Goal: Task Accomplishment & Management: Manage account settings

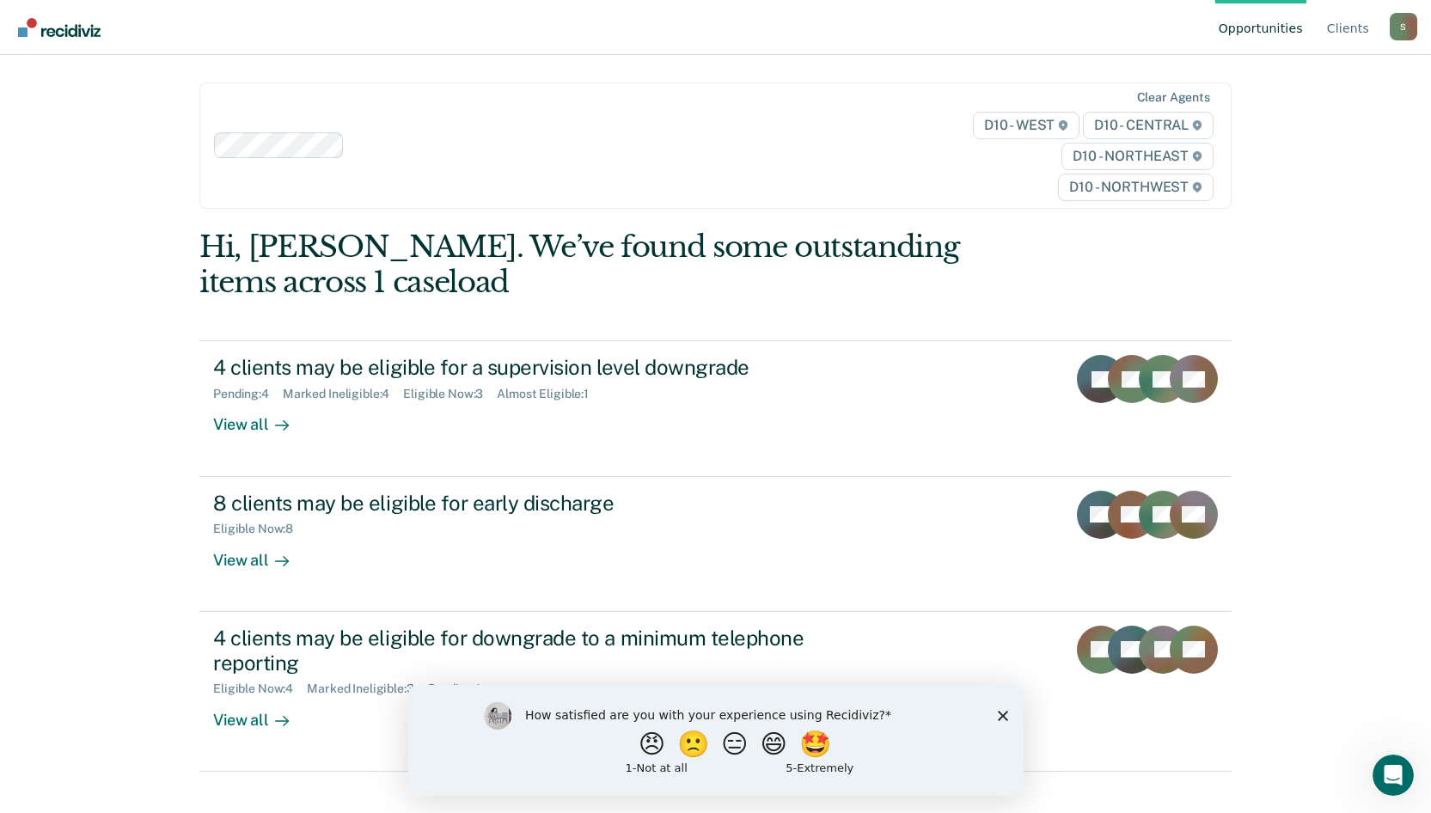
drag, startPoint x: 1004, startPoint y: 714, endPoint x: 1004, endPoint y: 700, distance: 14.6
click at [1004, 714] on icon "Close survey" at bounding box center [1002, 715] width 10 height 10
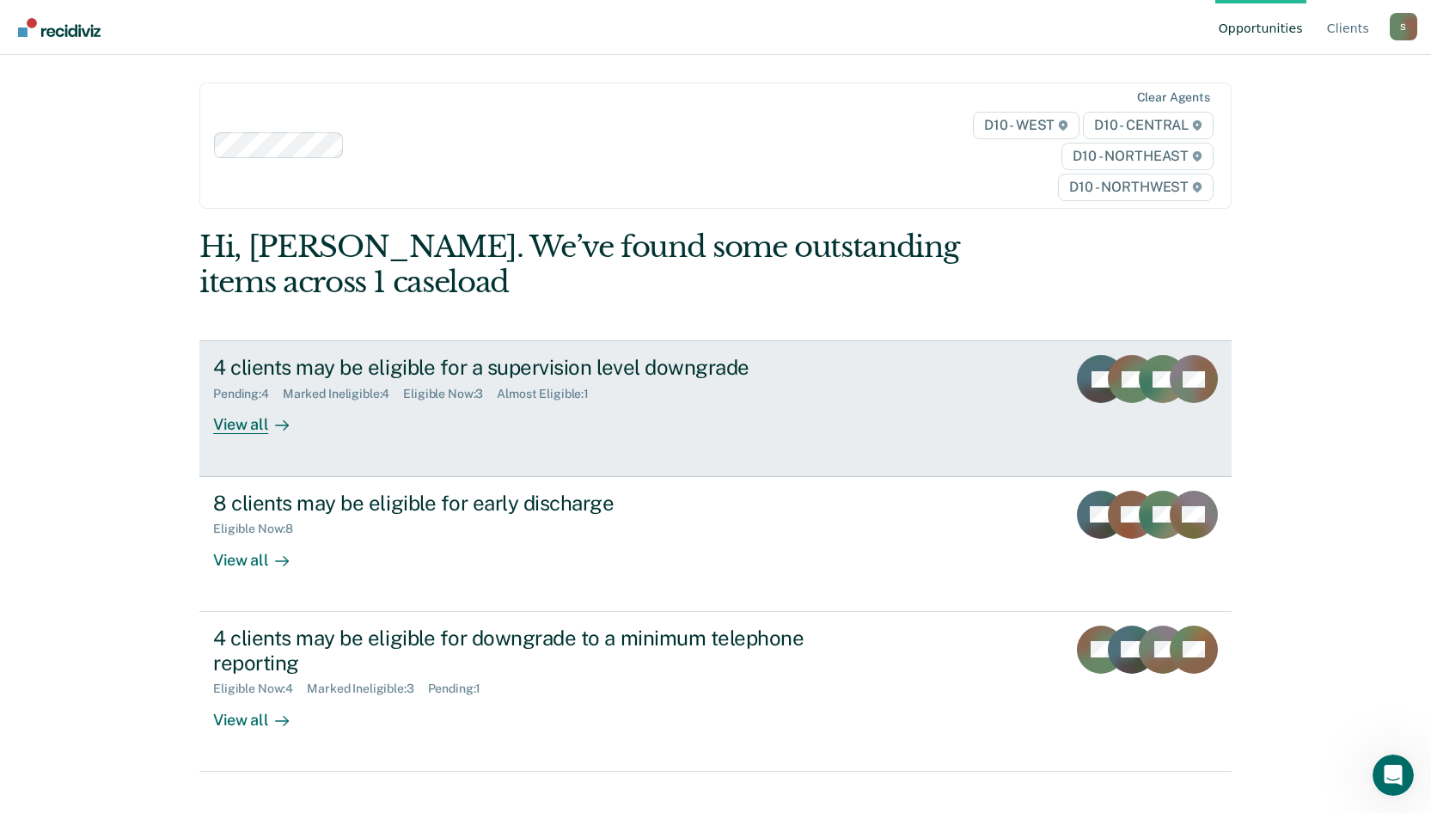
click at [384, 364] on div "4 clients may be eligible for a supervision level downgrade" at bounding box center [514, 367] width 603 height 25
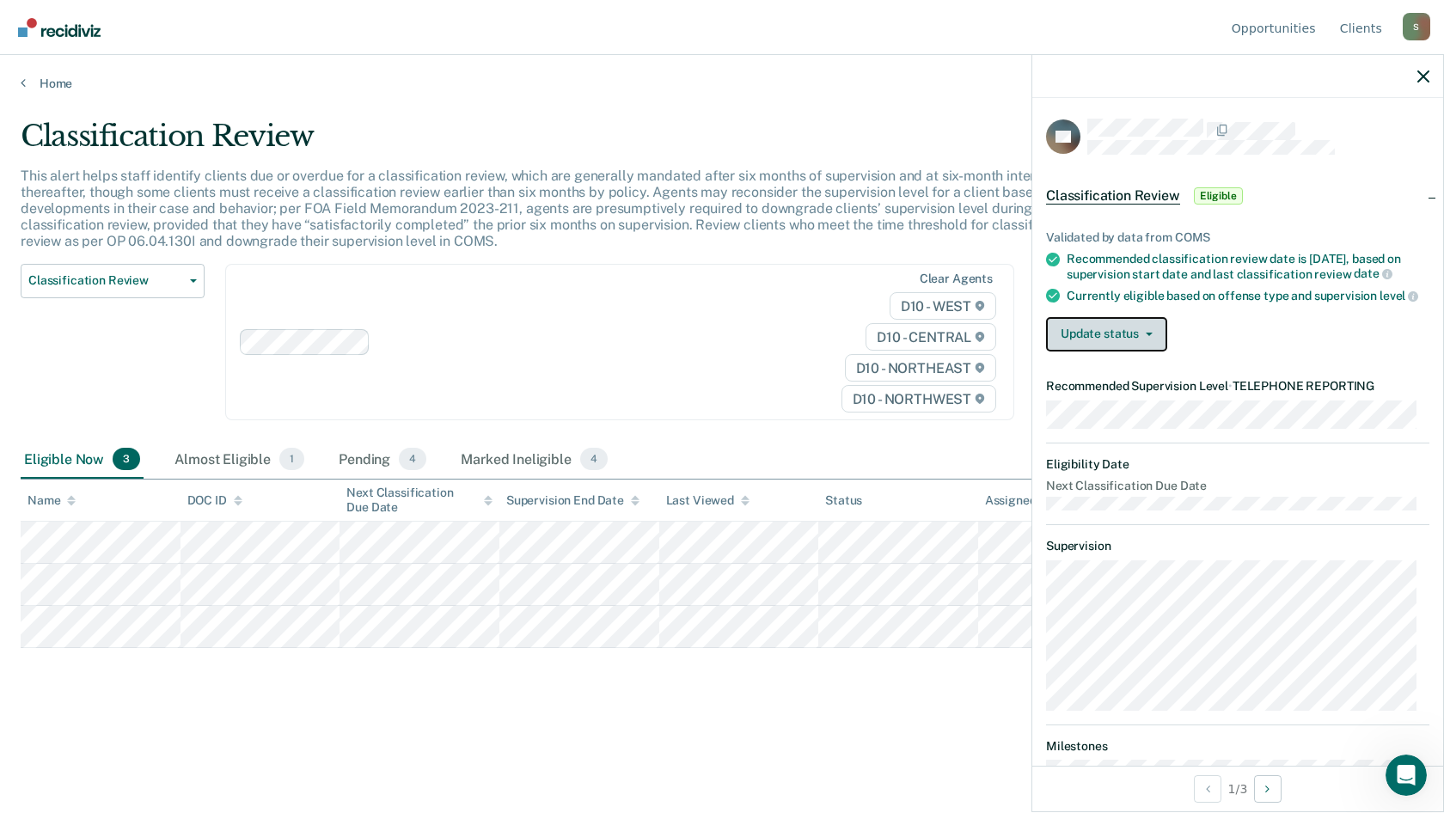
click at [1091, 337] on button "Update status" at bounding box center [1106, 334] width 121 height 34
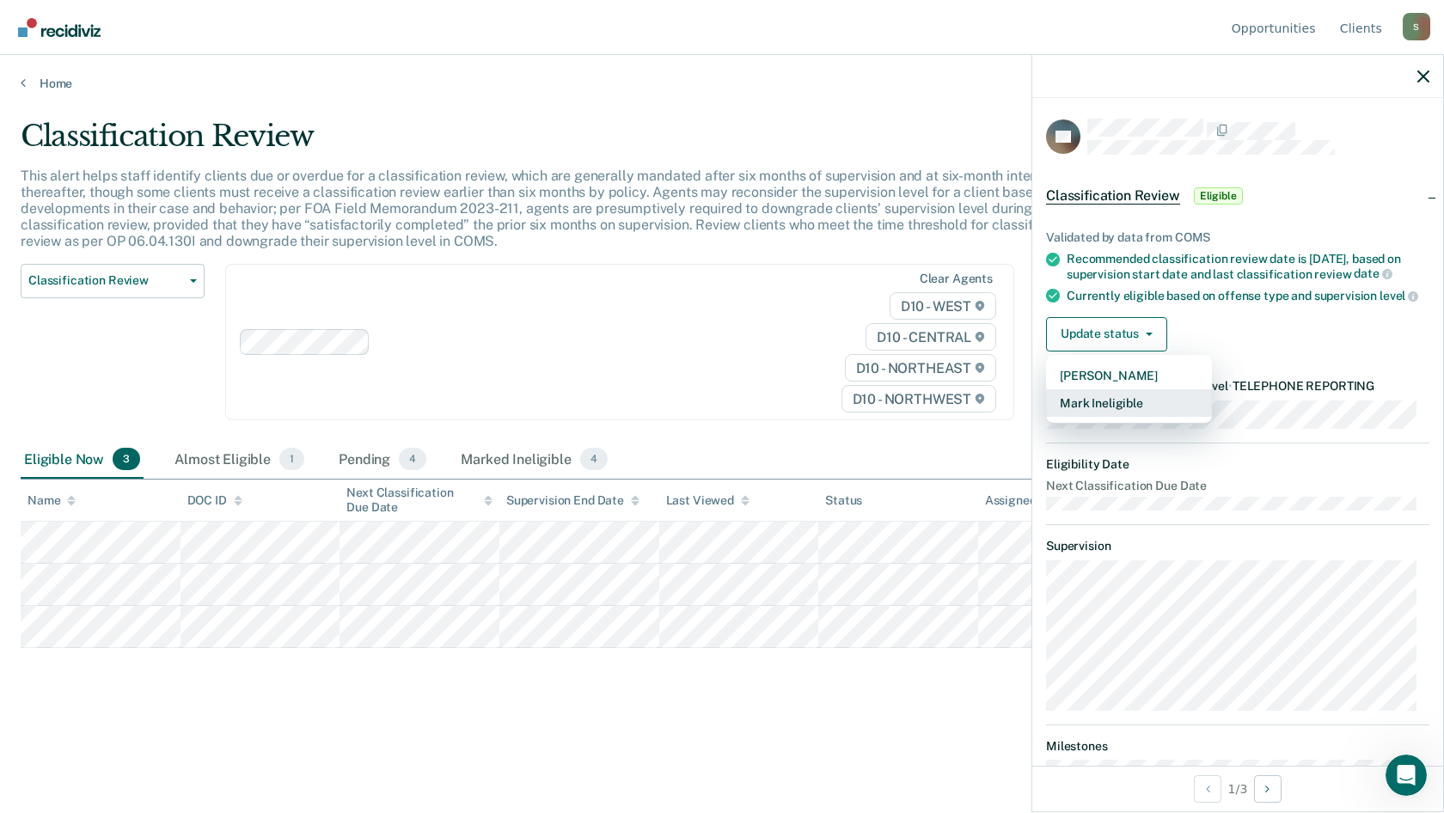
click at [1103, 413] on button "Mark Ineligible" at bounding box center [1129, 403] width 166 height 28
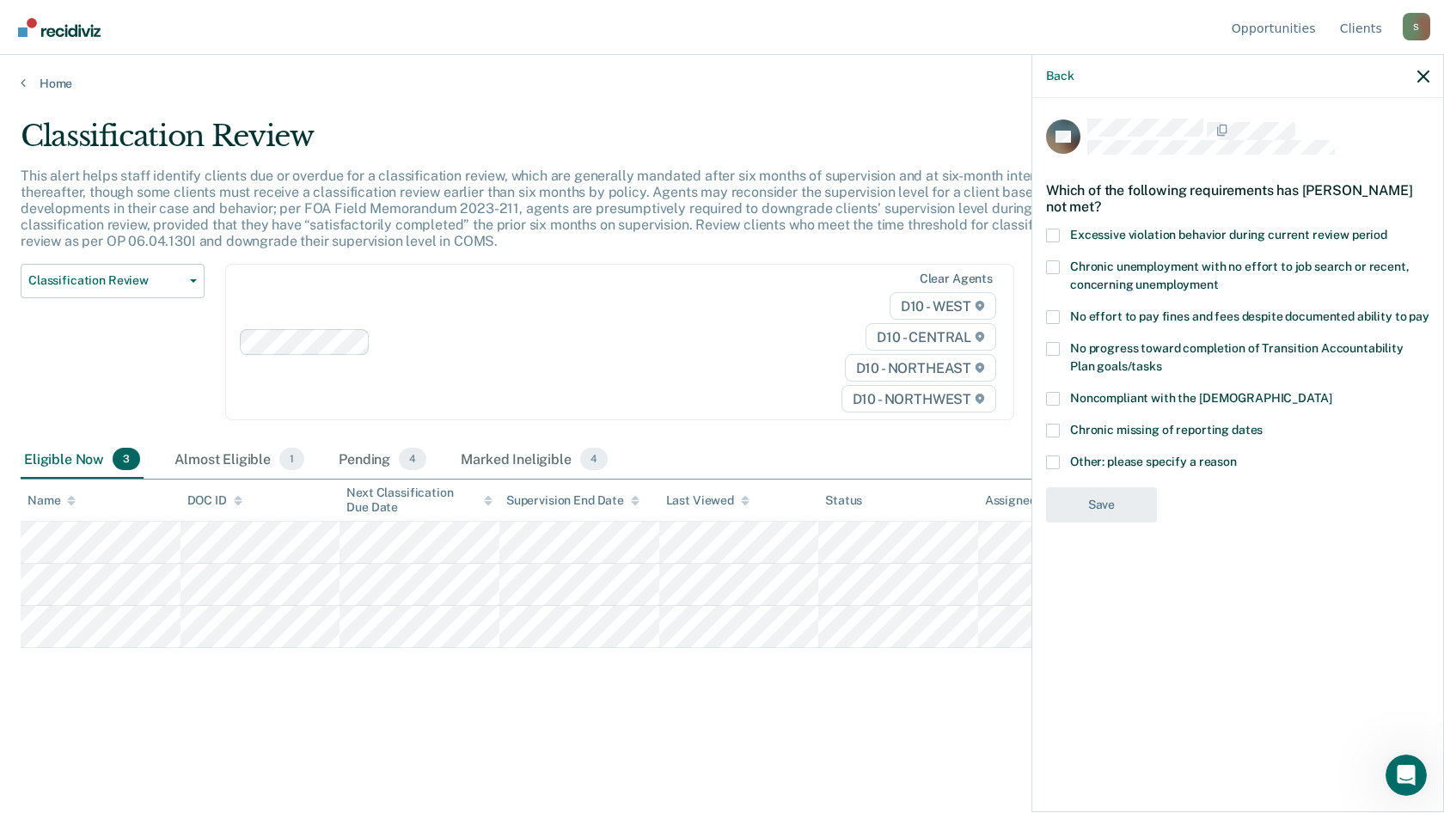
click at [1050, 452] on div "Chronic missing of reporting dates" at bounding box center [1237, 440] width 383 height 32
click at [1051, 457] on span at bounding box center [1053, 462] width 14 height 14
click at [1237, 455] on input "Other: please specify a reason" at bounding box center [1237, 455] width 0 height 0
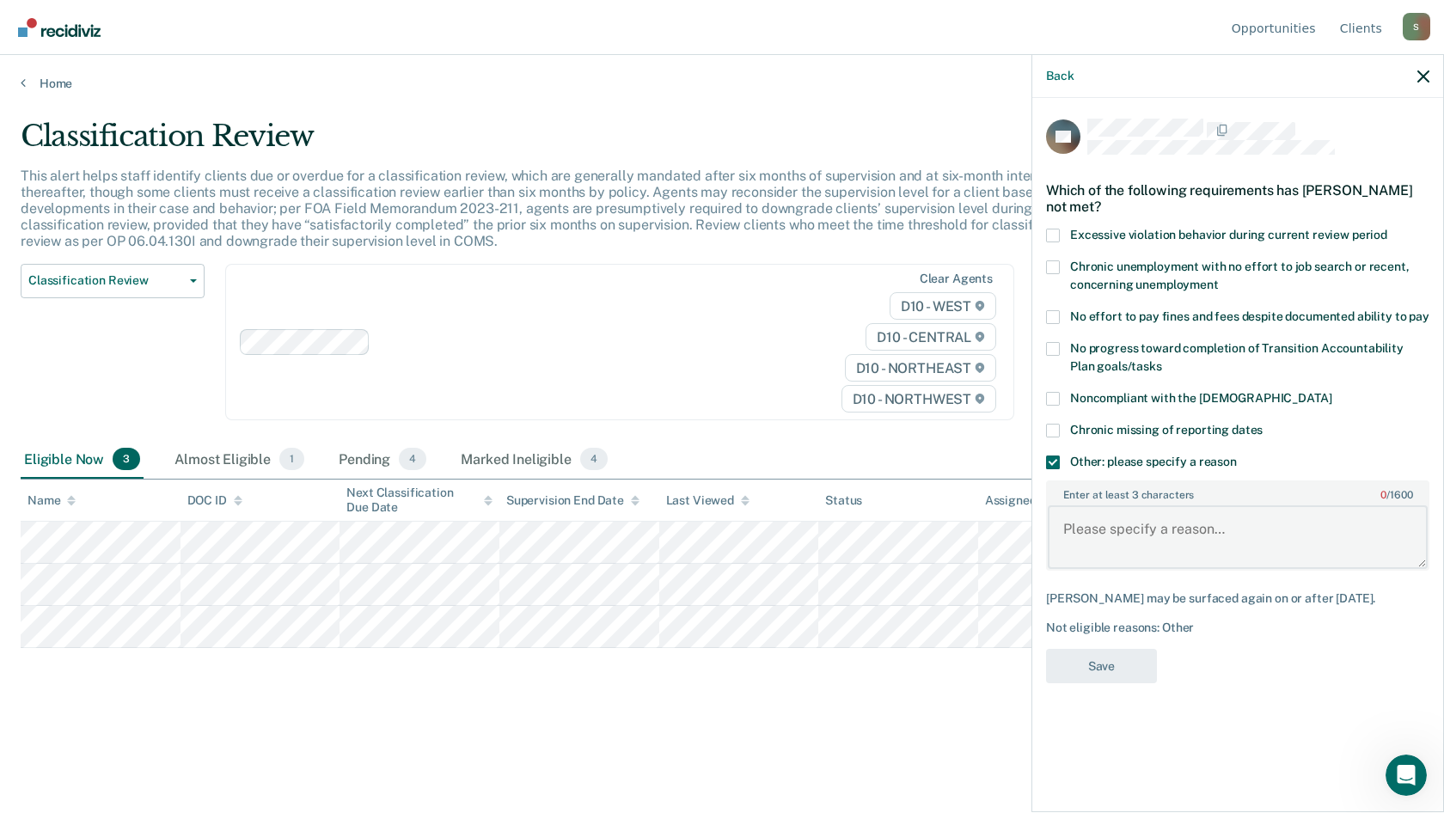
click at [1124, 529] on textarea "Enter at least 3 characters 0 / 1600" at bounding box center [1238, 537] width 380 height 64
click at [1121, 531] on textarea "Enter at least 3 characters 0 / 1600" at bounding box center [1238, 537] width 380 height 64
paste textarea "750.812 -- Domestic Violence"
type textarea "750.812 -- Domestic Violence is not eligible for telephone reporting."
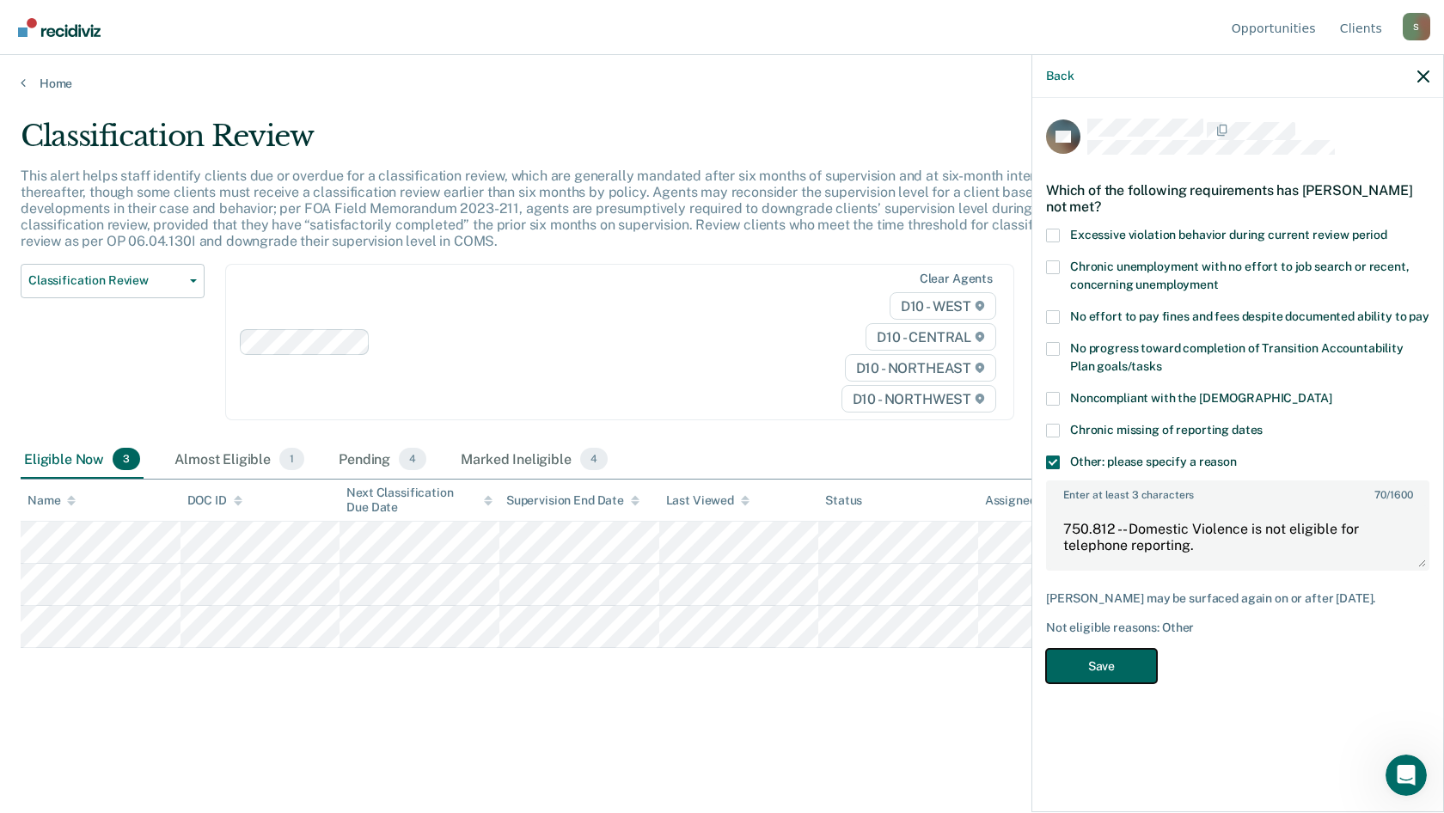
click at [1139, 653] on button "Save" at bounding box center [1101, 666] width 111 height 35
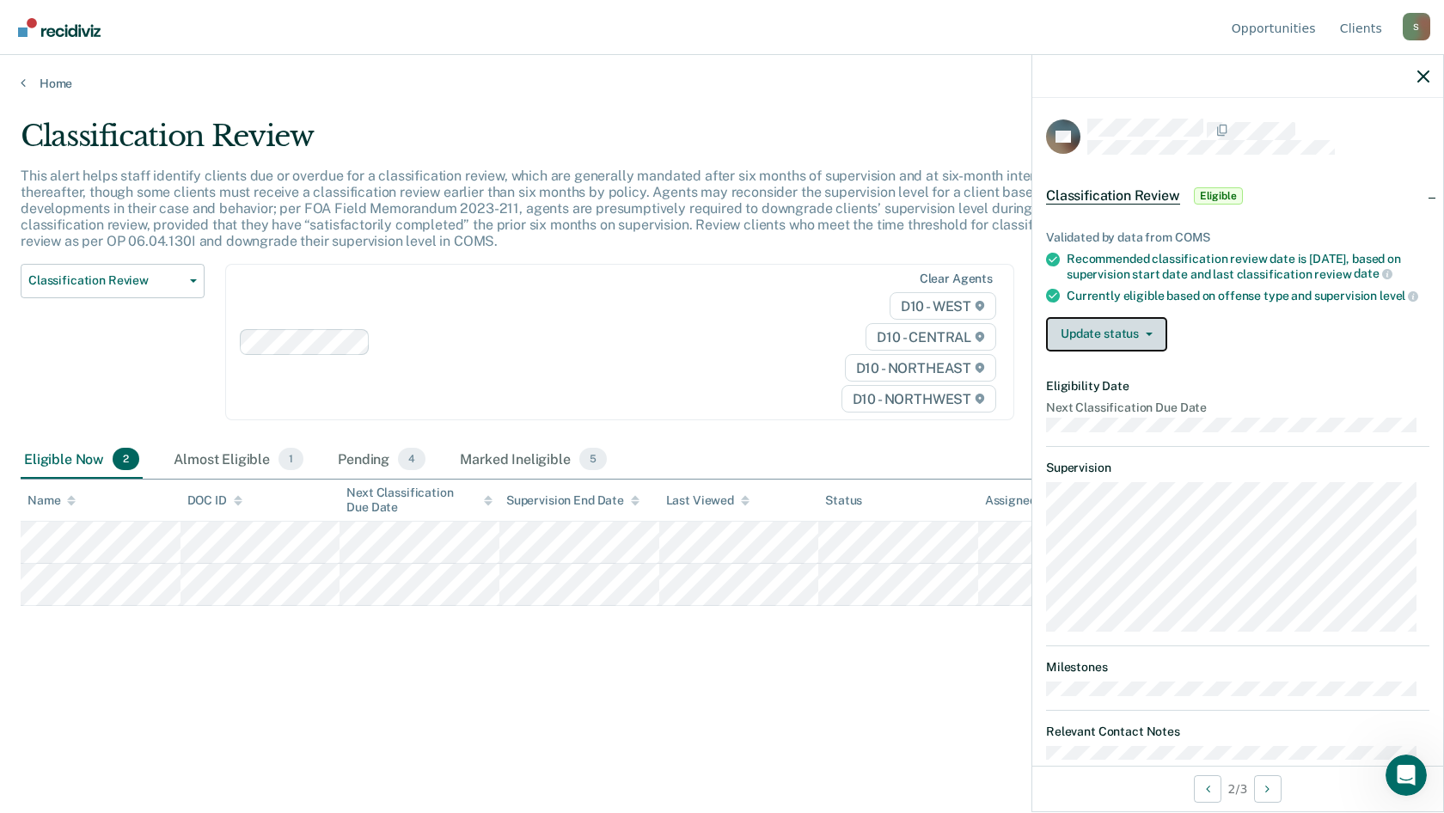
click at [1084, 344] on button "Update status" at bounding box center [1106, 334] width 121 height 34
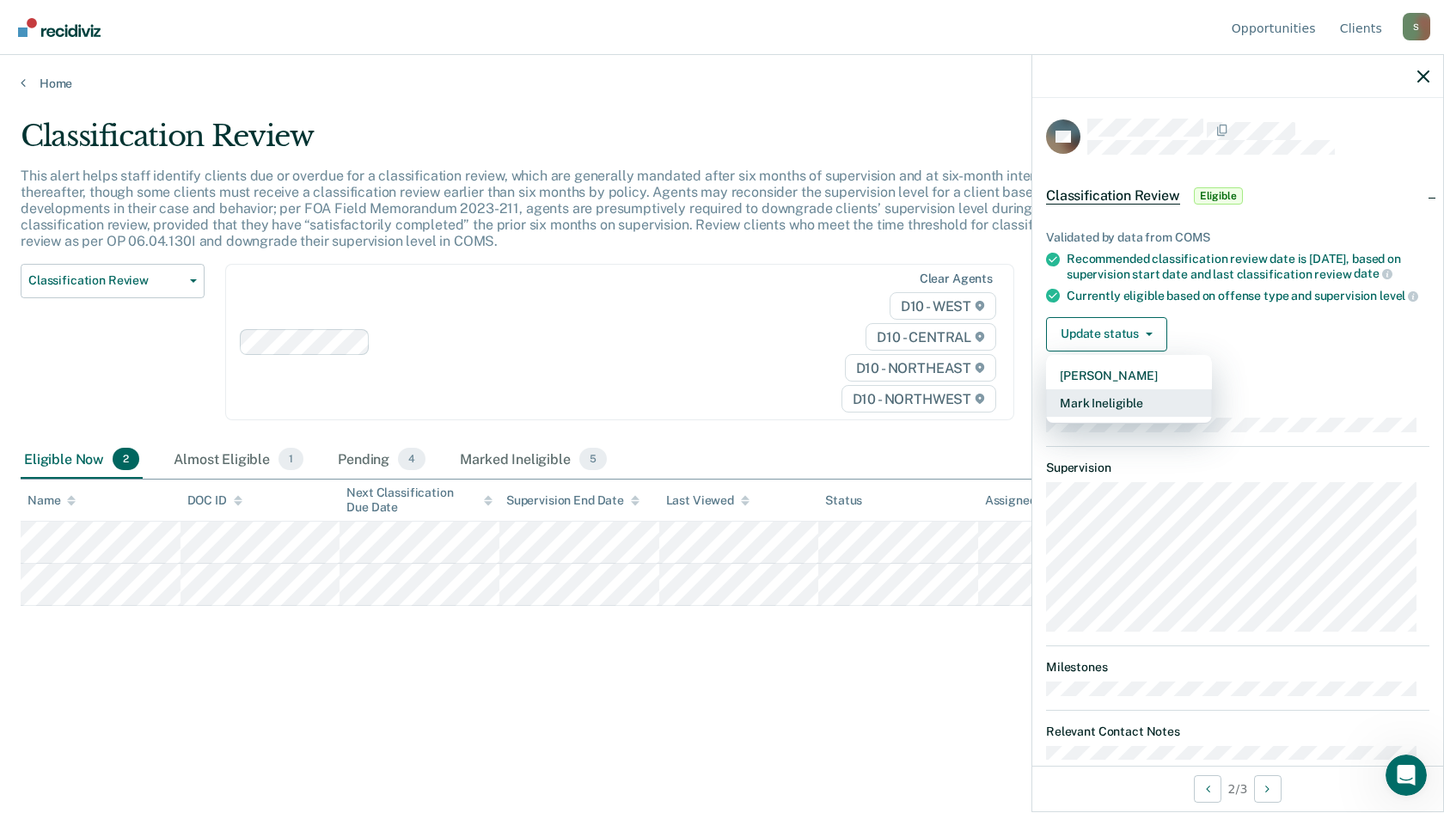
click at [1139, 417] on button "Mark Ineligible" at bounding box center [1129, 403] width 166 height 28
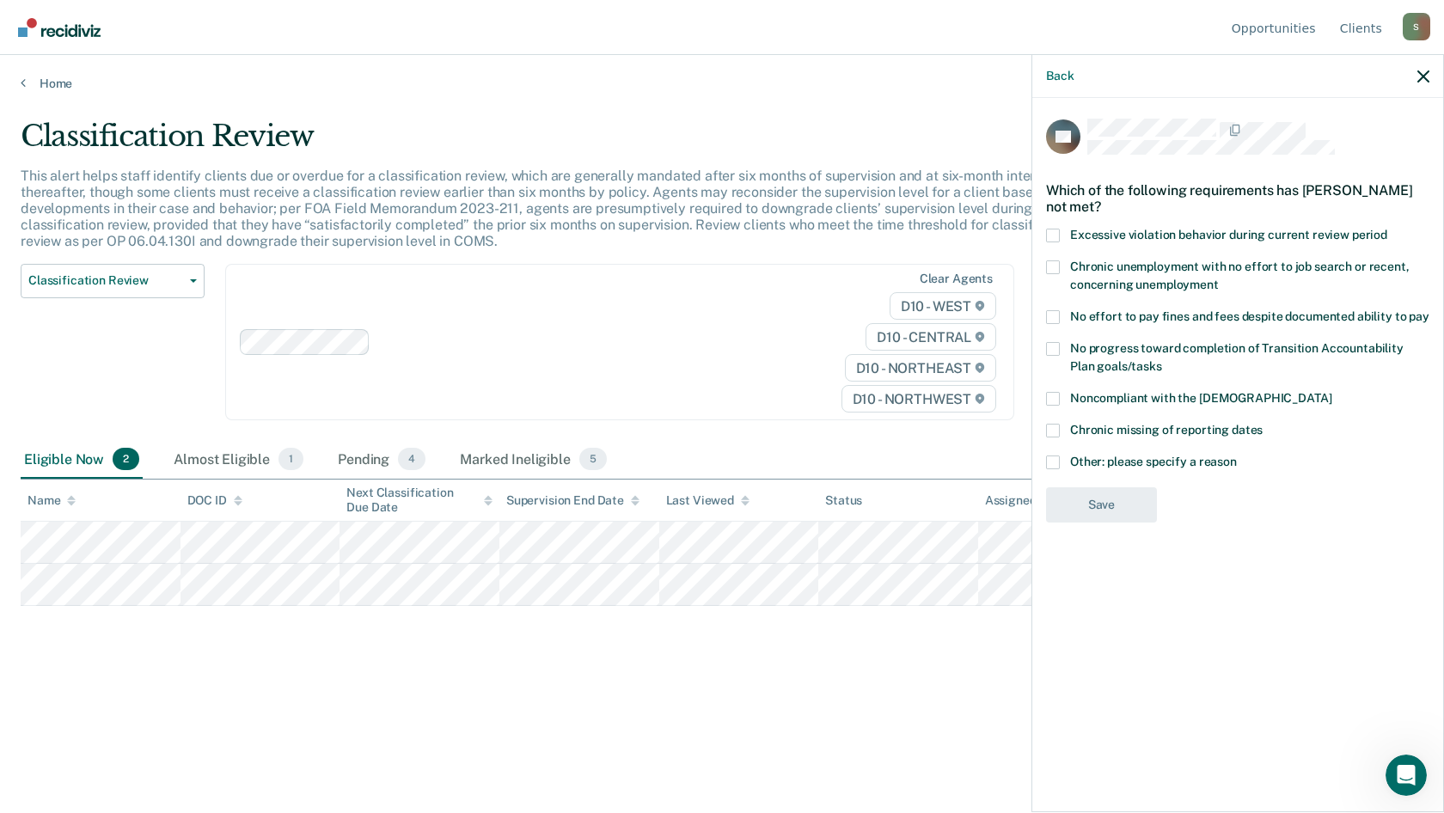
click at [1057, 461] on span at bounding box center [1053, 462] width 14 height 14
click at [1237, 455] on input "Other: please specify a reason" at bounding box center [1237, 455] width 0 height 0
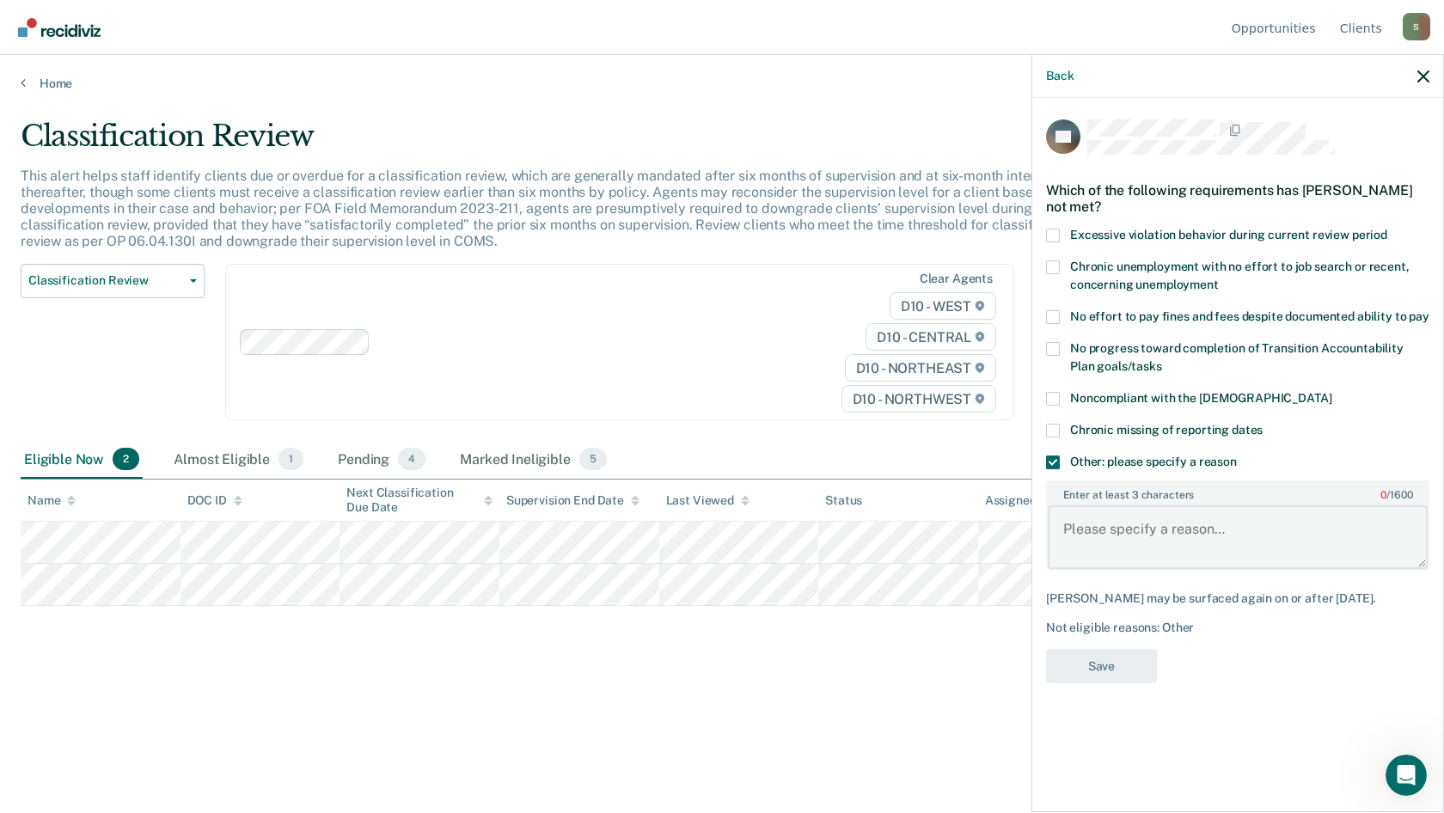
click at [1100, 530] on textarea "Enter at least 3 characters 0 / 1600" at bounding box center [1238, 537] width 380 height 64
paste textarea "750.224F6 -- Weapons - Ammunition- Possession by [PERSON_NAME]"
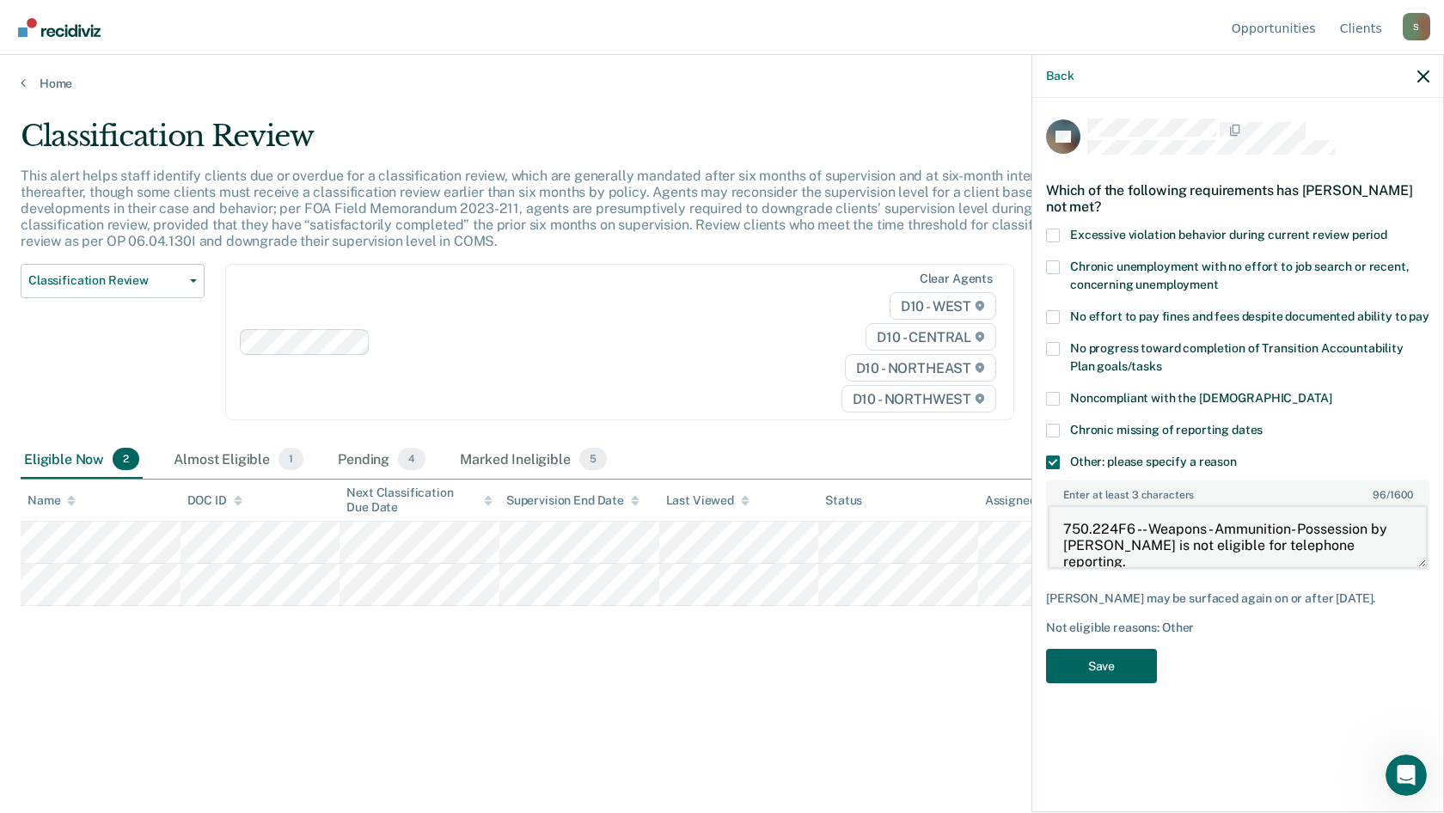
type textarea "750.224F6 -- Weapons - Ammunition- Possession by [PERSON_NAME] is not eligible …"
click at [1114, 669] on button "Save" at bounding box center [1101, 666] width 111 height 35
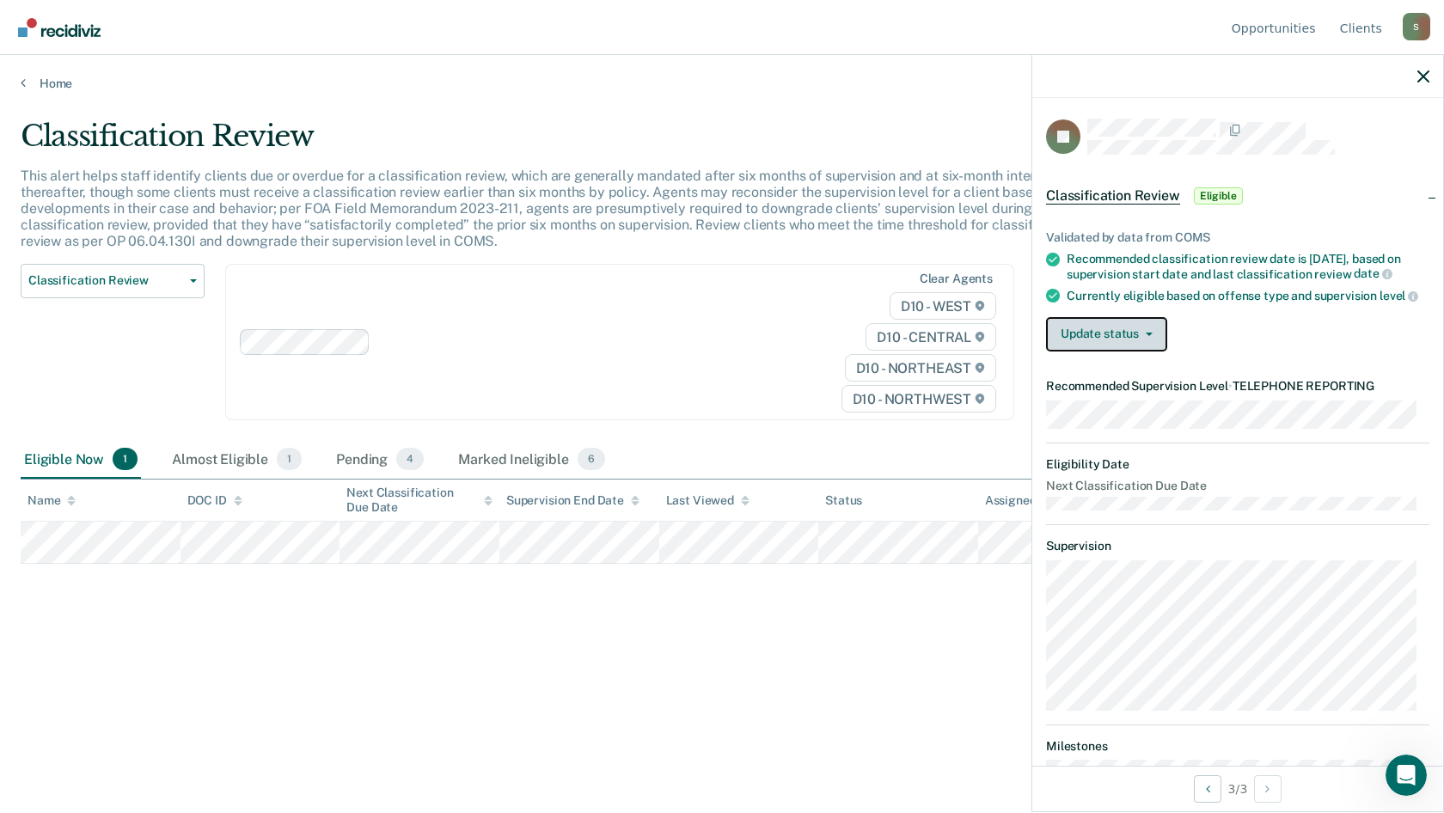
click at [1109, 335] on button "Update status" at bounding box center [1106, 334] width 121 height 34
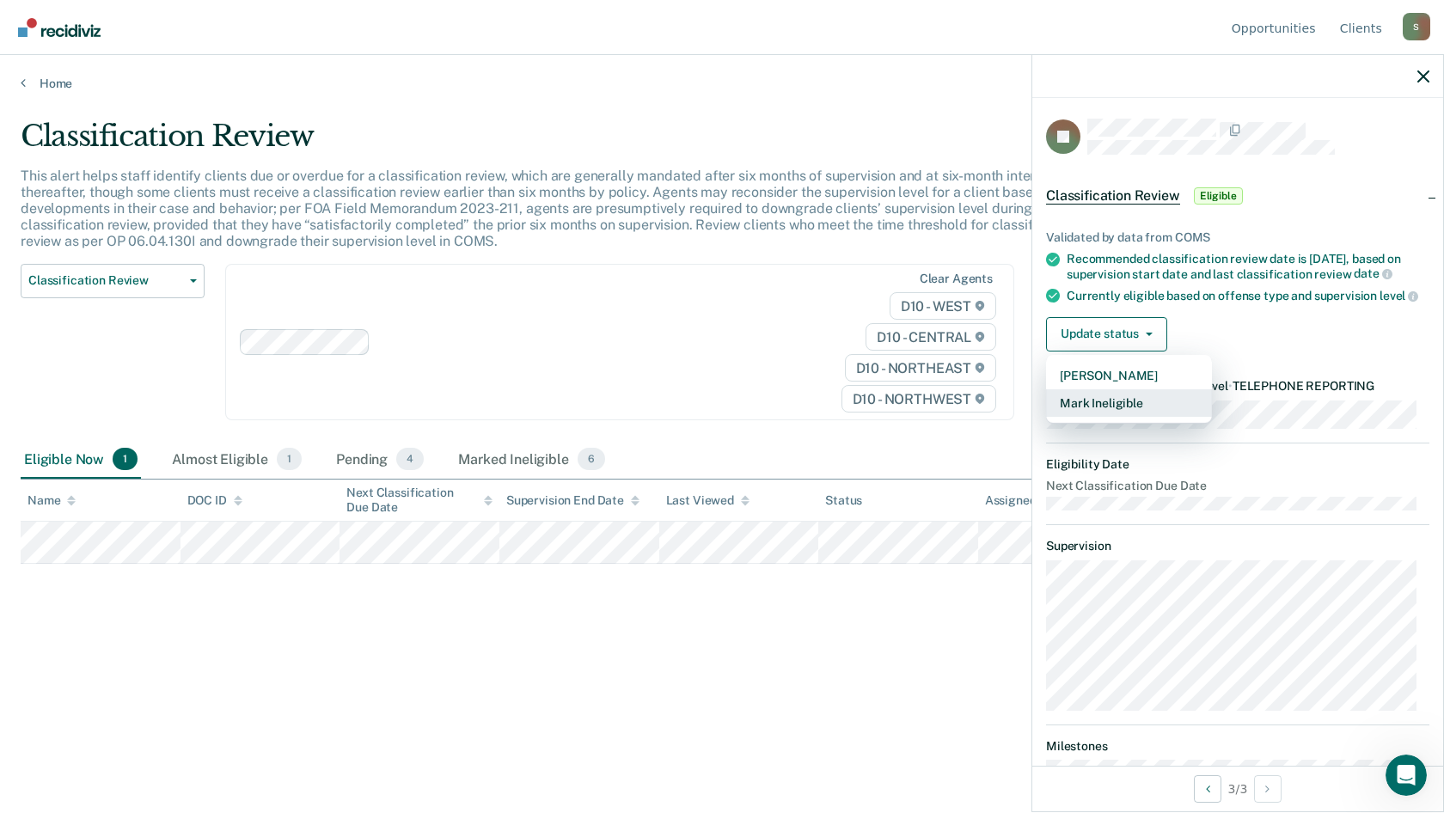
click at [1115, 408] on button "Mark Ineligible" at bounding box center [1129, 403] width 166 height 28
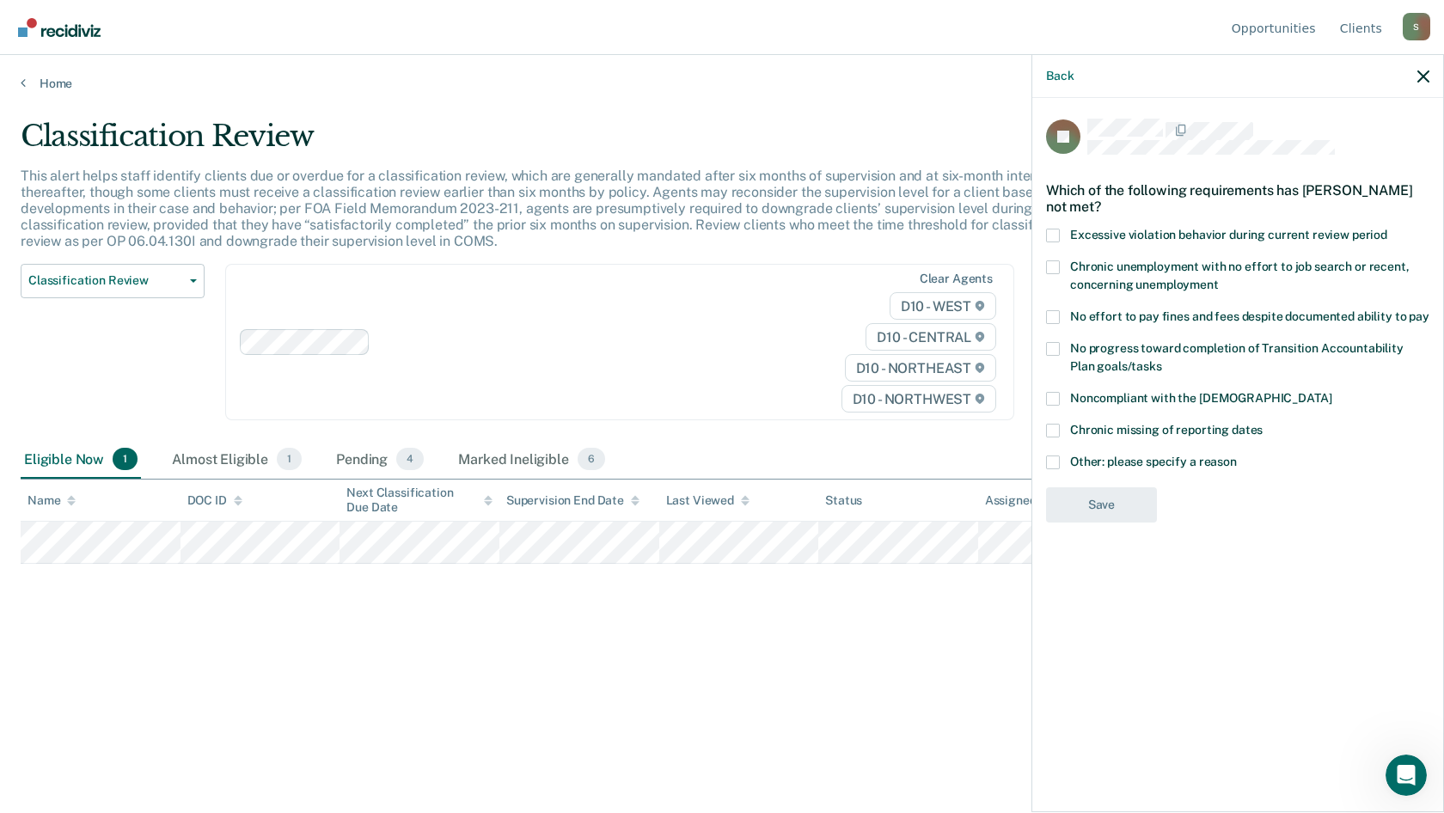
click at [1060, 315] on label "No effort to pay fines and fees despite documented ability to pay" at bounding box center [1237, 319] width 383 height 18
click at [1429, 310] on input "No effort to pay fines and fees despite documented ability to pay" at bounding box center [1429, 310] width 0 height 0
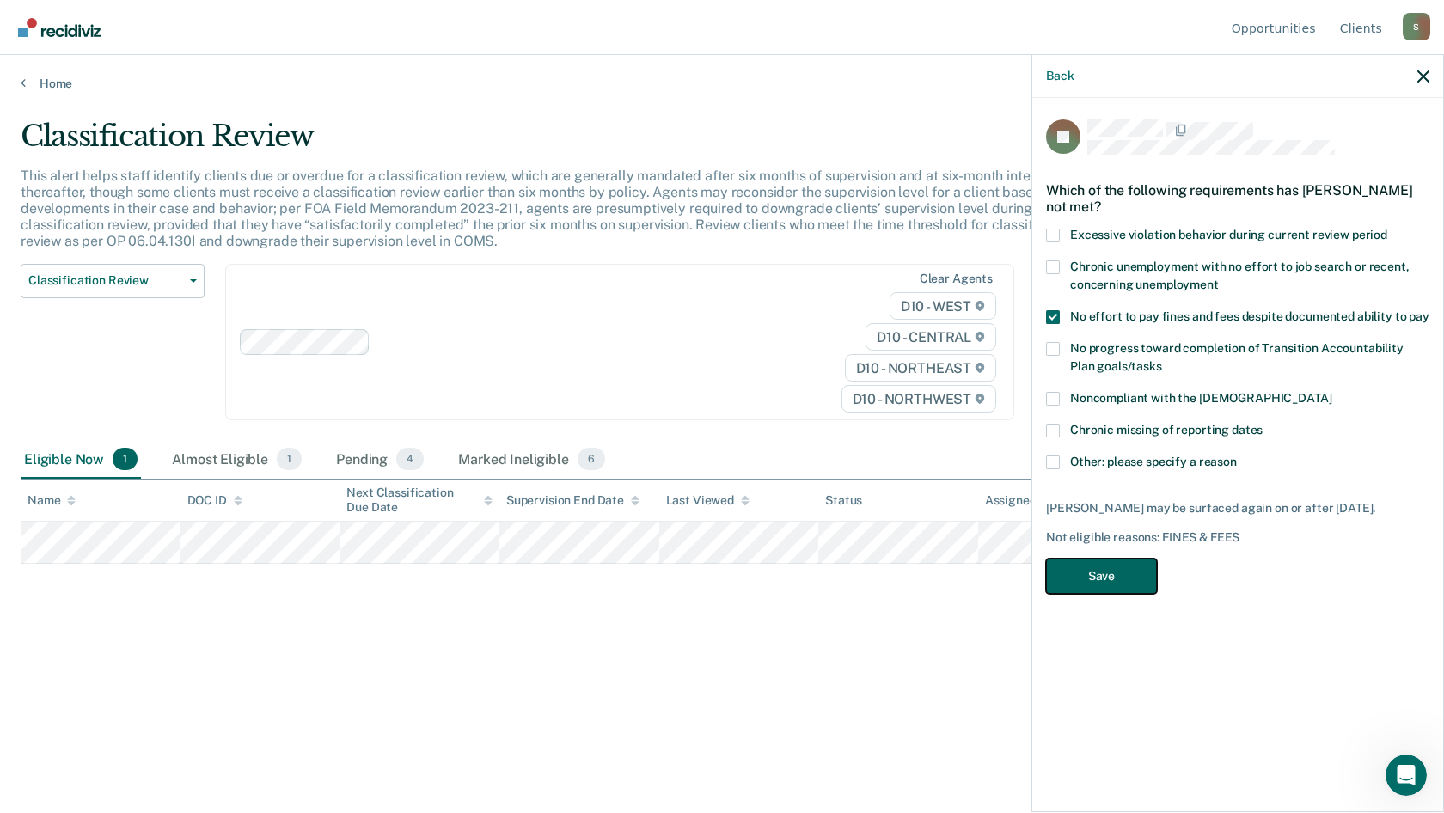
click at [1134, 574] on button "Save" at bounding box center [1101, 576] width 111 height 35
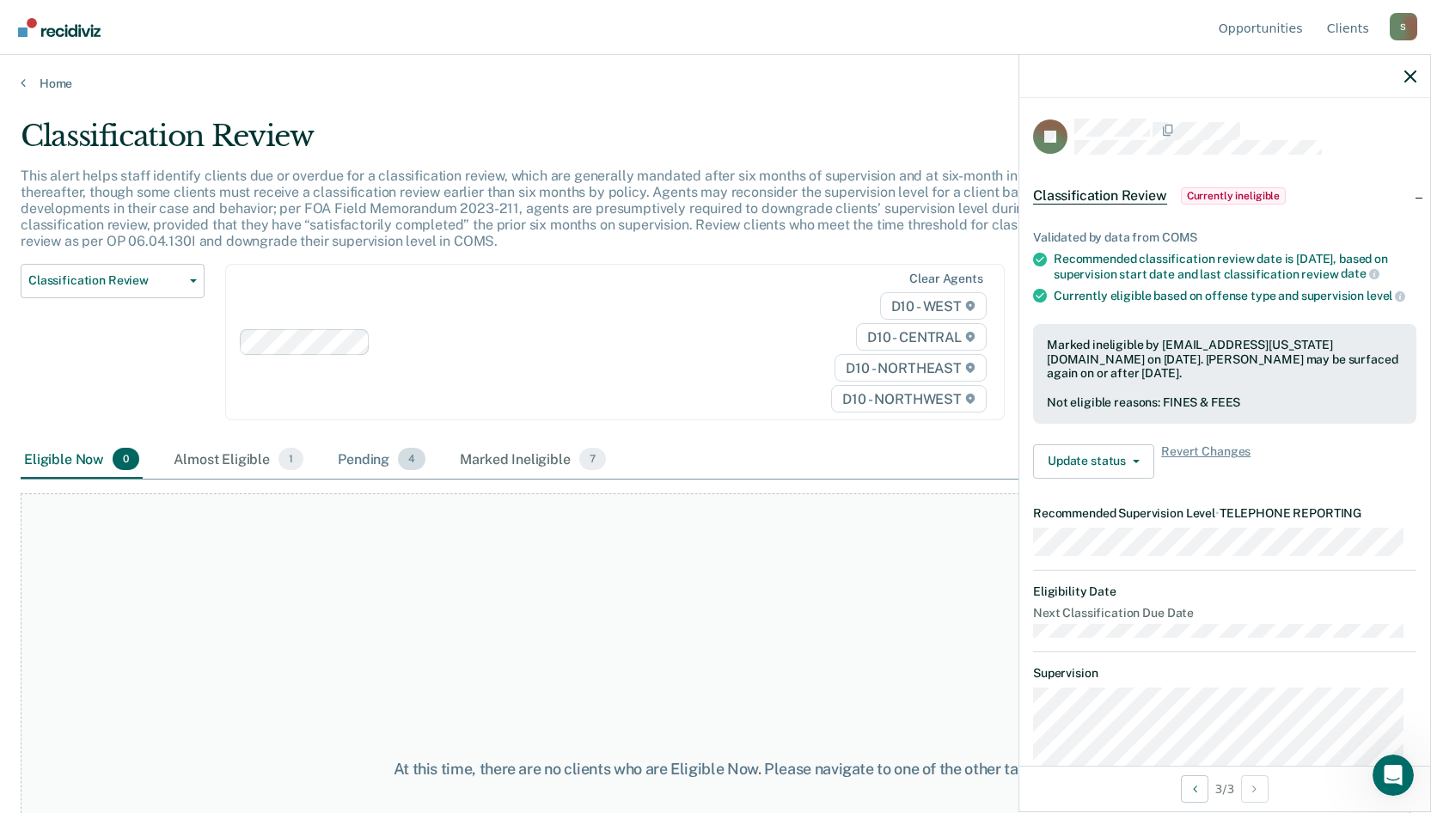
click at [377, 459] on div "Pending 4" at bounding box center [381, 460] width 95 height 38
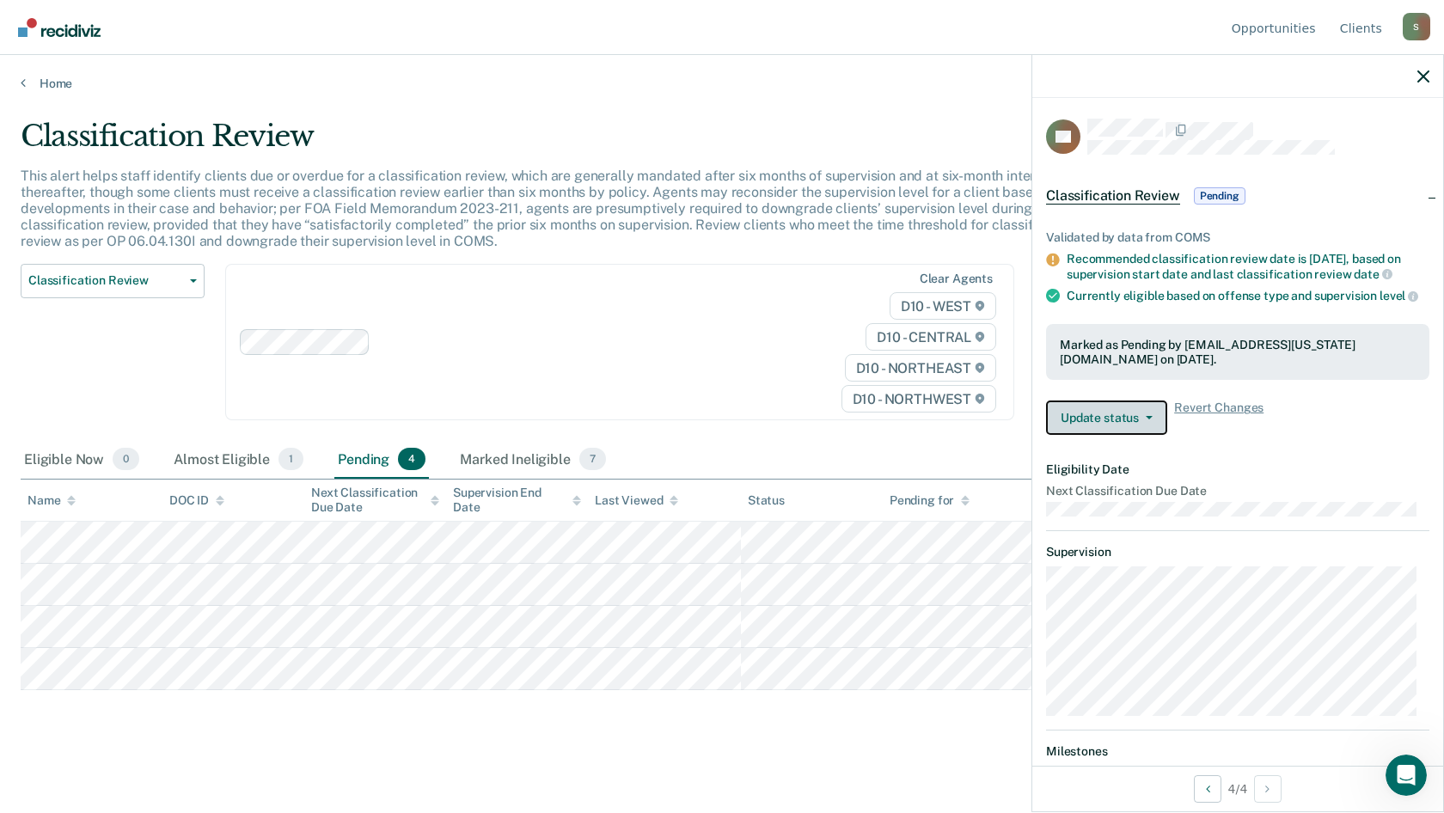
click at [1149, 427] on button "Update status" at bounding box center [1106, 417] width 121 height 34
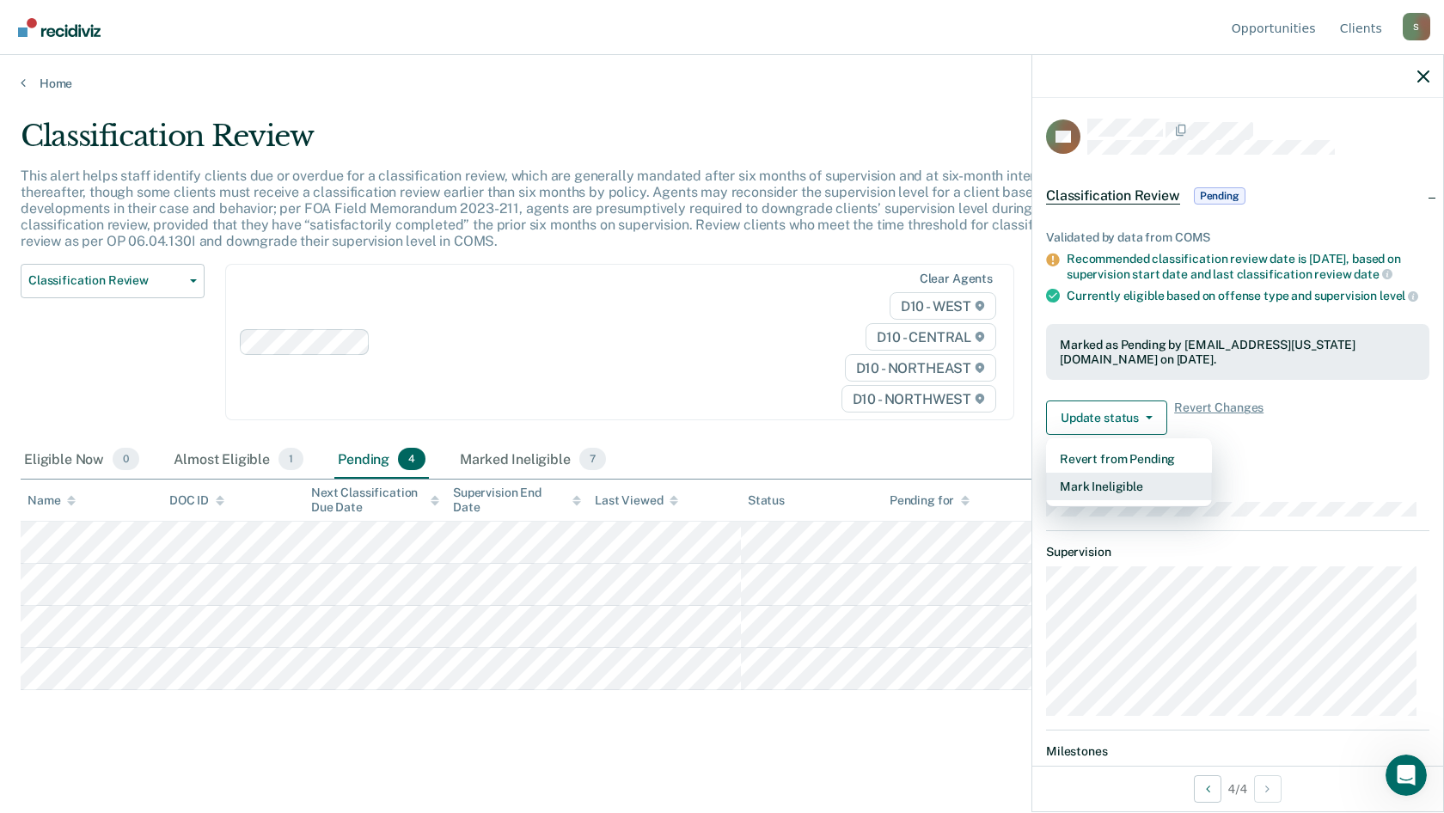
click at [1134, 498] on button "Mark Ineligible" at bounding box center [1129, 487] width 166 height 28
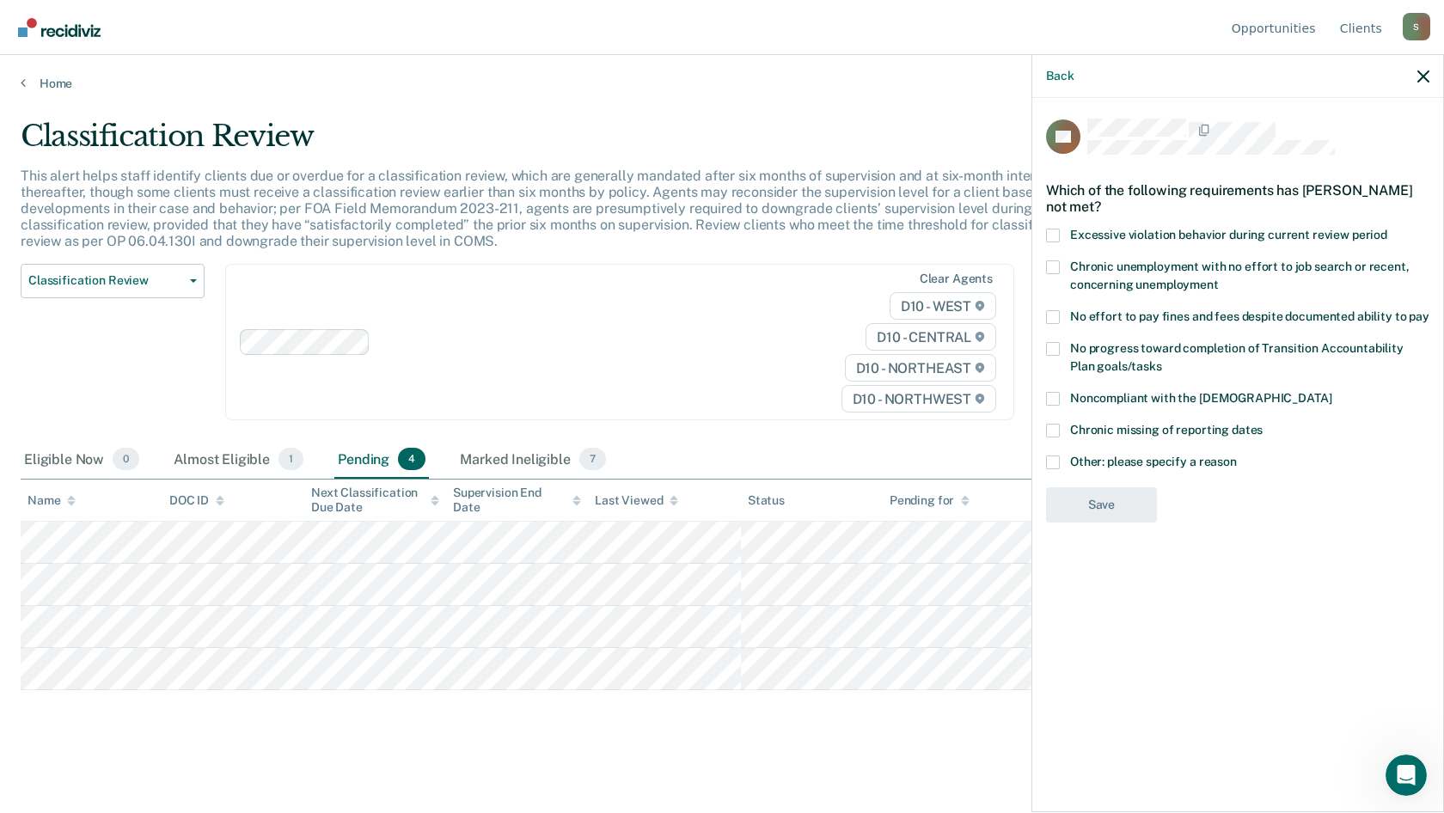
click at [1068, 397] on label "Noncompliant with the [DEMOGRAPHIC_DATA]" at bounding box center [1237, 401] width 383 height 18
click at [1331, 392] on input "Noncompliant with the [DEMOGRAPHIC_DATA]" at bounding box center [1331, 392] width 0 height 0
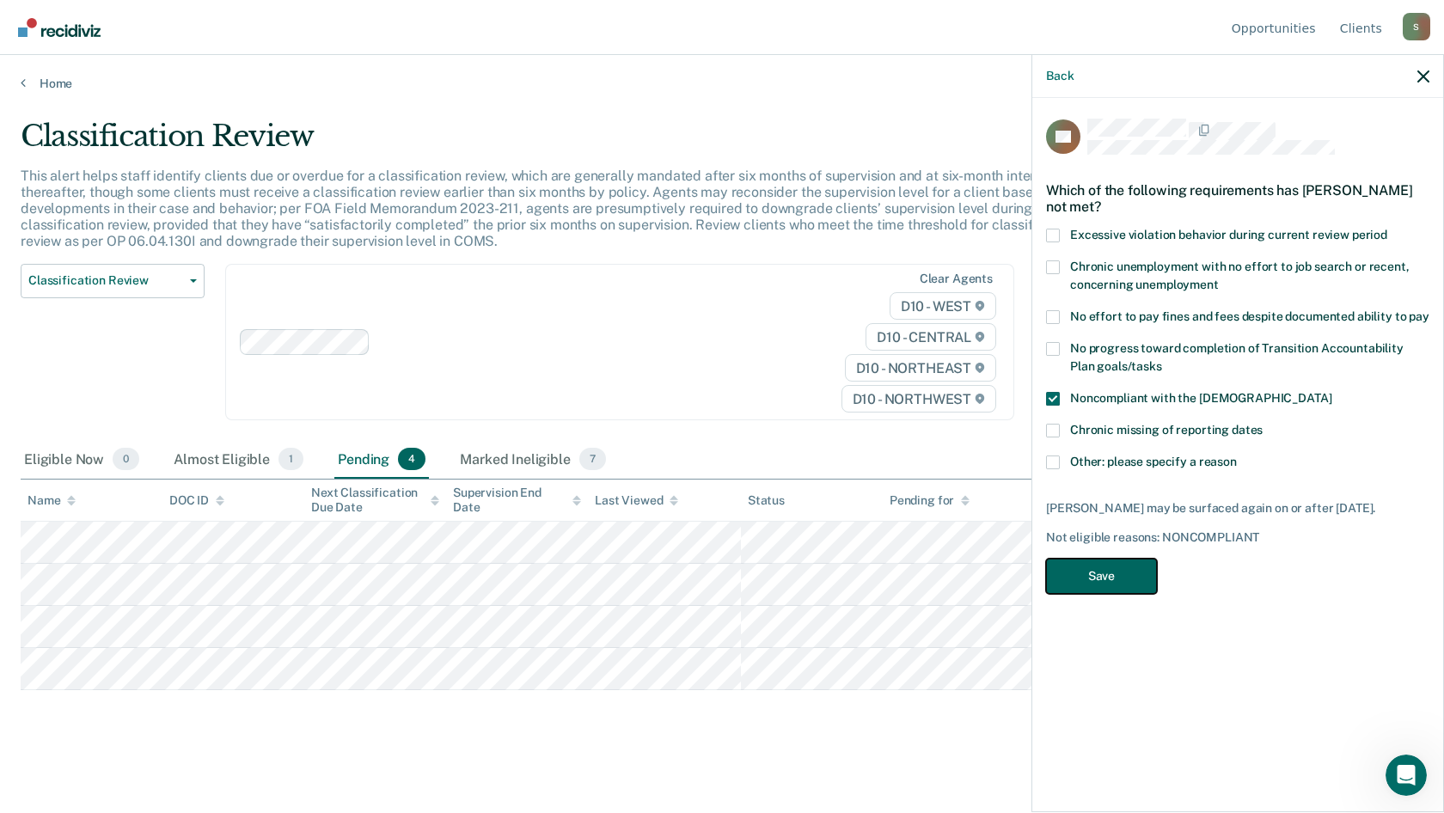
click at [1131, 567] on button "Save" at bounding box center [1101, 576] width 111 height 35
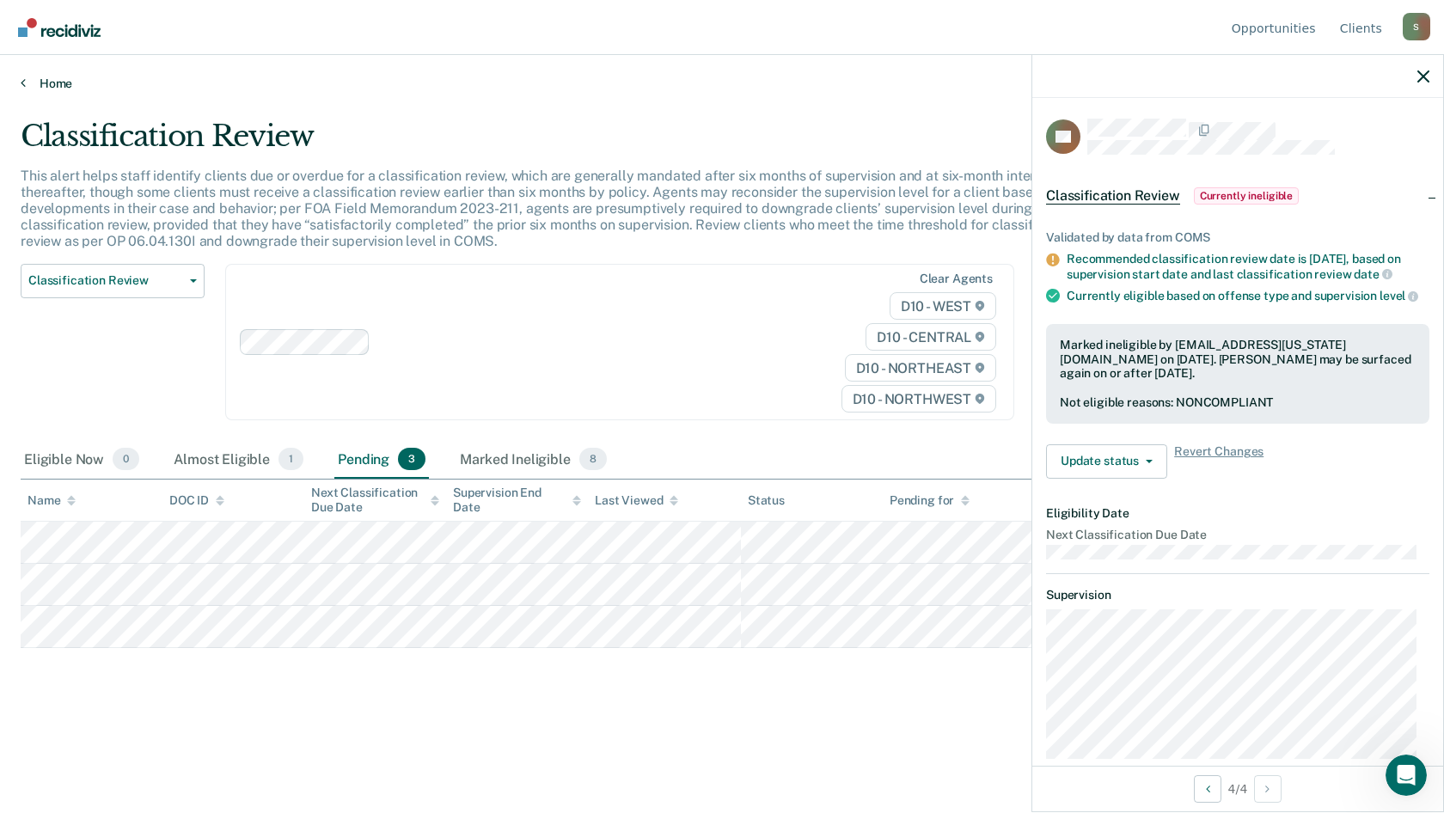
click at [58, 89] on link "Home" at bounding box center [722, 83] width 1403 height 15
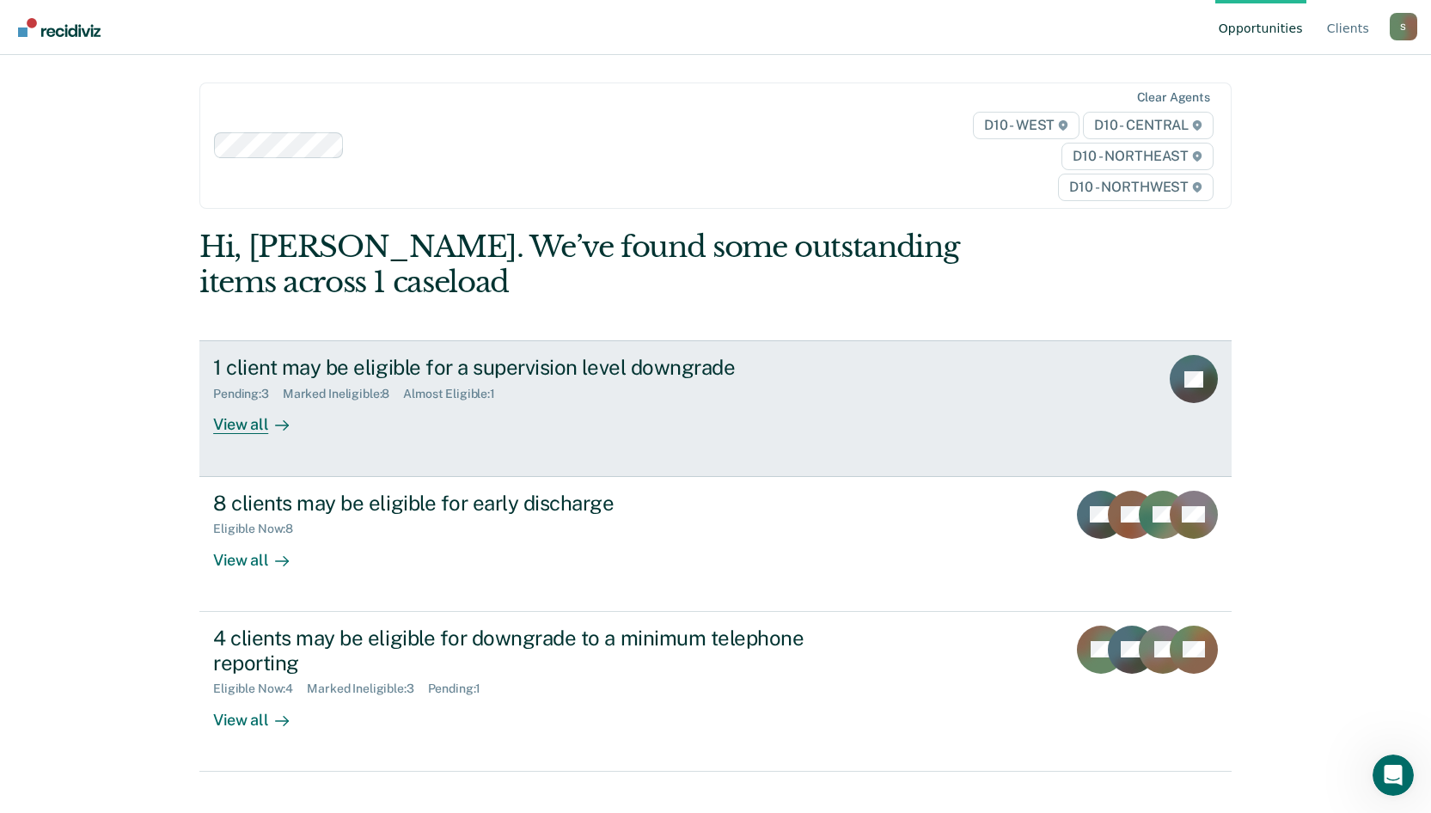
click at [253, 414] on div "View all" at bounding box center [261, 418] width 96 height 34
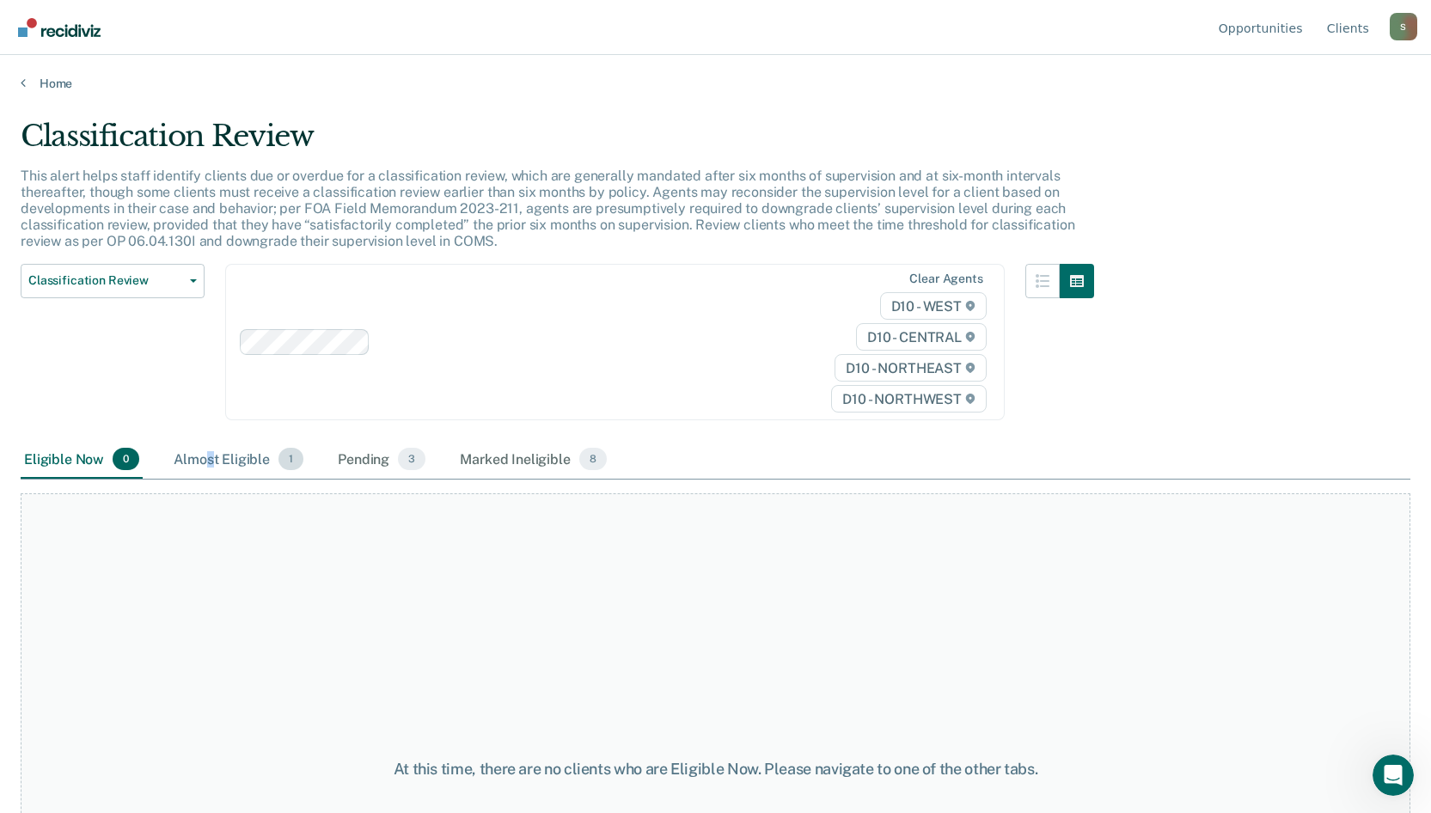
click at [211, 464] on div "Almost Eligible 1" at bounding box center [238, 460] width 137 height 38
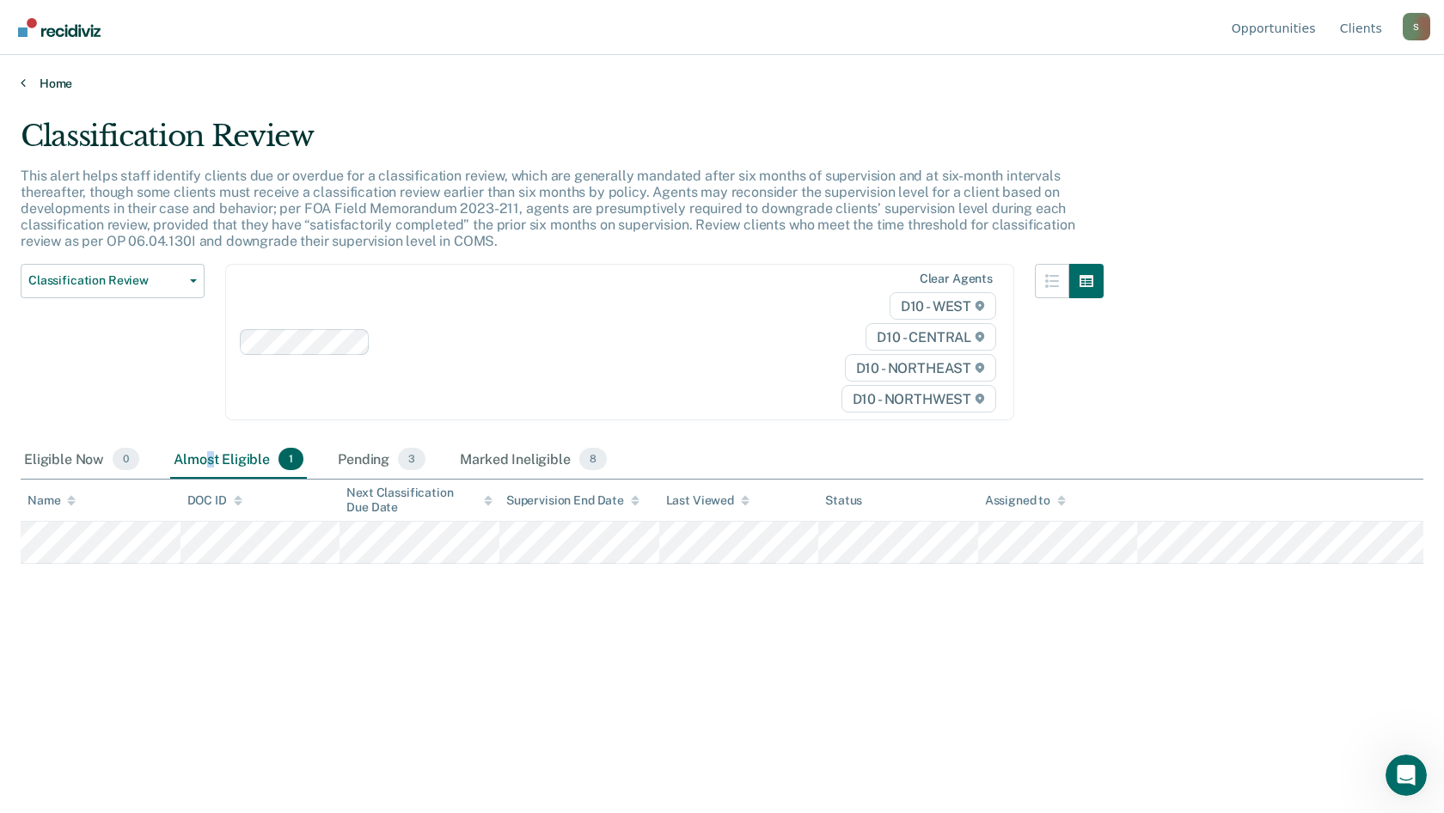
click at [37, 83] on link "Home" at bounding box center [722, 83] width 1403 height 15
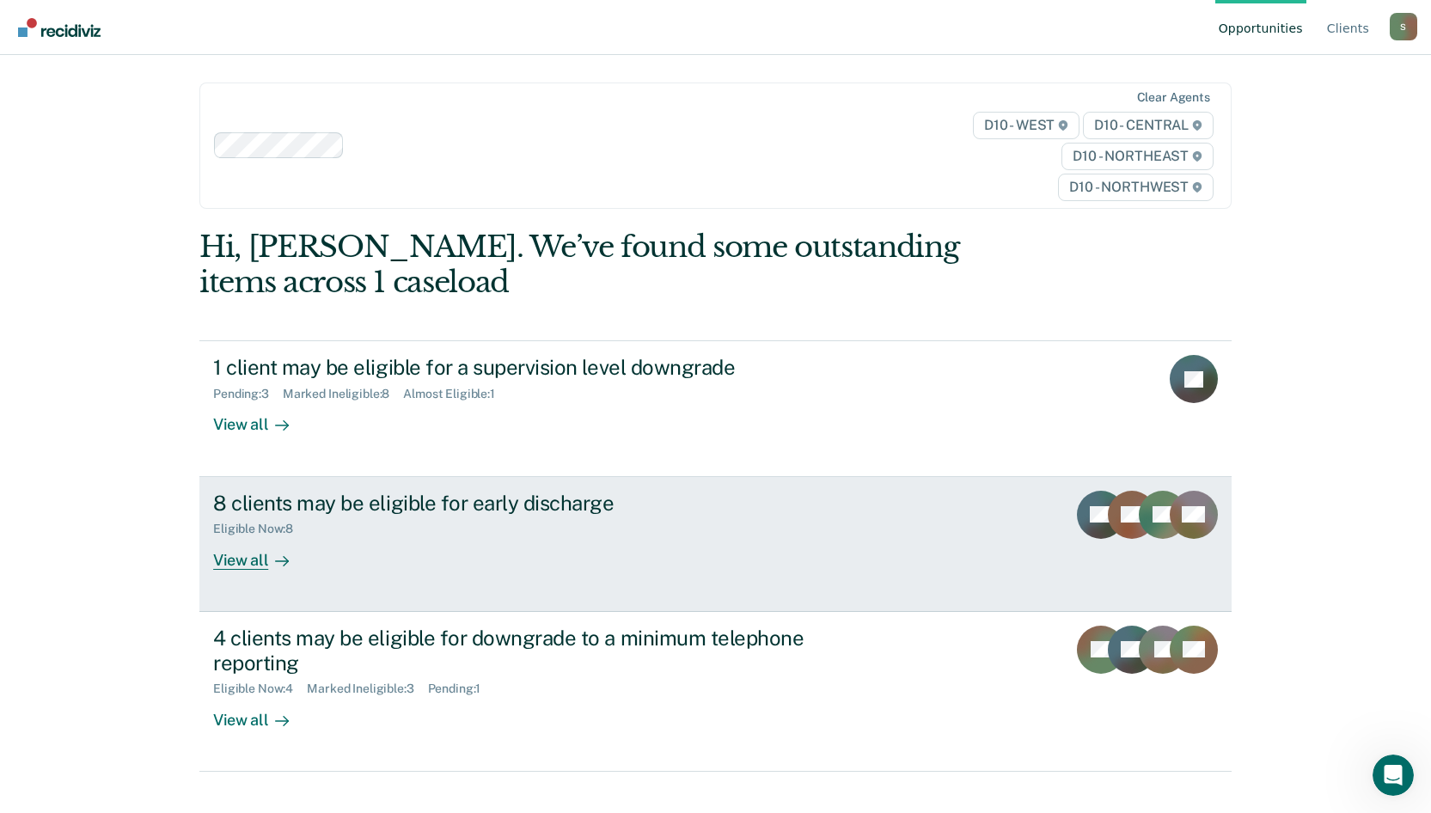
click at [237, 563] on div "View all" at bounding box center [261, 553] width 96 height 34
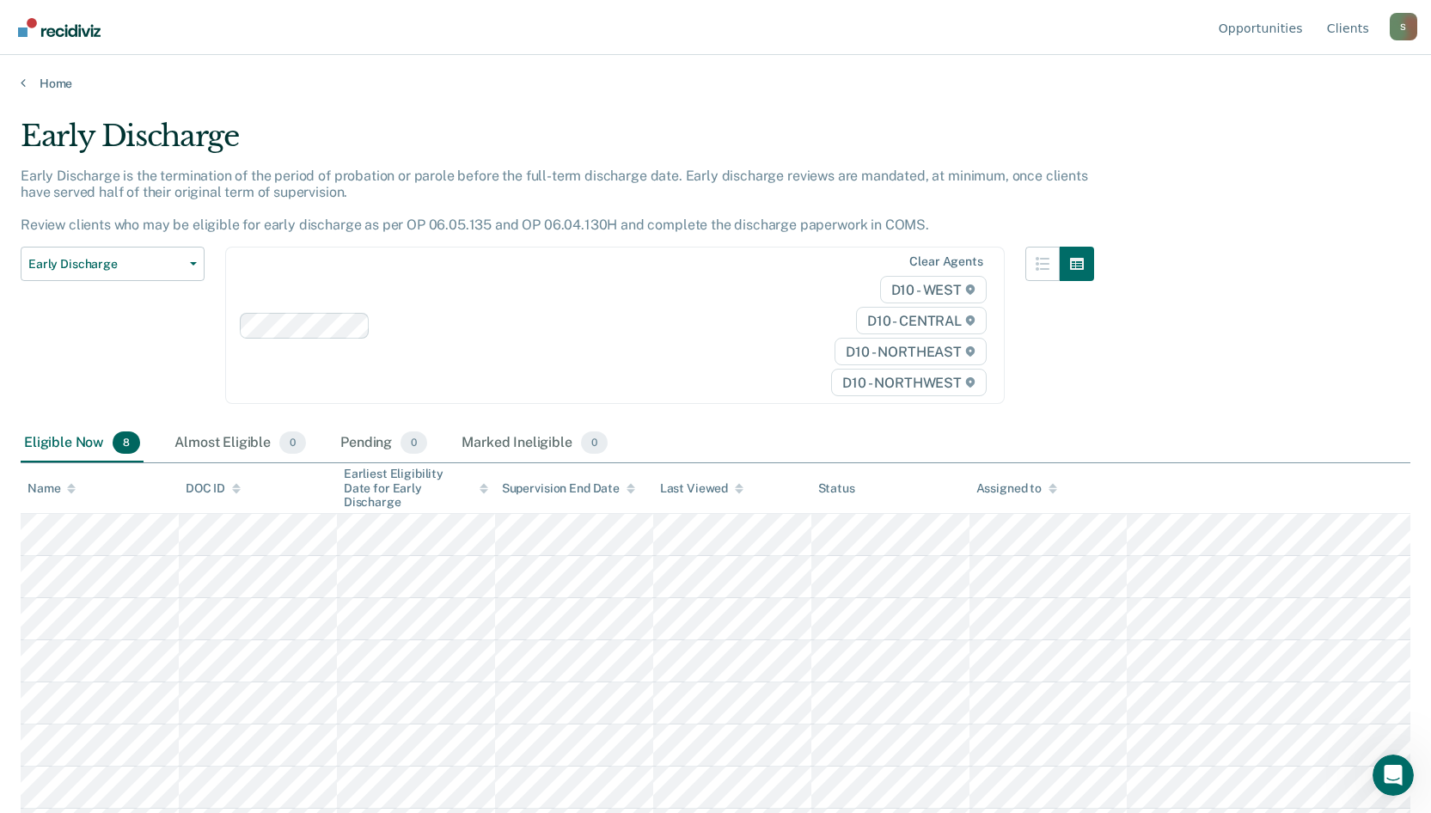
scroll to position [29, 0]
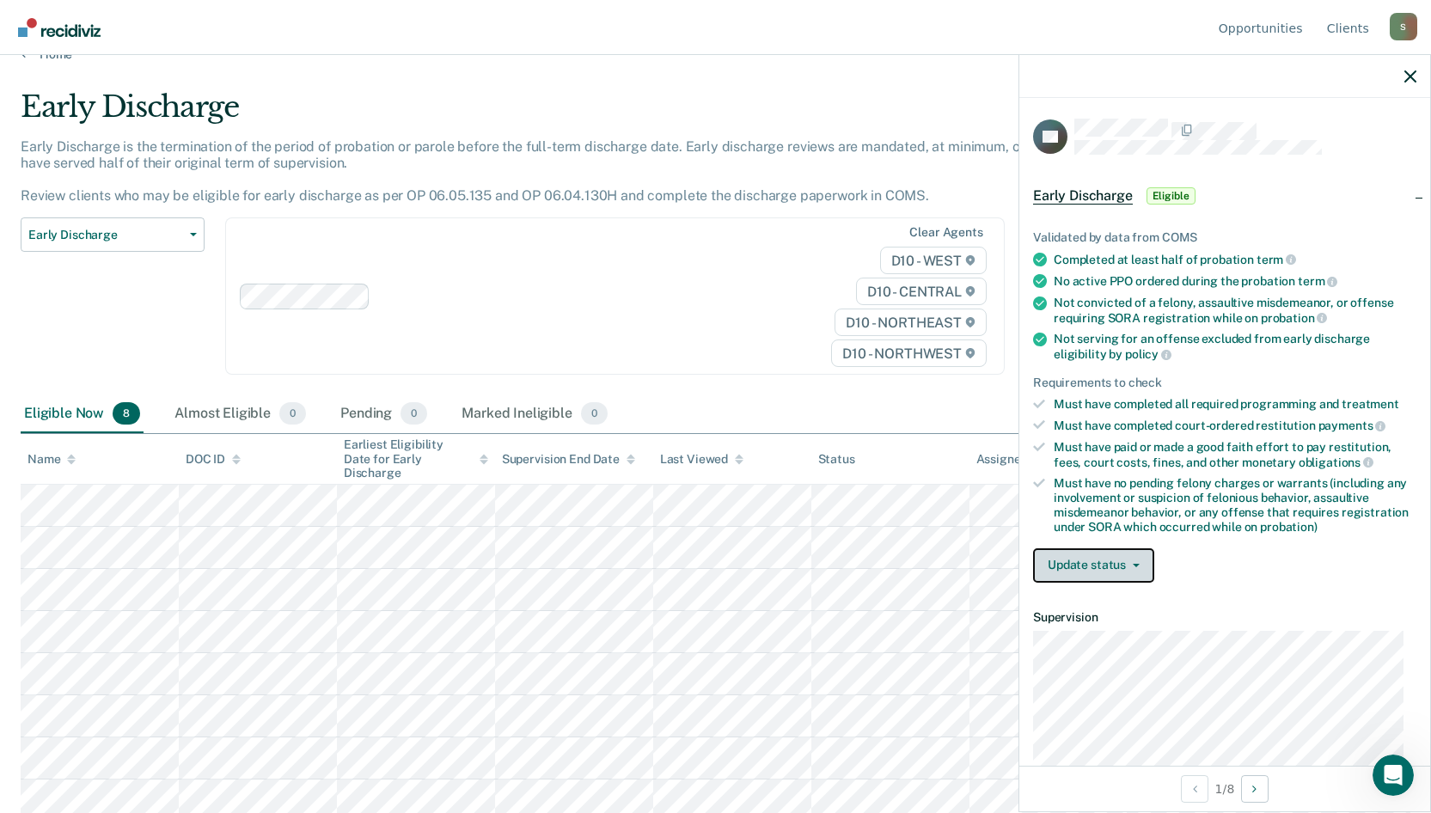
click at [1133, 564] on icon "button" at bounding box center [1136, 565] width 7 height 3
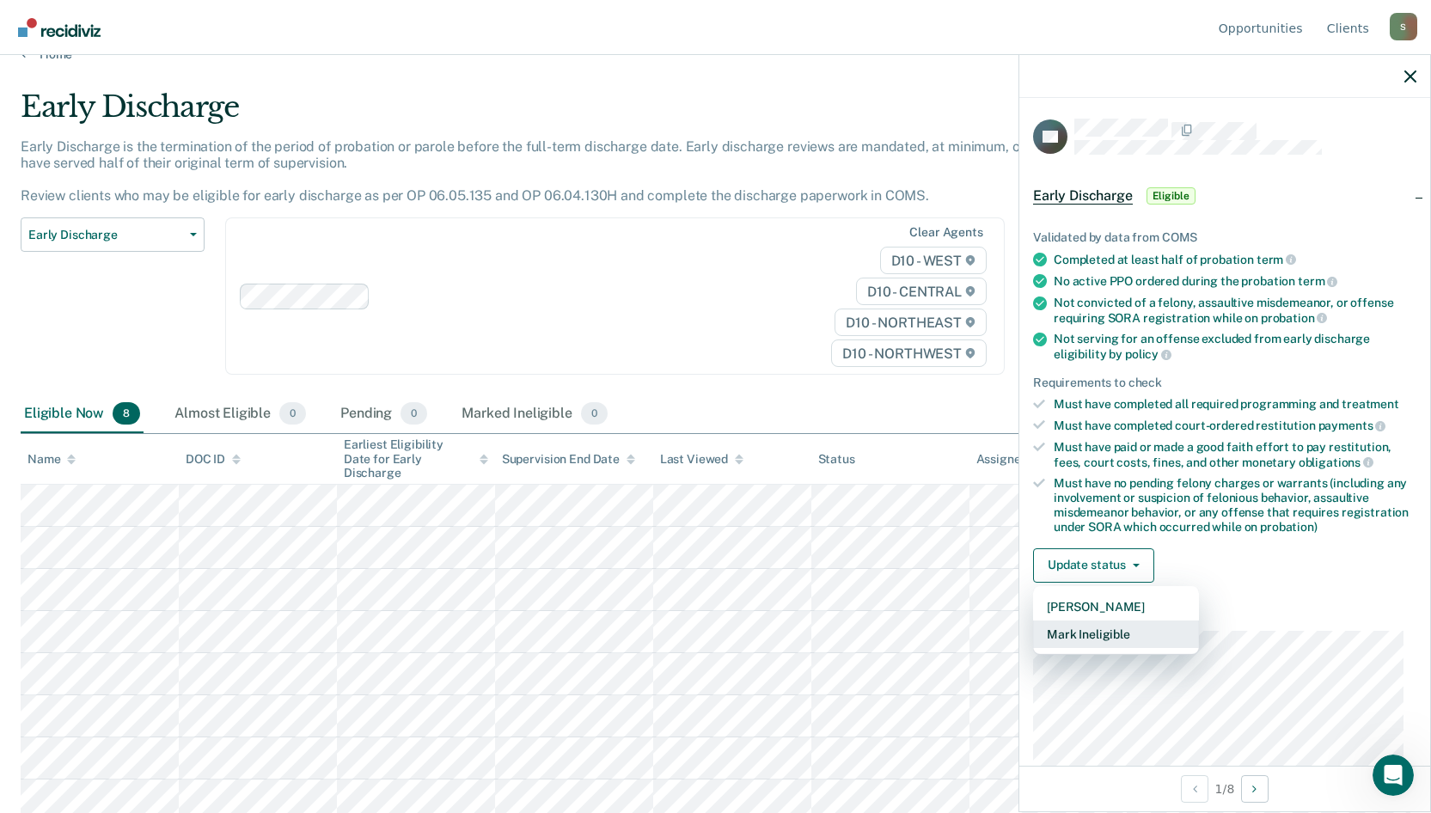
click at [1112, 626] on button "Mark Ineligible" at bounding box center [1116, 634] width 166 height 28
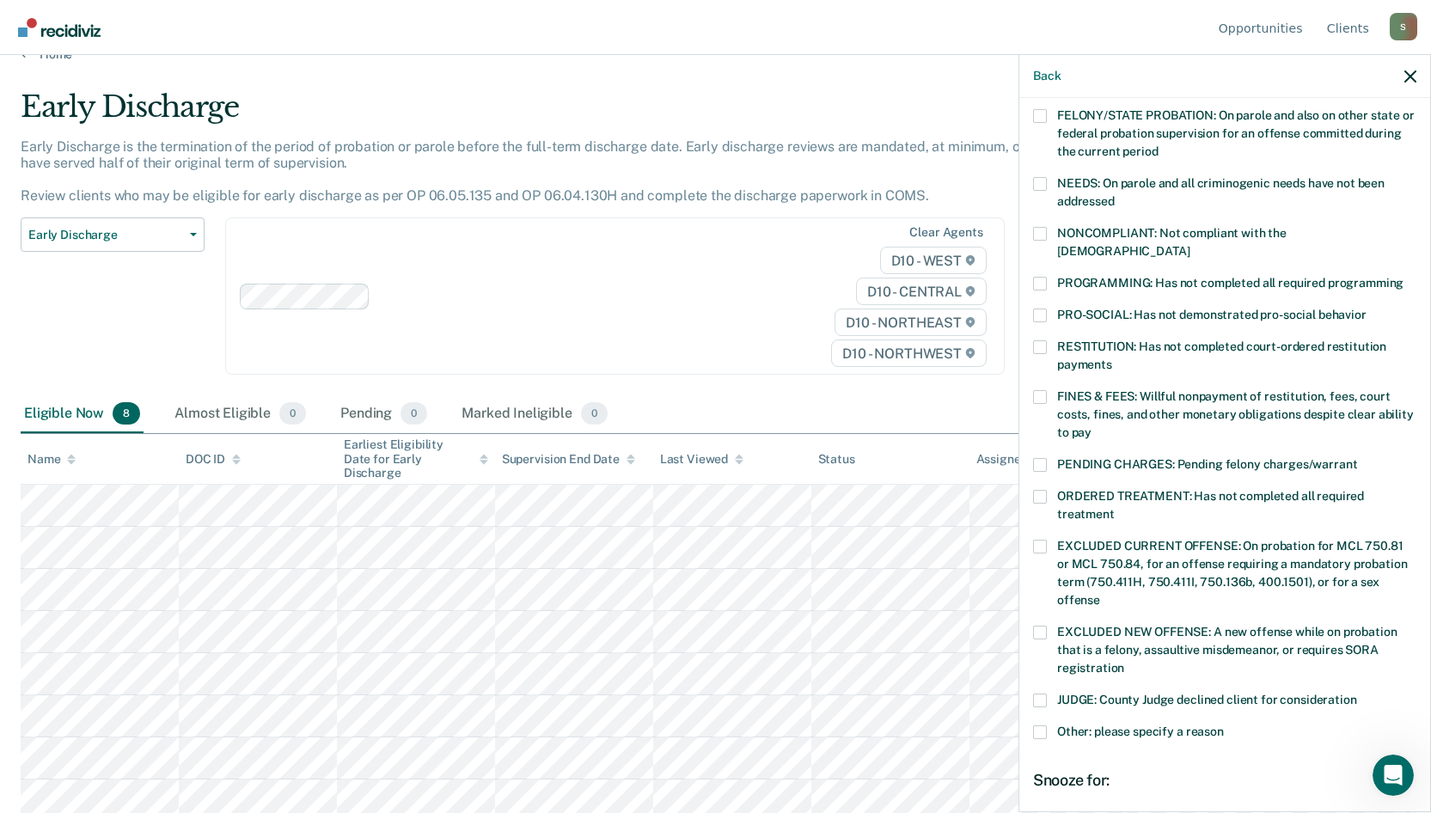
scroll to position [258, 0]
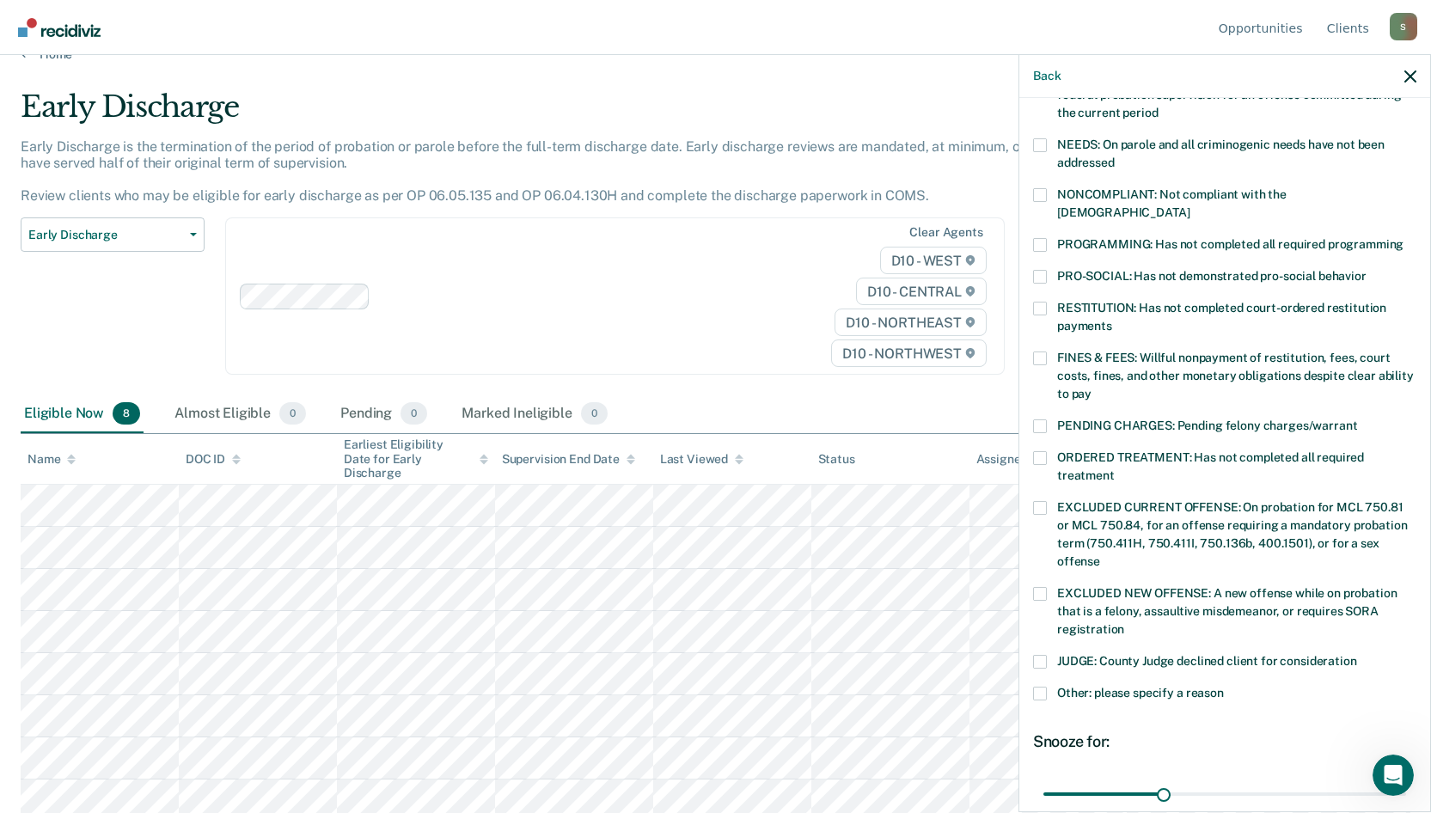
click at [1036, 655] on span at bounding box center [1040, 662] width 14 height 14
click at [1357, 655] on input "JUDGE: County Judge declined client for consideration" at bounding box center [1357, 655] width 0 height 0
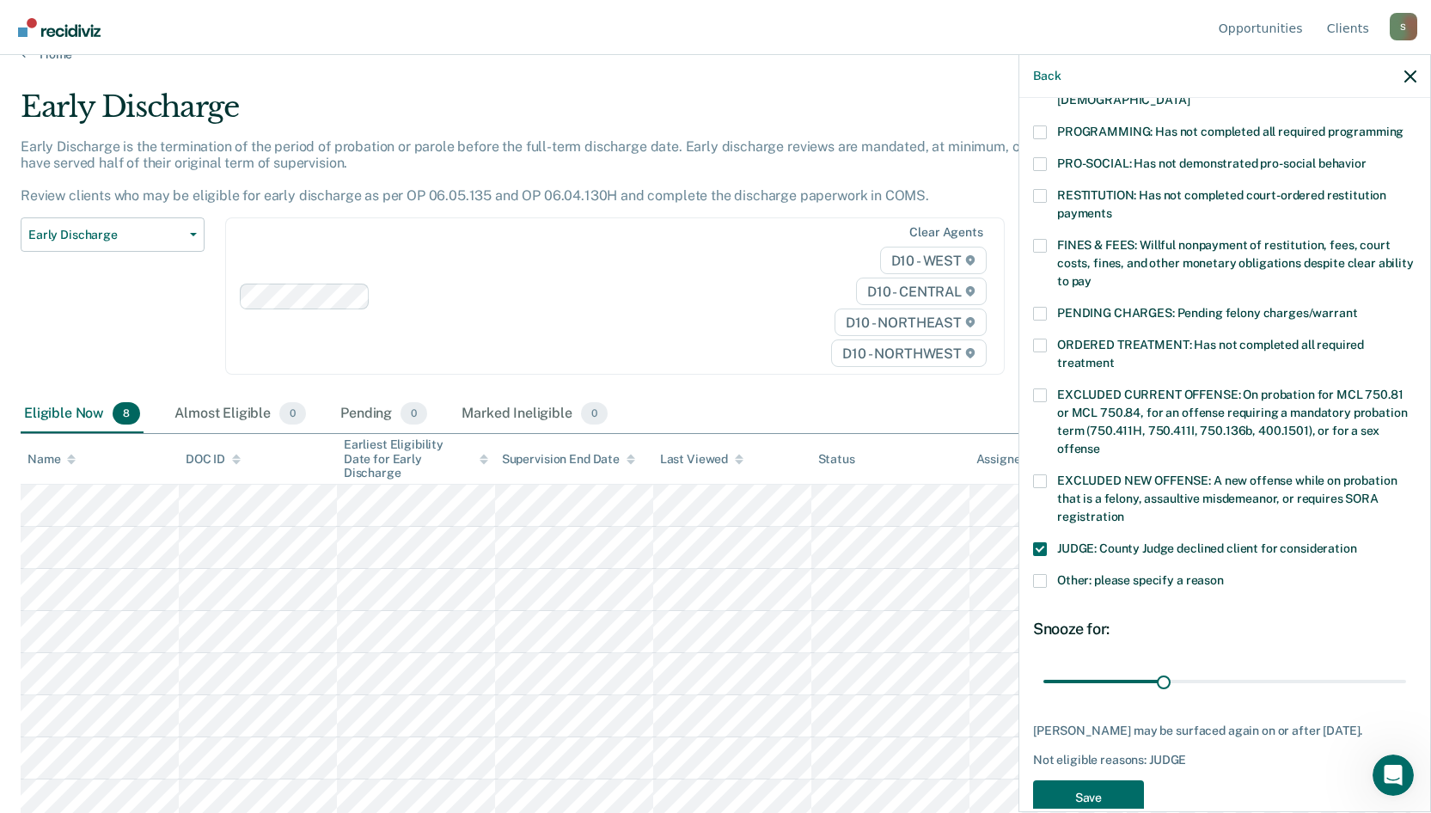
scroll to position [388, 0]
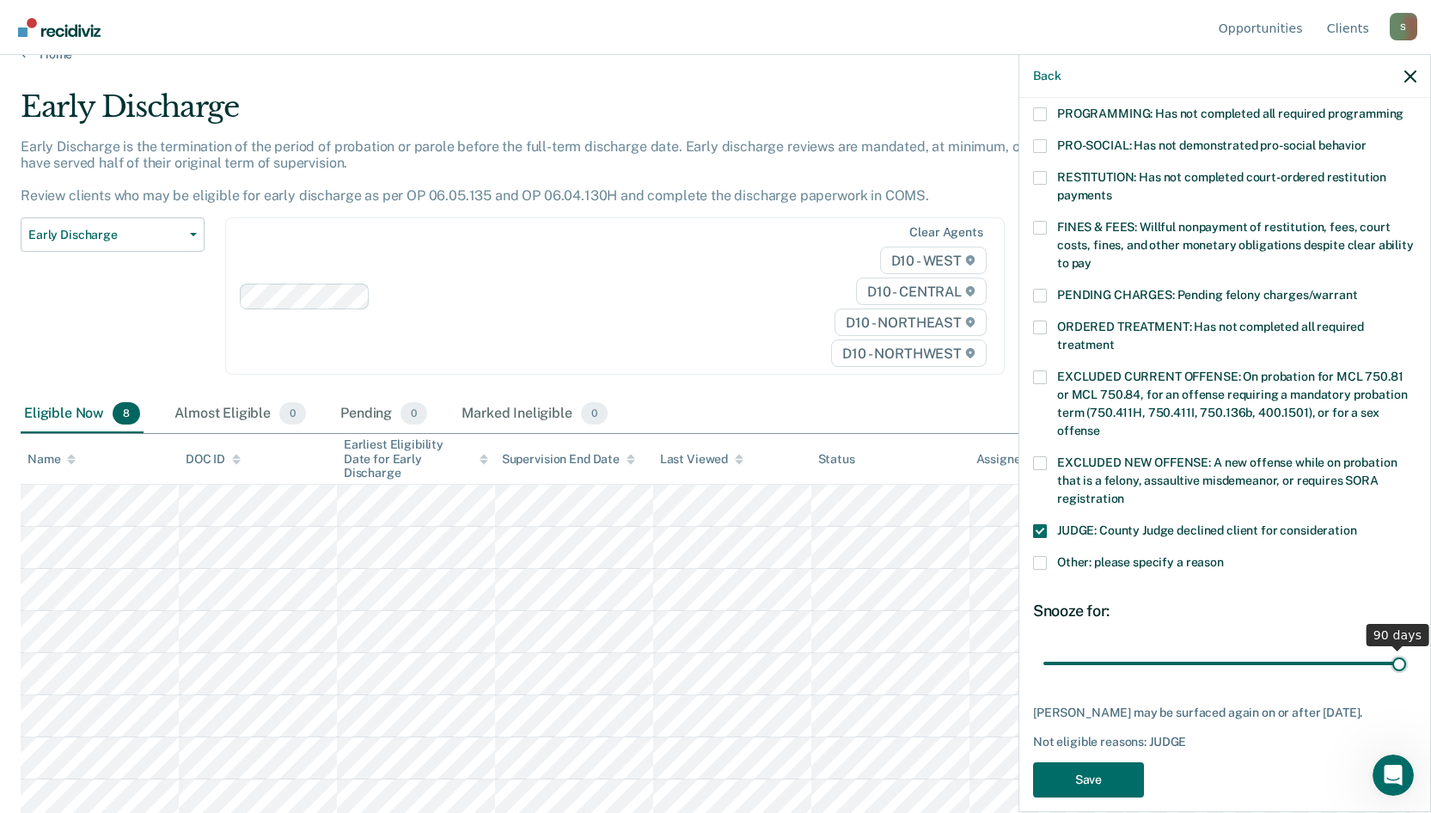
drag, startPoint x: 1161, startPoint y: 646, endPoint x: 1405, endPoint y: 631, distance: 244.6
type input "90"
click at [1405, 648] on input "range" at bounding box center [1224, 663] width 363 height 30
click at [1117, 762] on button "Save" at bounding box center [1088, 779] width 111 height 35
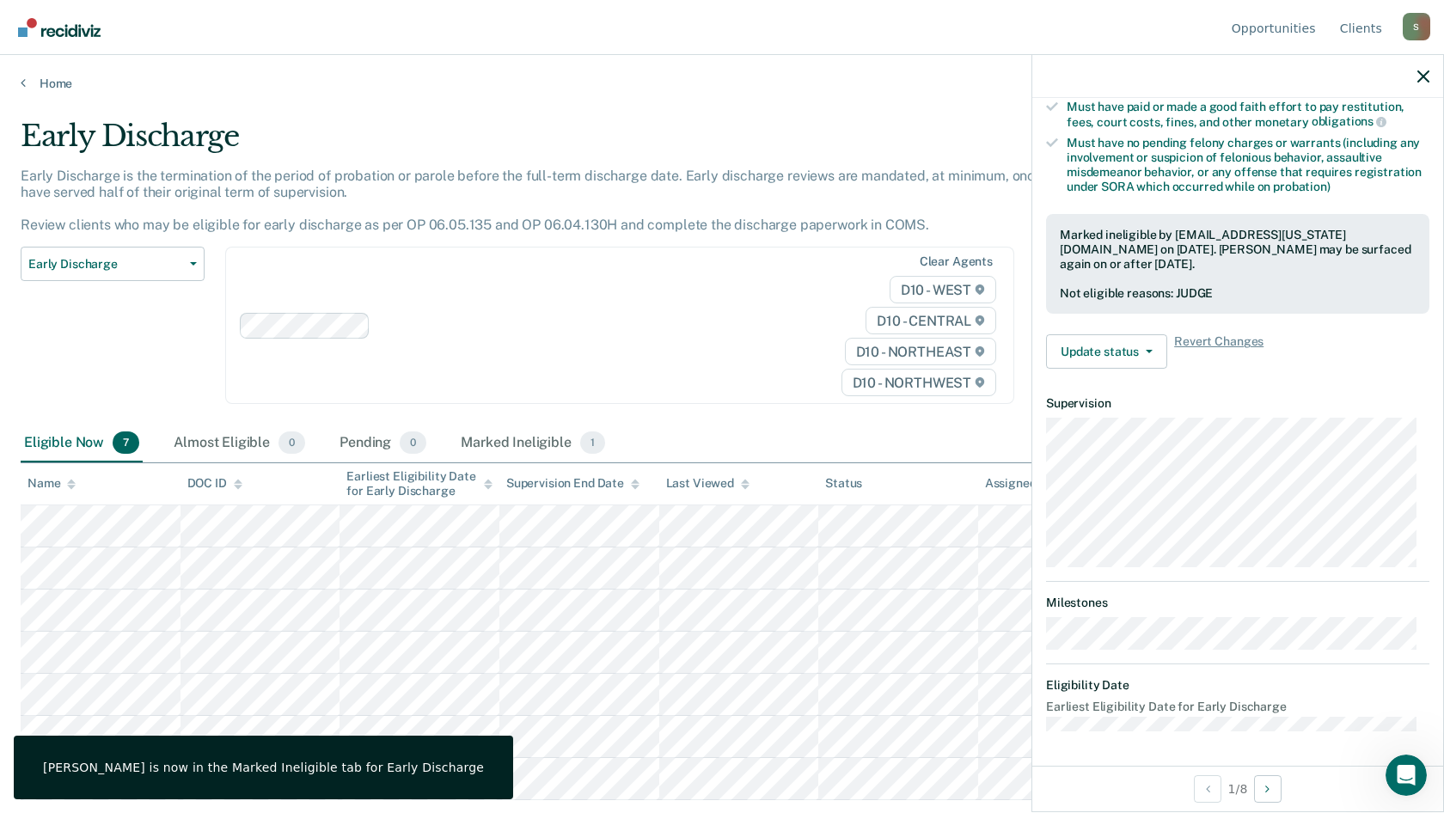
scroll to position [339, 0]
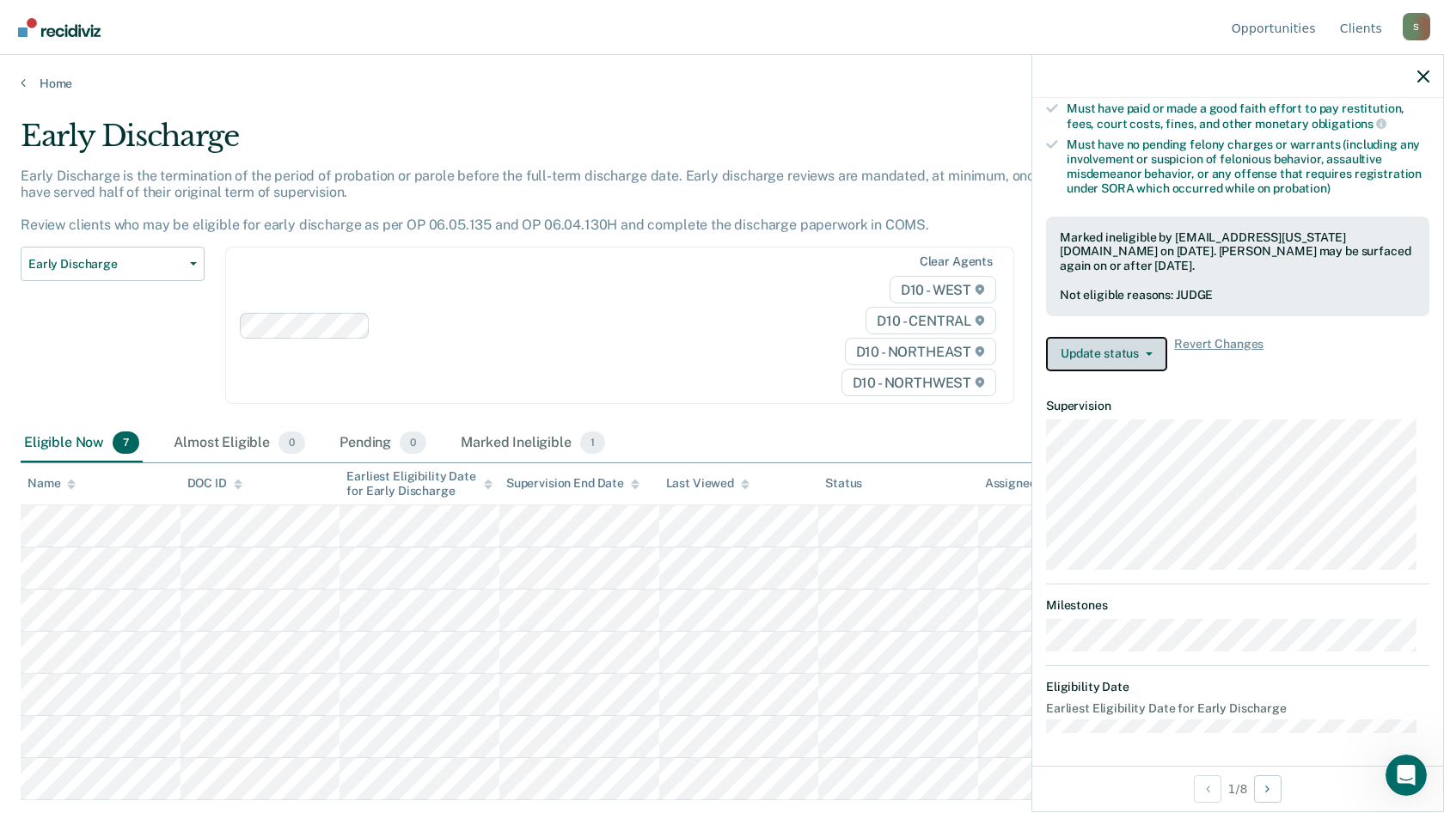
click at [1134, 352] on button "Update status" at bounding box center [1106, 354] width 121 height 34
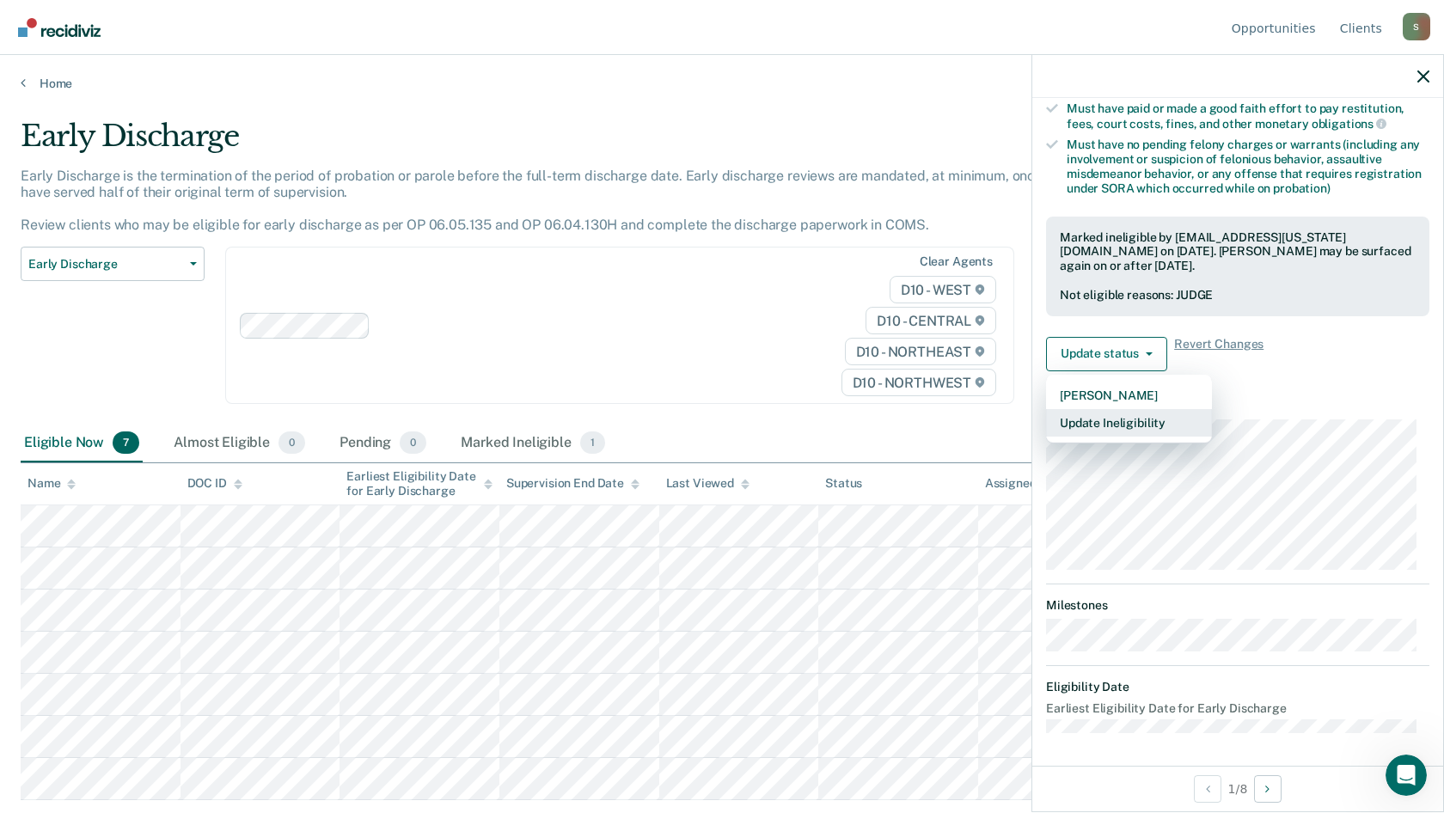
click at [1139, 413] on button "Update Ineligibility" at bounding box center [1129, 423] width 166 height 28
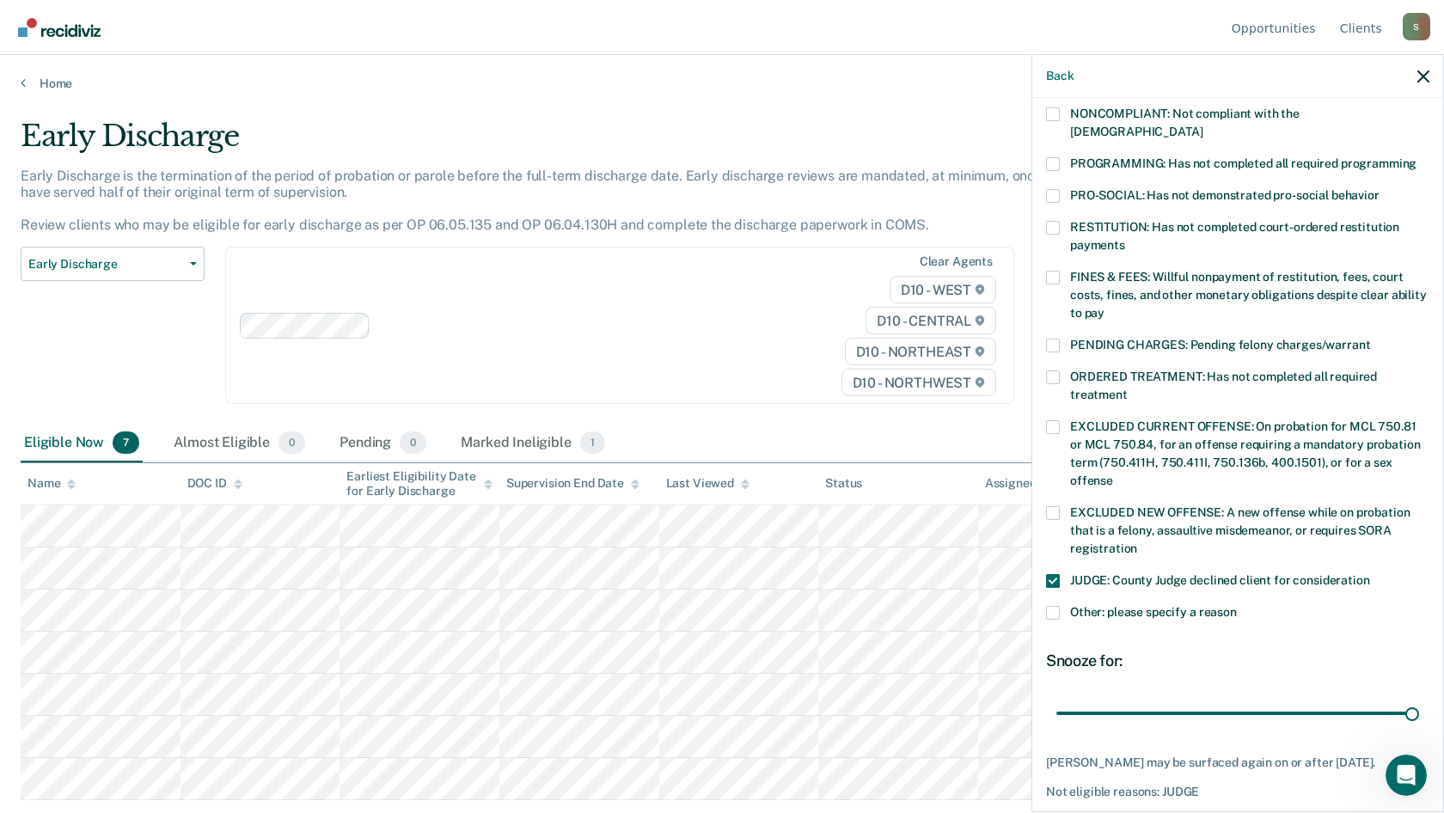
click at [1058, 370] on span at bounding box center [1053, 377] width 14 height 14
click at [1128, 388] on input "ORDERED TREATMENT: Has not completed all required treatment" at bounding box center [1128, 388] width 0 height 0
click at [1058, 370] on span at bounding box center [1053, 377] width 14 height 14
click at [1128, 388] on input "ORDERED TREATMENT: Has not completed all required treatment" at bounding box center [1128, 388] width 0 height 0
click at [1057, 370] on span at bounding box center [1053, 377] width 14 height 14
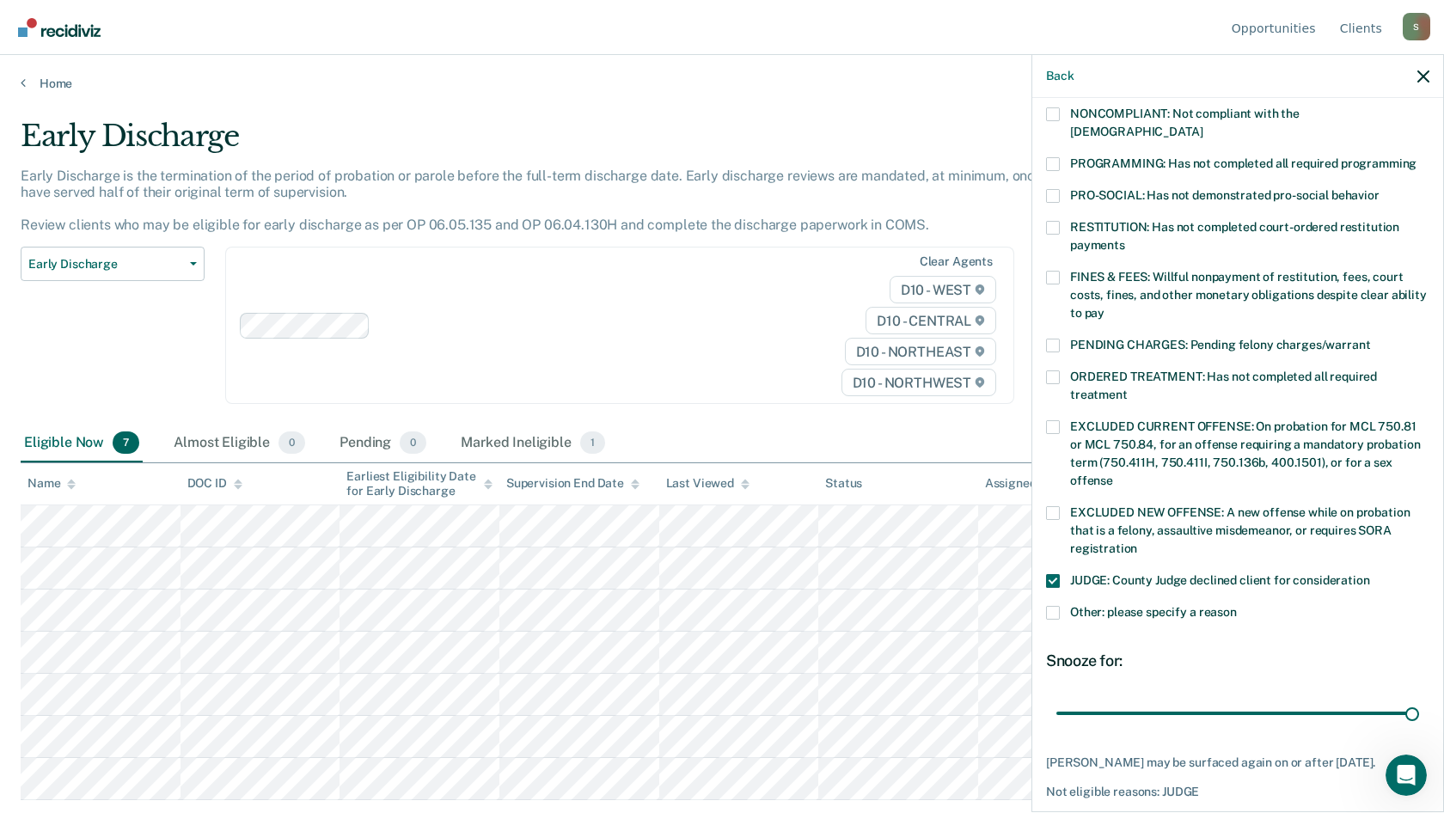
click at [1128, 388] on input "ORDERED TREATMENT: Has not completed all required treatment" at bounding box center [1128, 388] width 0 height 0
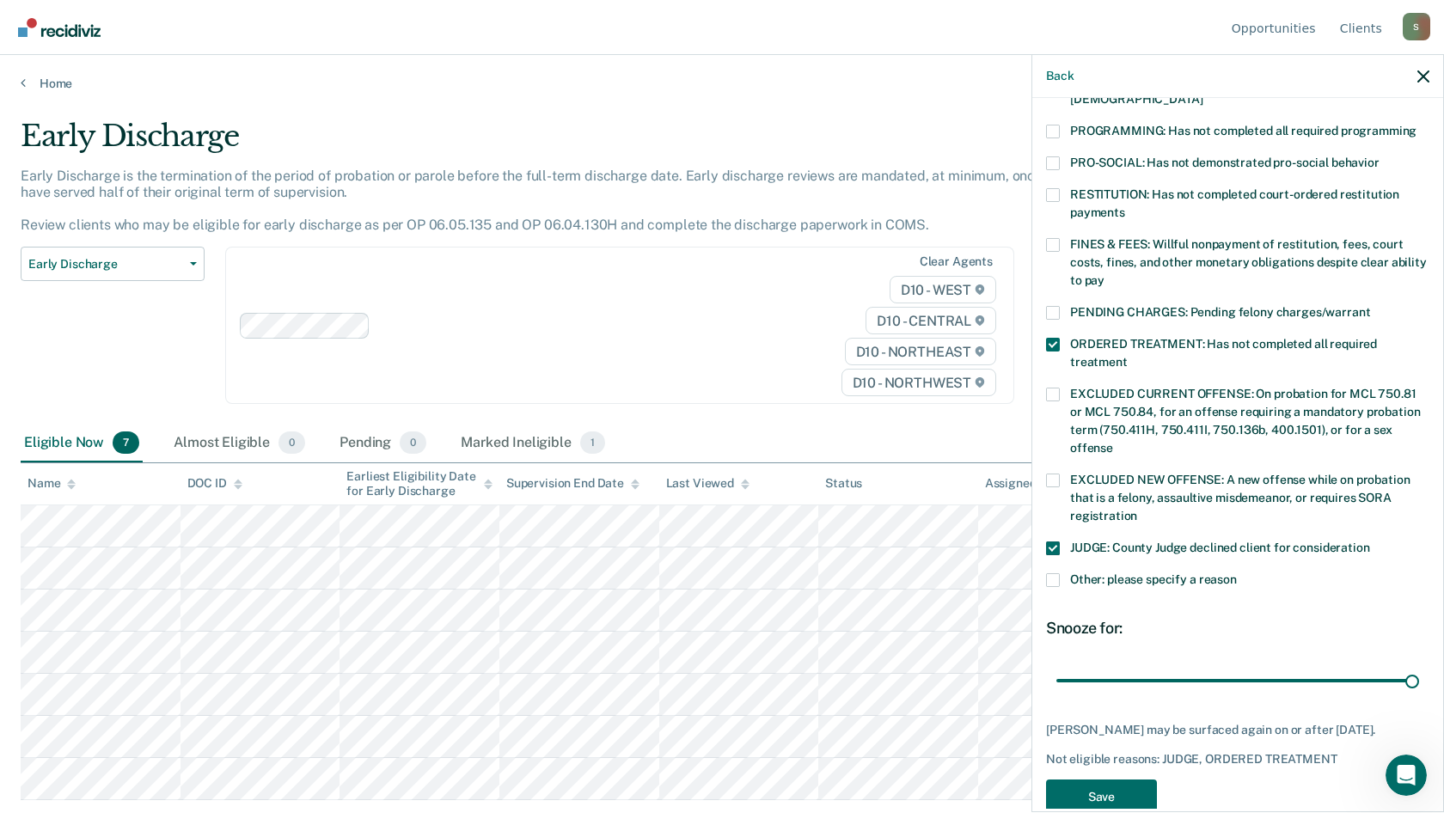
scroll to position [388, 0]
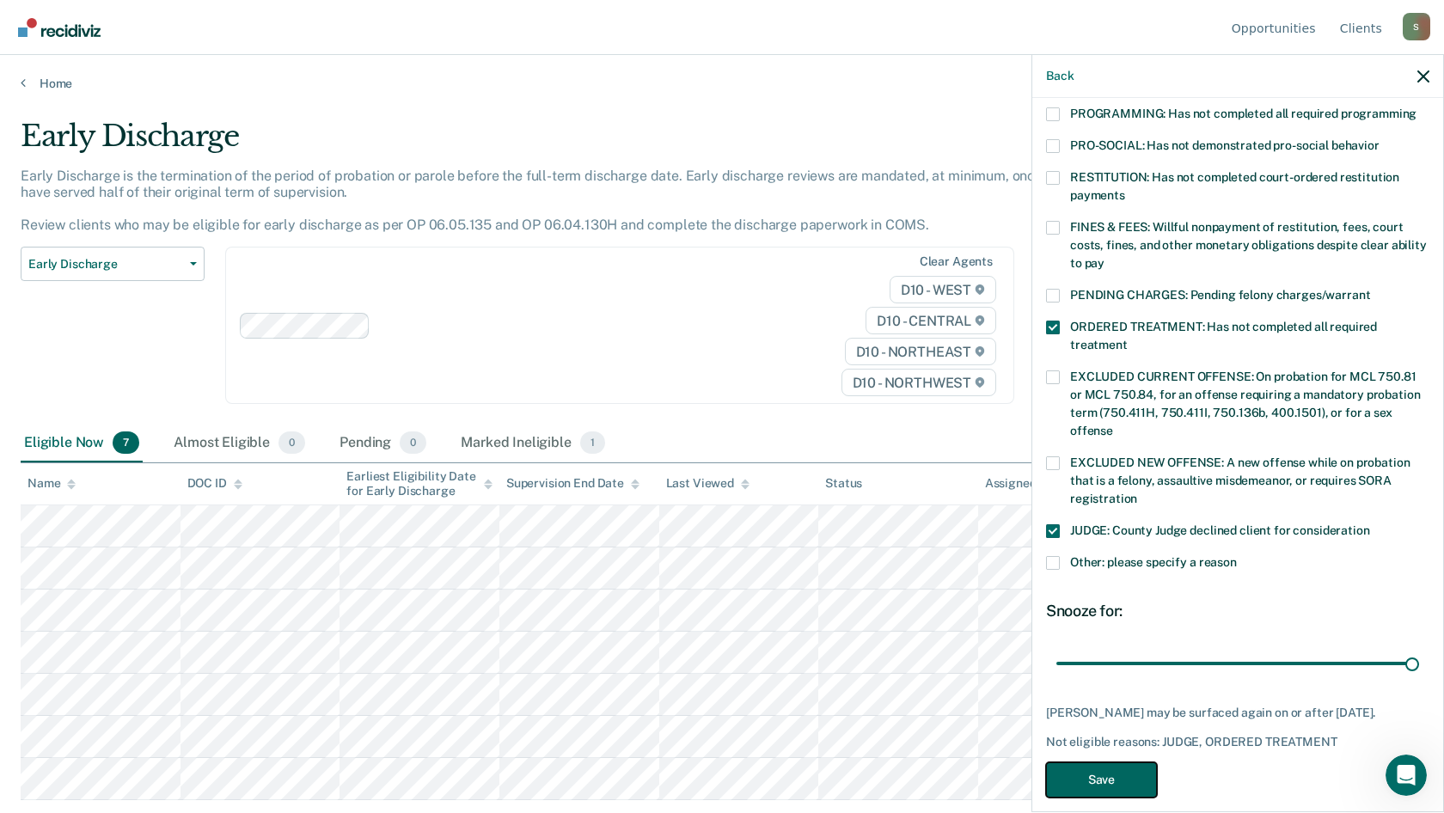
click at [1130, 762] on button "Save" at bounding box center [1101, 779] width 111 height 35
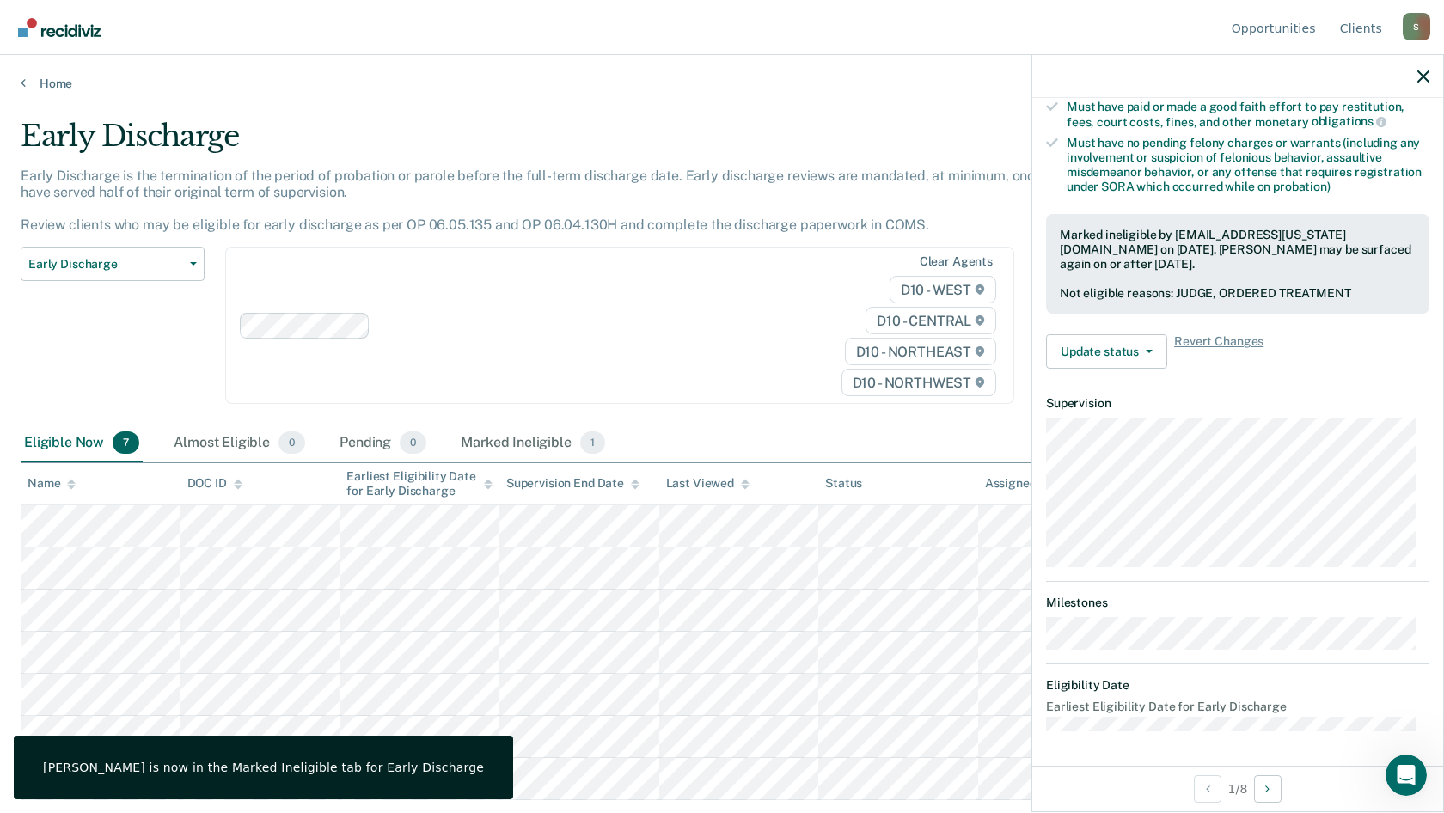
scroll to position [339, 0]
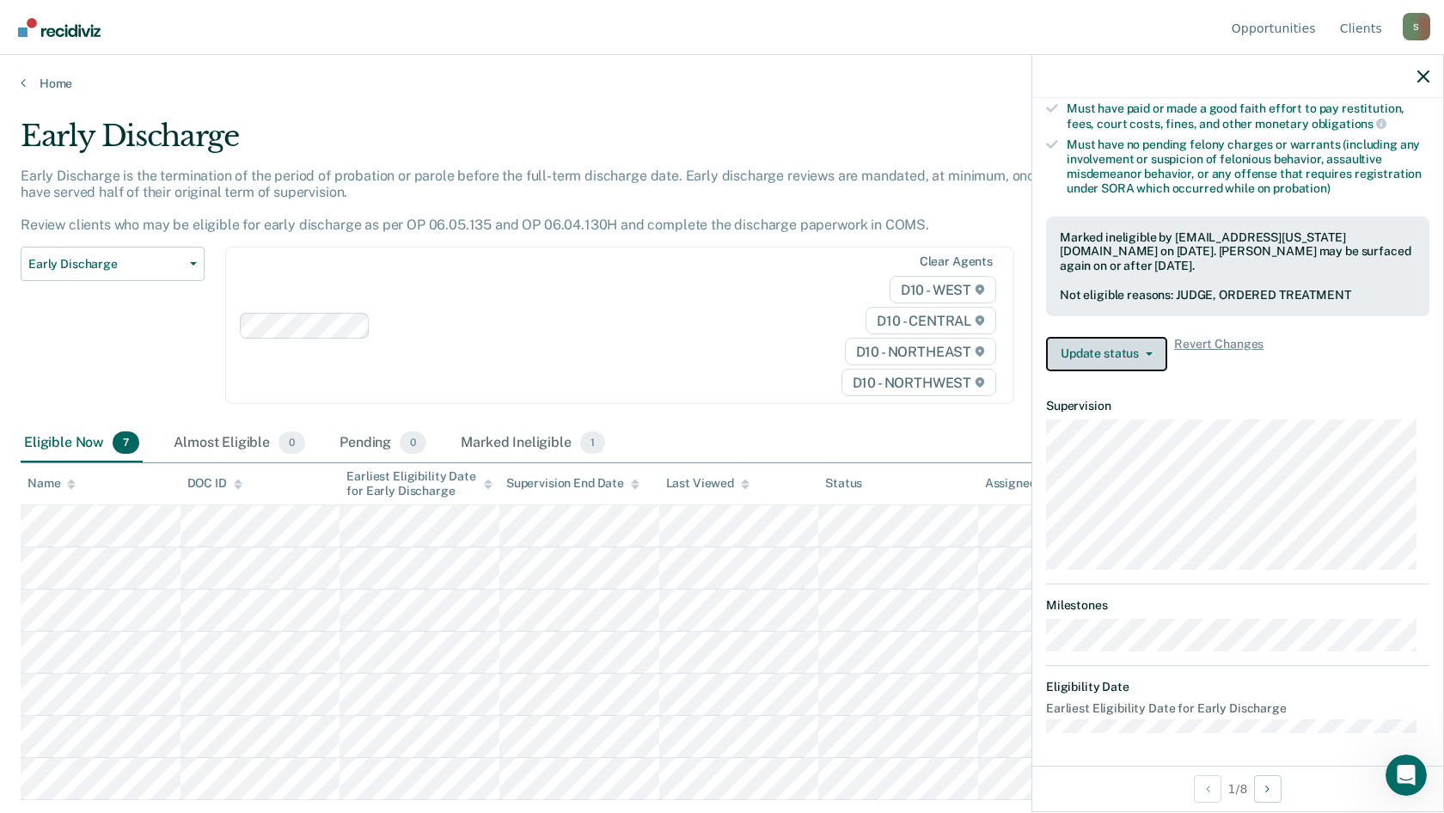
click at [1155, 348] on button "Update status" at bounding box center [1106, 354] width 121 height 34
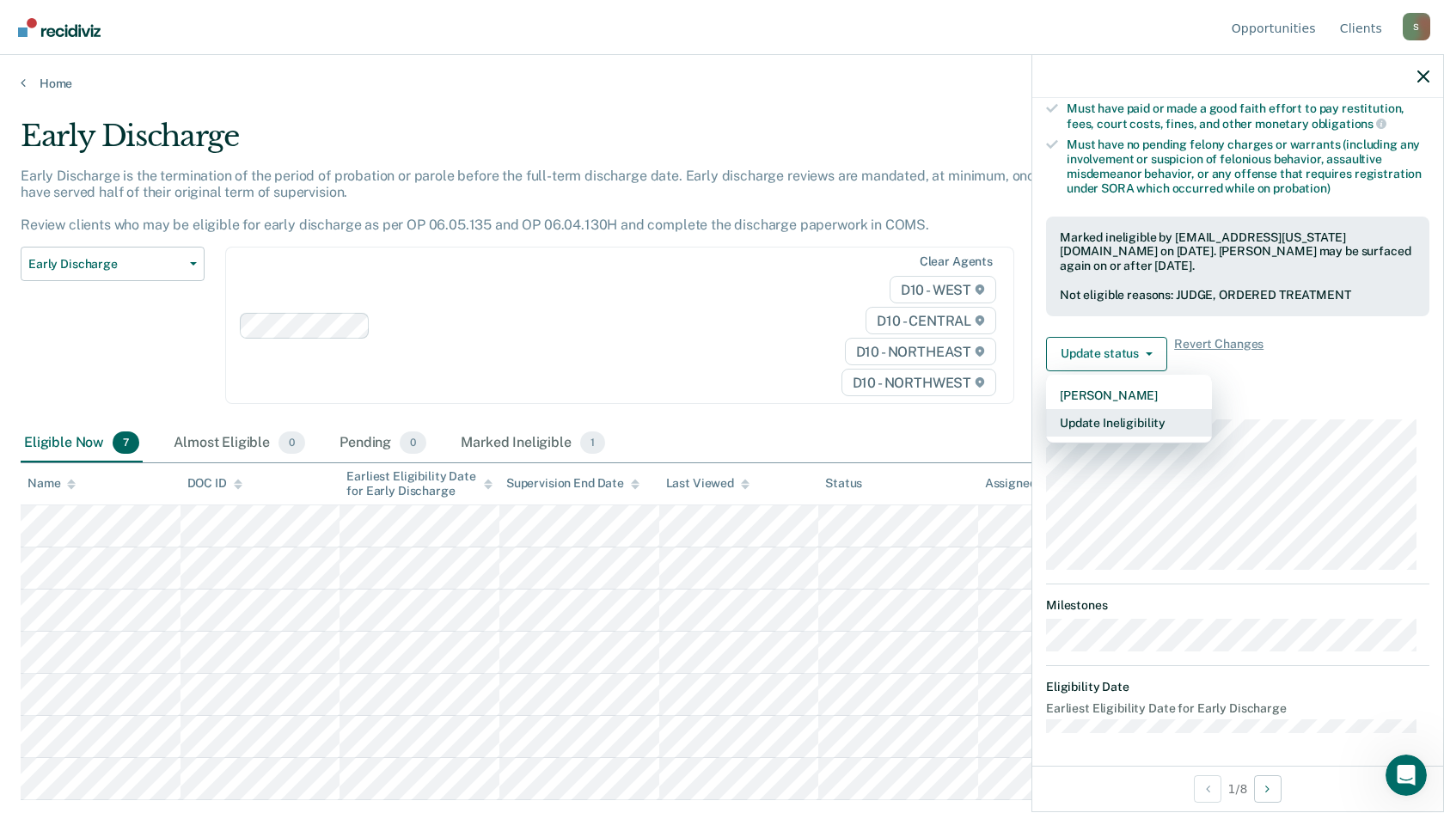
click at [1135, 421] on button "Update Ineligibility" at bounding box center [1129, 423] width 166 height 28
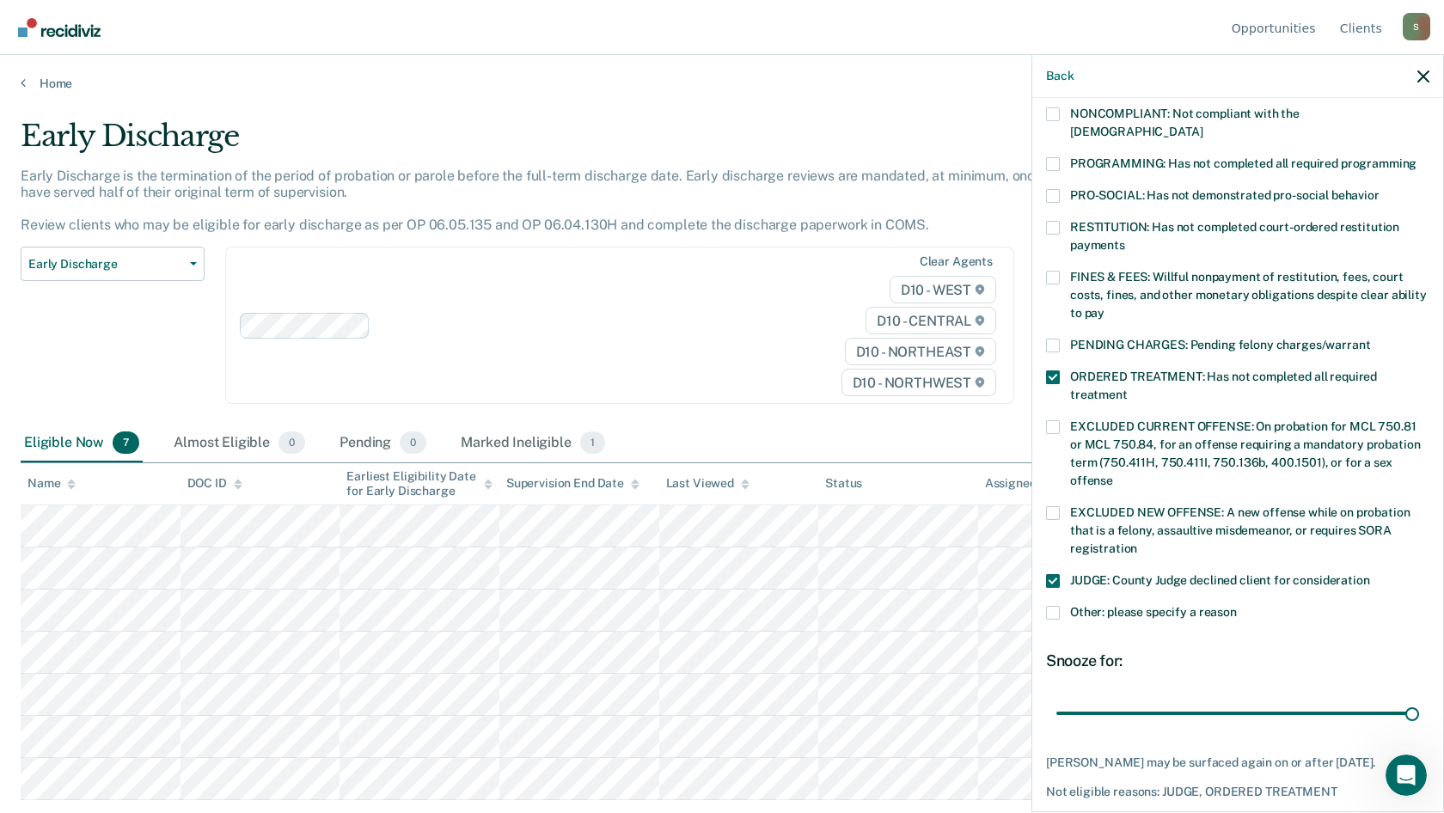
click at [1050, 370] on span at bounding box center [1053, 377] width 14 height 14
click at [1128, 388] on input "ORDERED TREATMENT: Has not completed all required treatment" at bounding box center [1128, 388] width 0 height 0
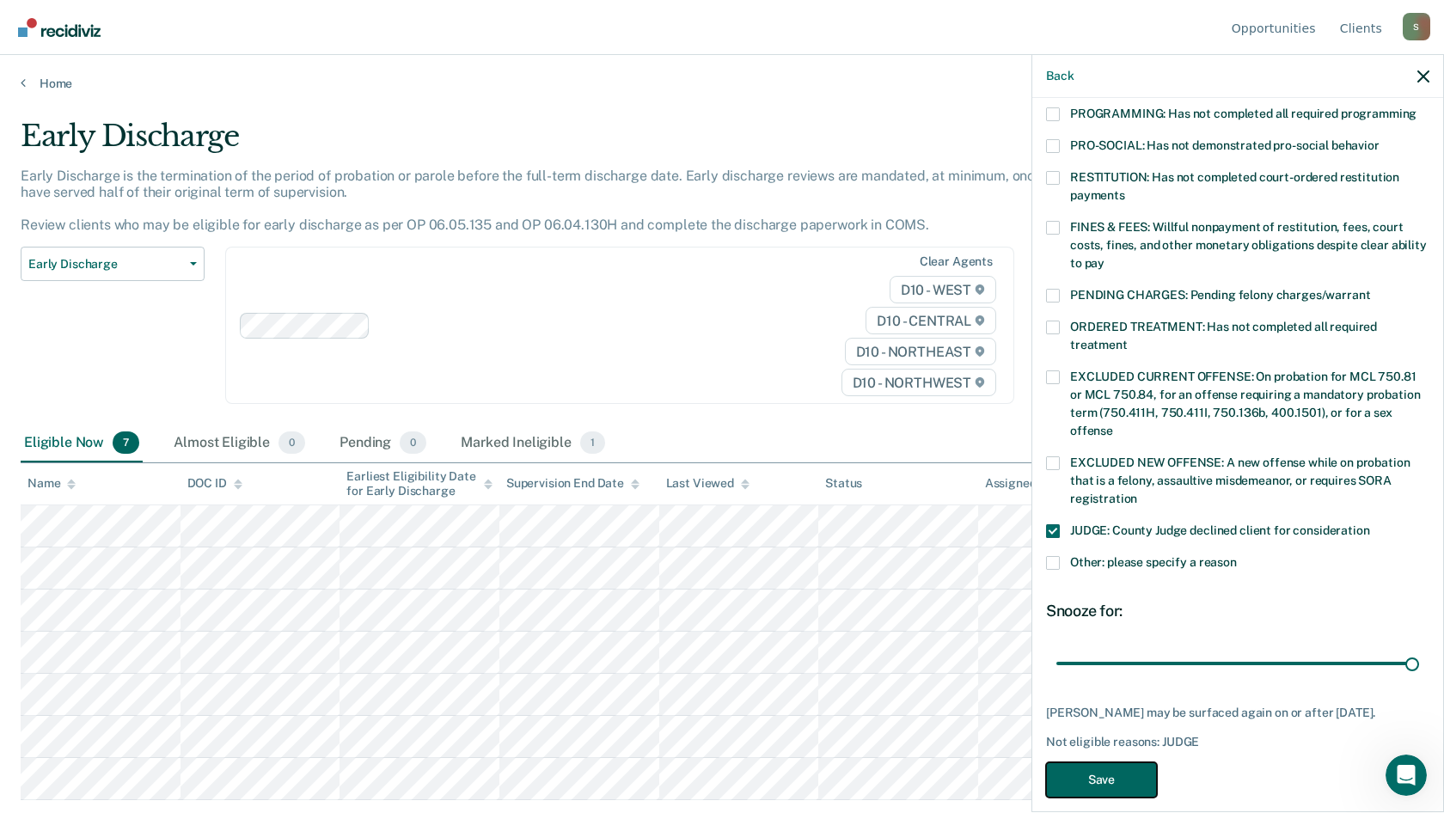
click at [1118, 762] on button "Save" at bounding box center [1101, 779] width 111 height 35
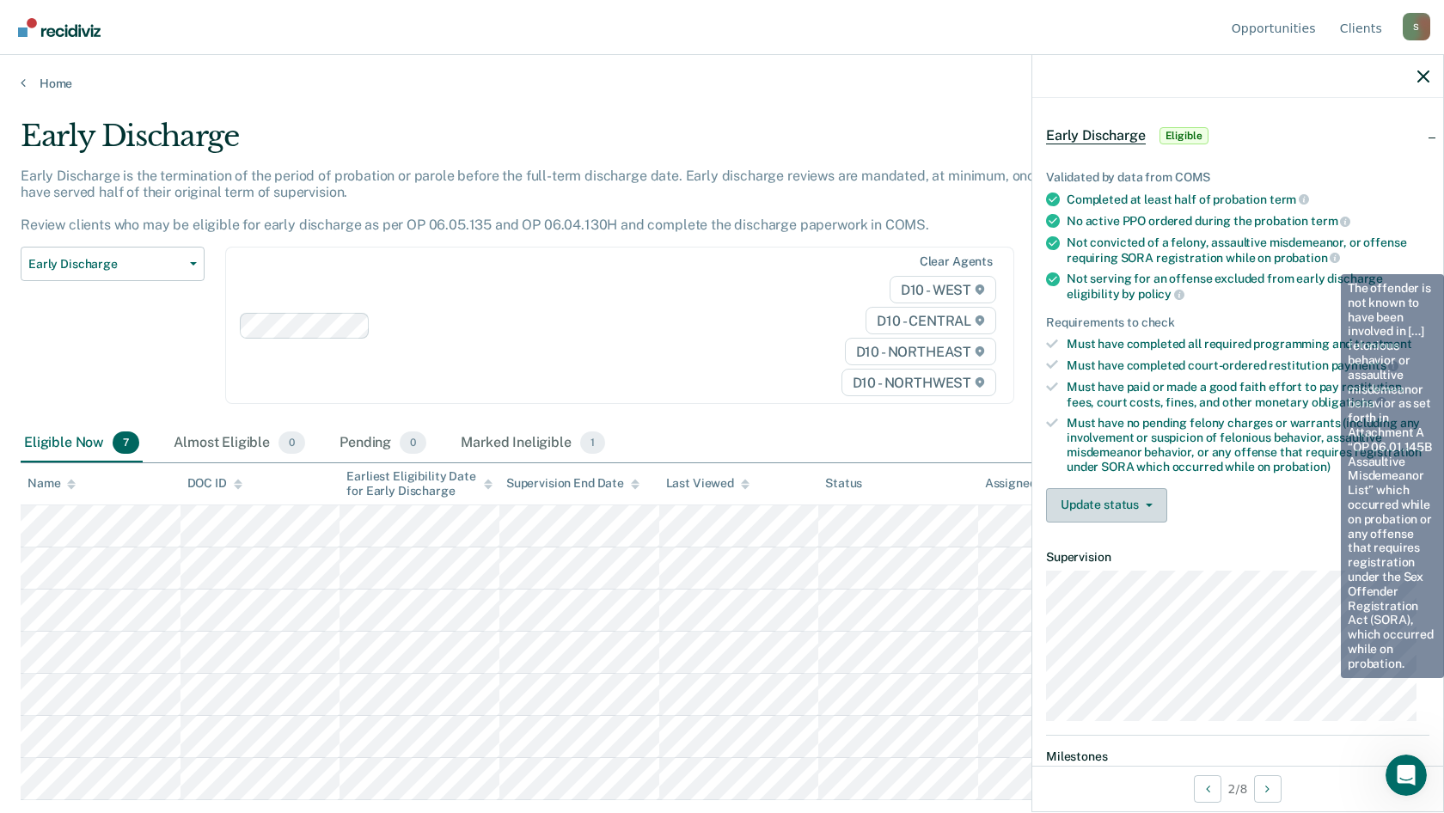
scroll to position [172, 0]
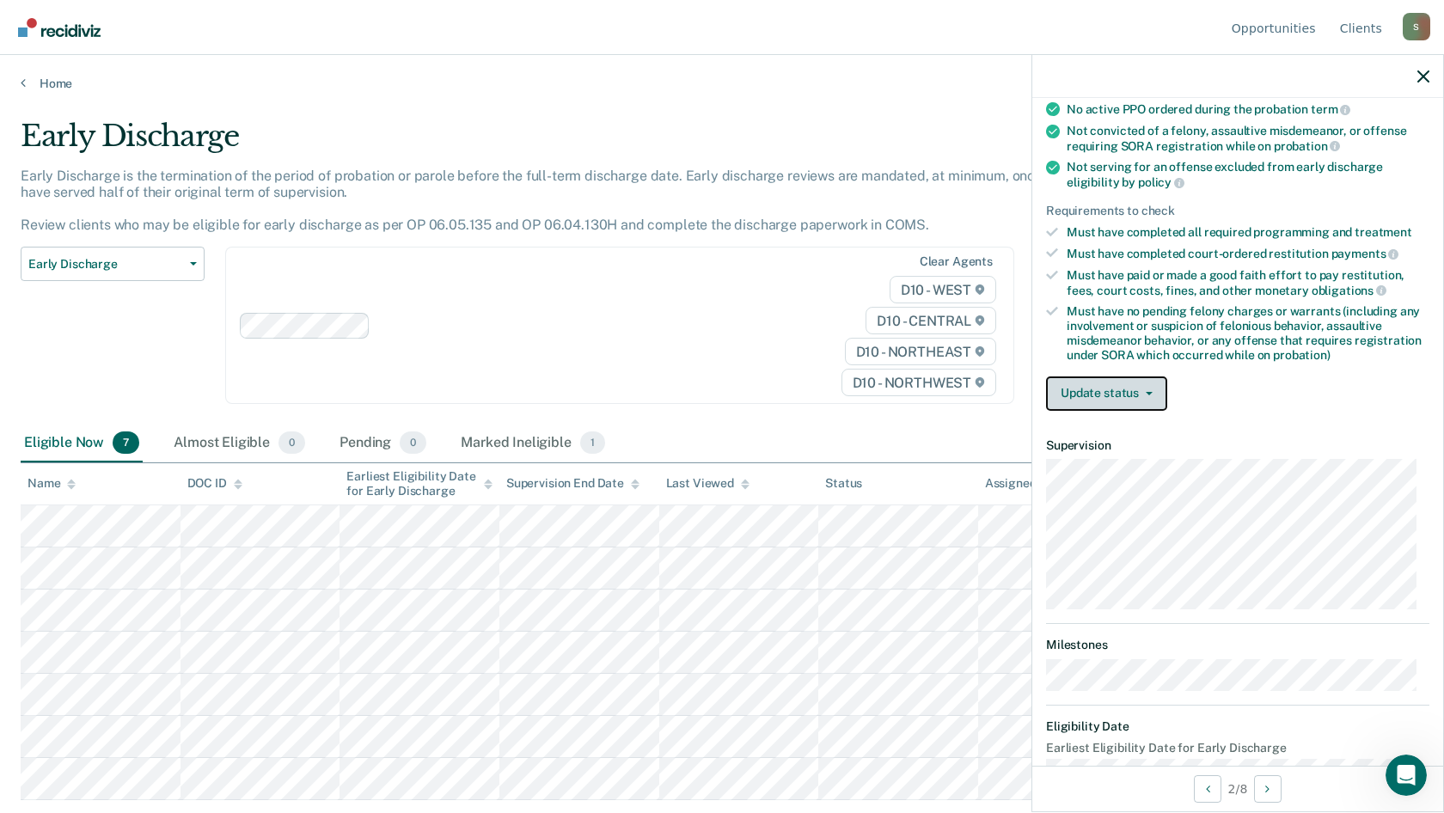
click at [1146, 392] on icon "button" at bounding box center [1149, 393] width 7 height 3
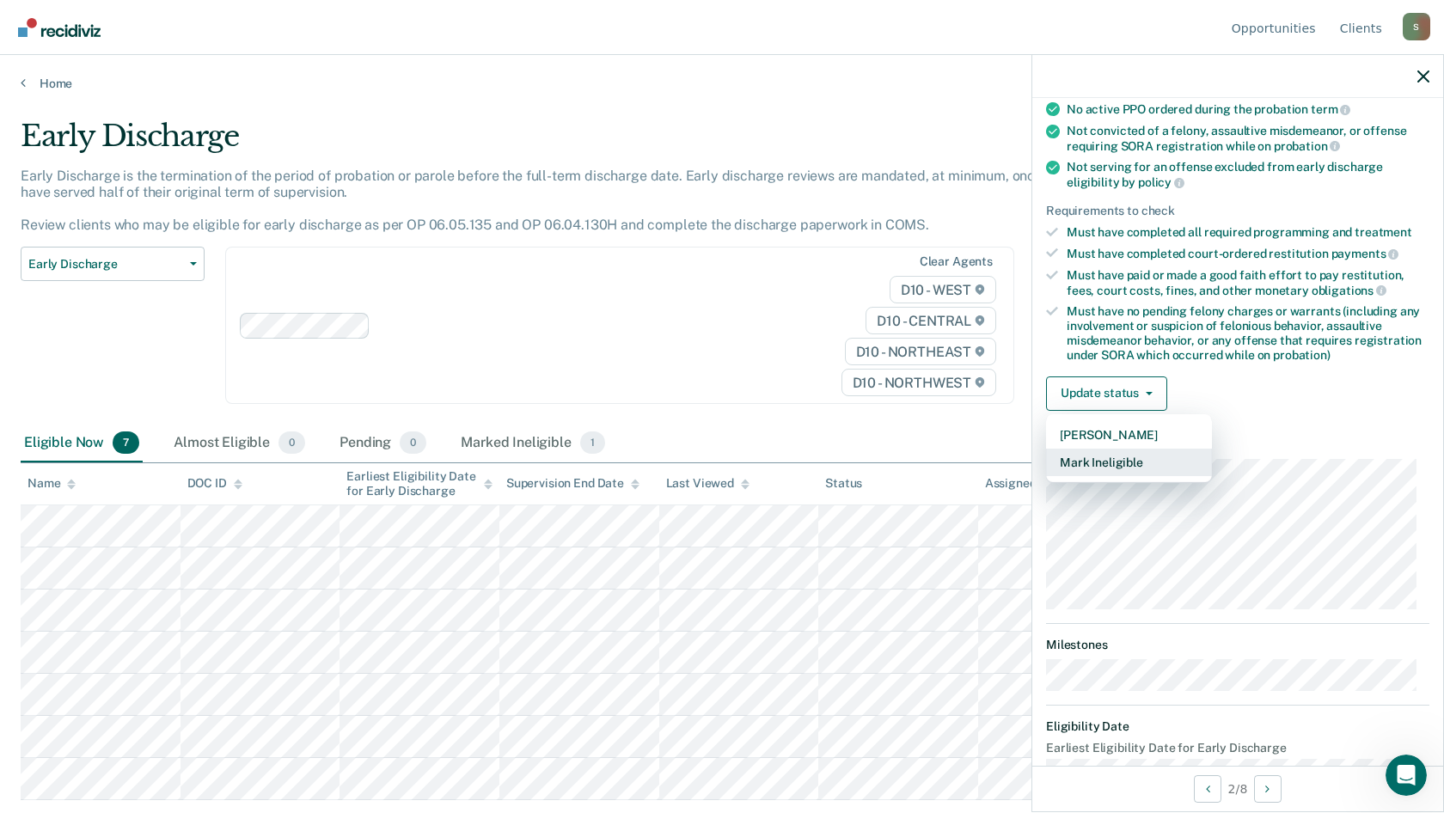
click at [1123, 464] on button "Mark Ineligible" at bounding box center [1129, 463] width 166 height 28
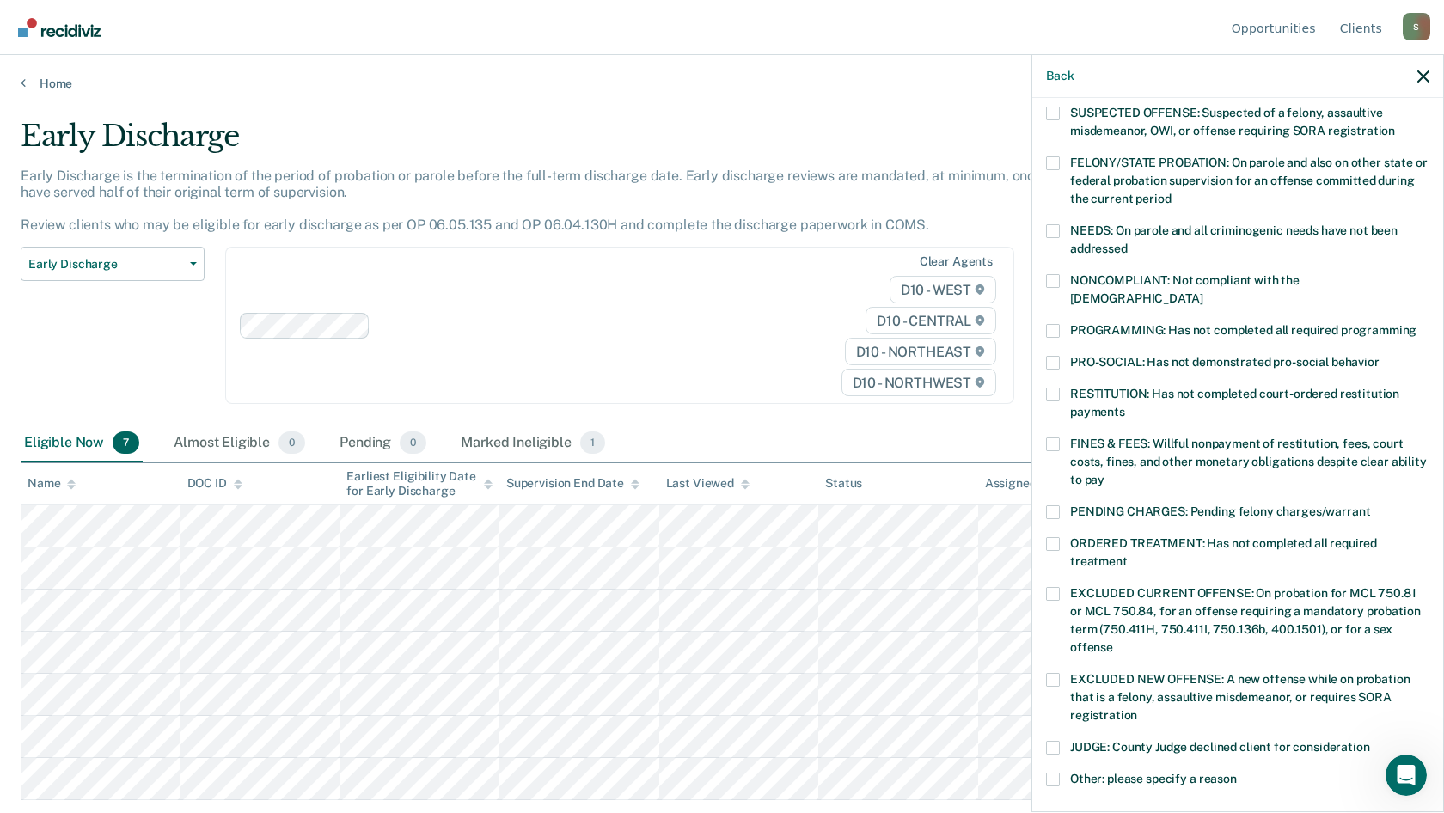
click at [1042, 525] on div "DC Which of the following requirements has [PERSON_NAME] not met? [MEDICAL_DATA…" at bounding box center [1237, 453] width 411 height 711
click at [1053, 537] on span at bounding box center [1053, 544] width 14 height 14
click at [1128, 555] on input "ORDERED TREATMENT: Has not completed all required treatment" at bounding box center [1128, 555] width 0 height 0
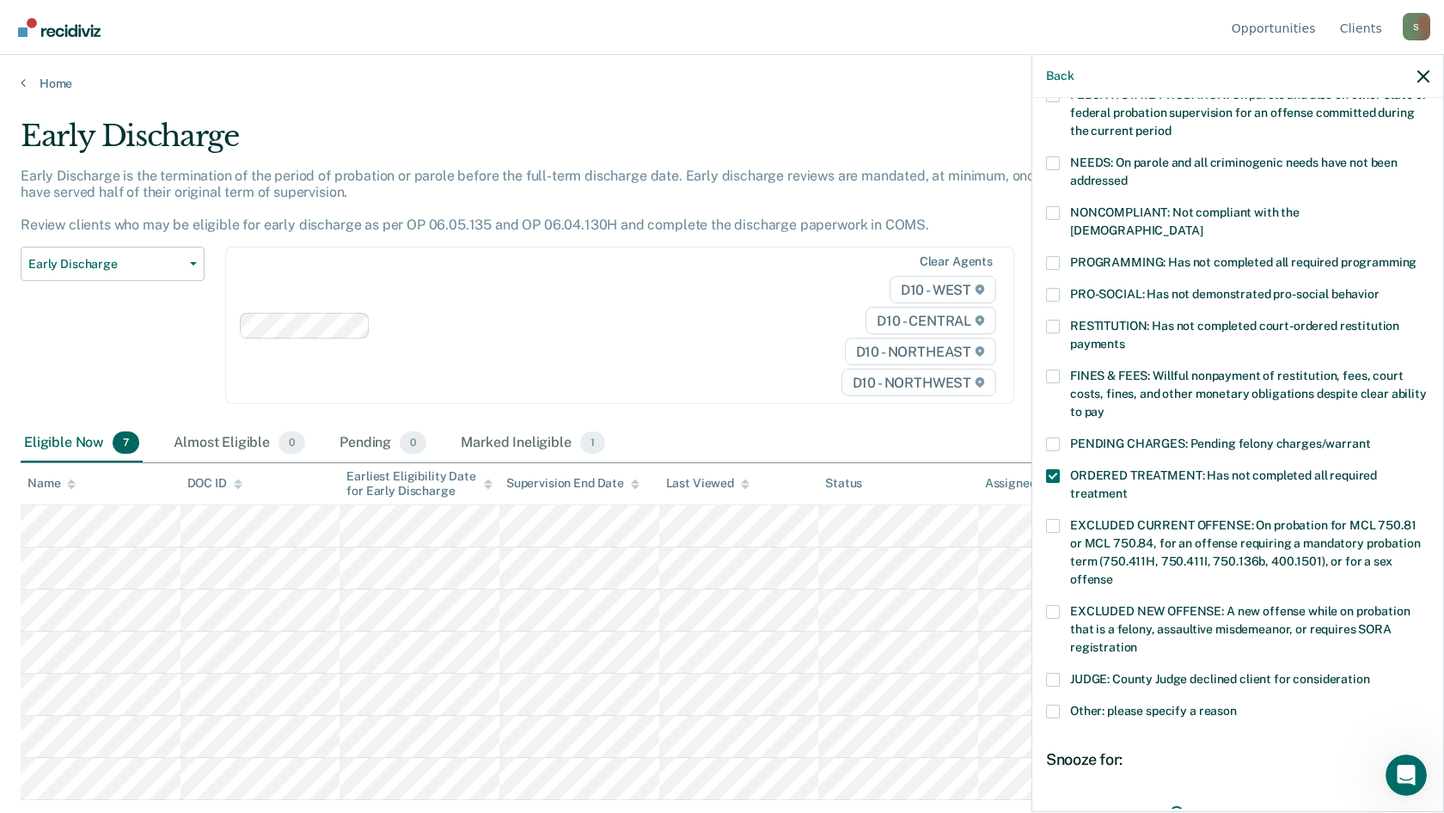
scroll to position [344, 0]
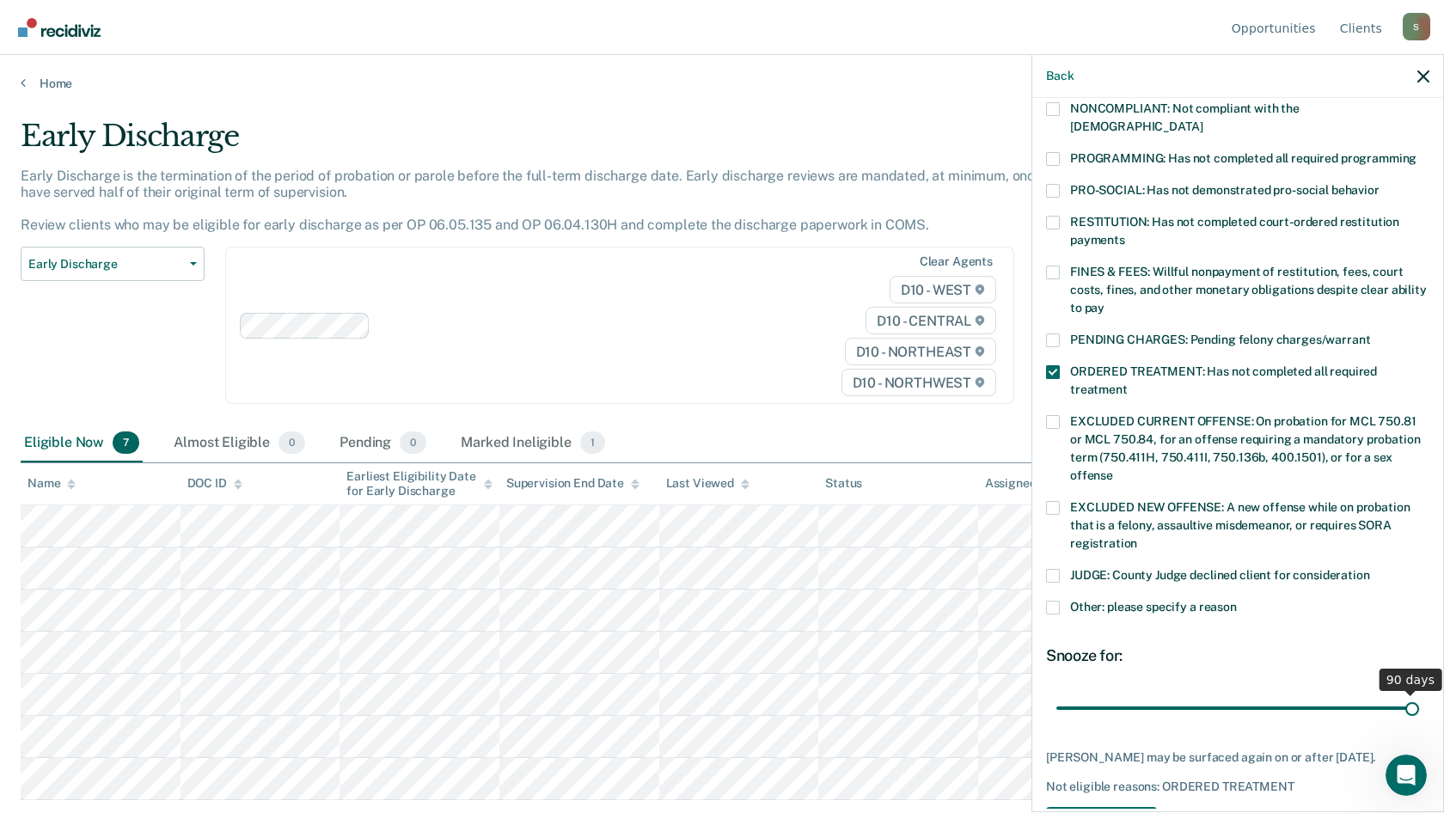
drag, startPoint x: 1165, startPoint y: 684, endPoint x: 1439, endPoint y: 691, distance: 274.2
type input "90"
click at [1419, 693] on input "range" at bounding box center [1237, 708] width 363 height 30
click at [1141, 798] on button "Save" at bounding box center [1101, 824] width 111 height 35
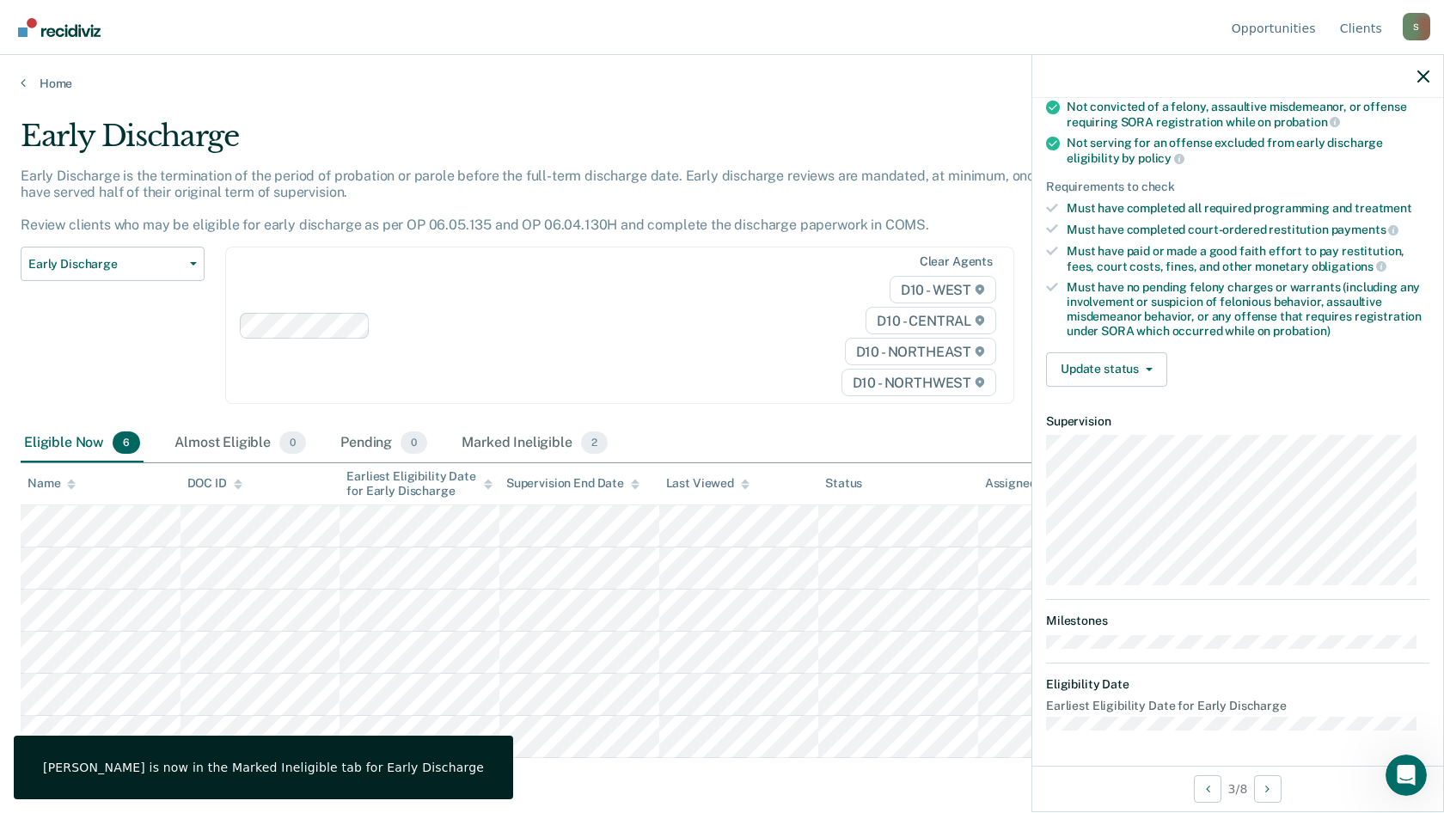
scroll to position [194, 0]
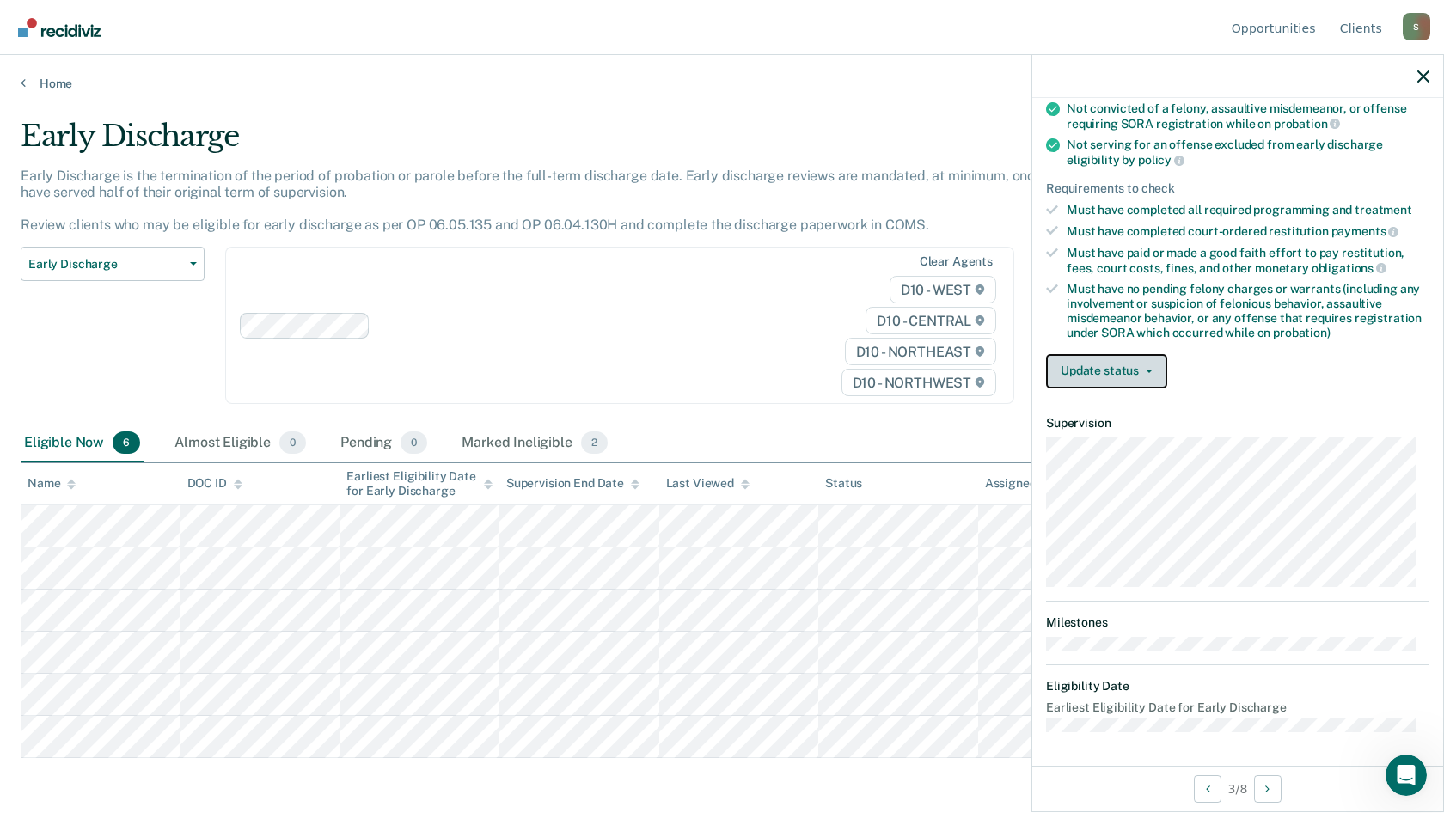
click at [1152, 365] on button "Update status" at bounding box center [1106, 371] width 121 height 34
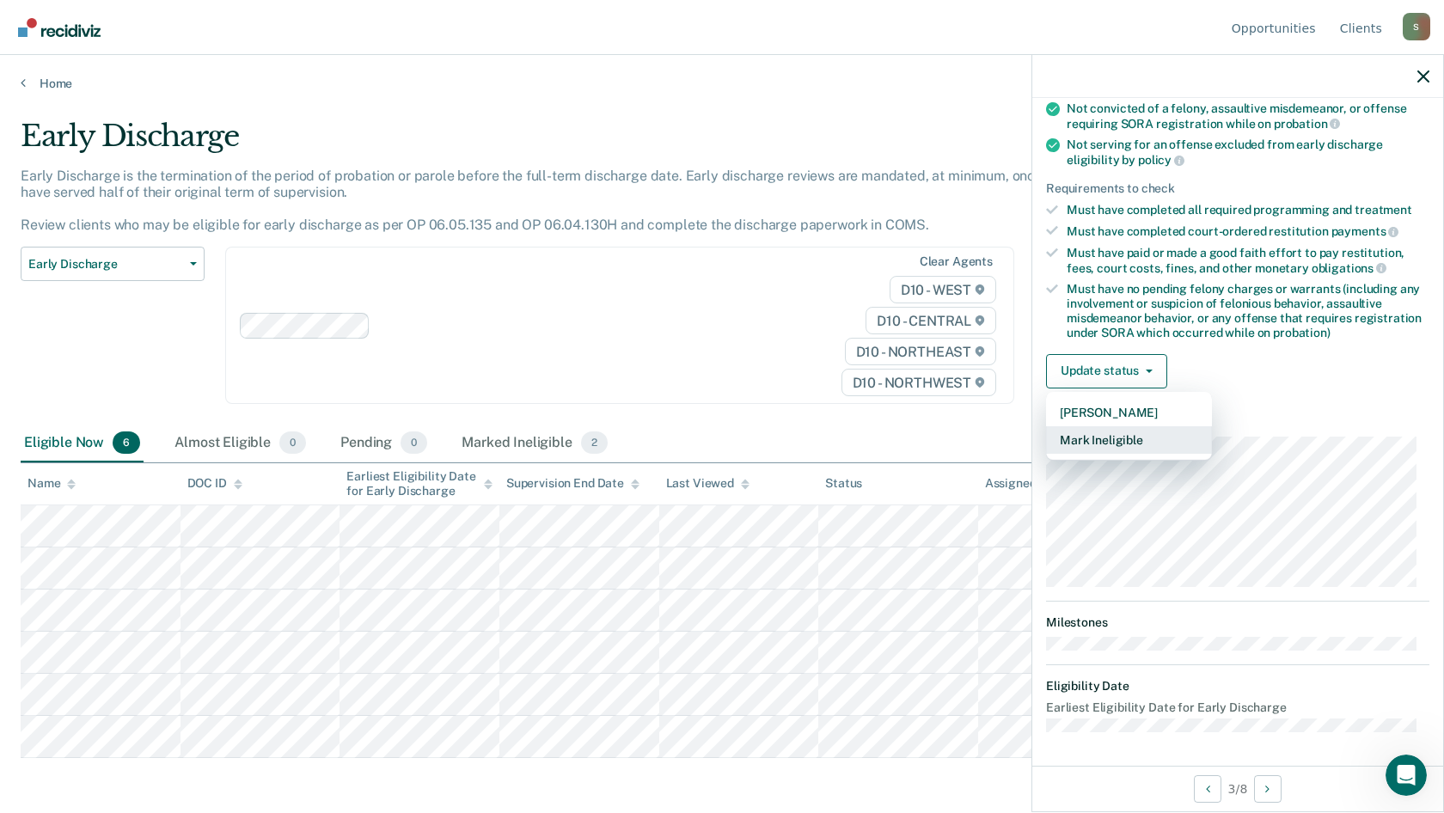
click at [1126, 427] on button "Mark Ineligible" at bounding box center [1129, 440] width 166 height 28
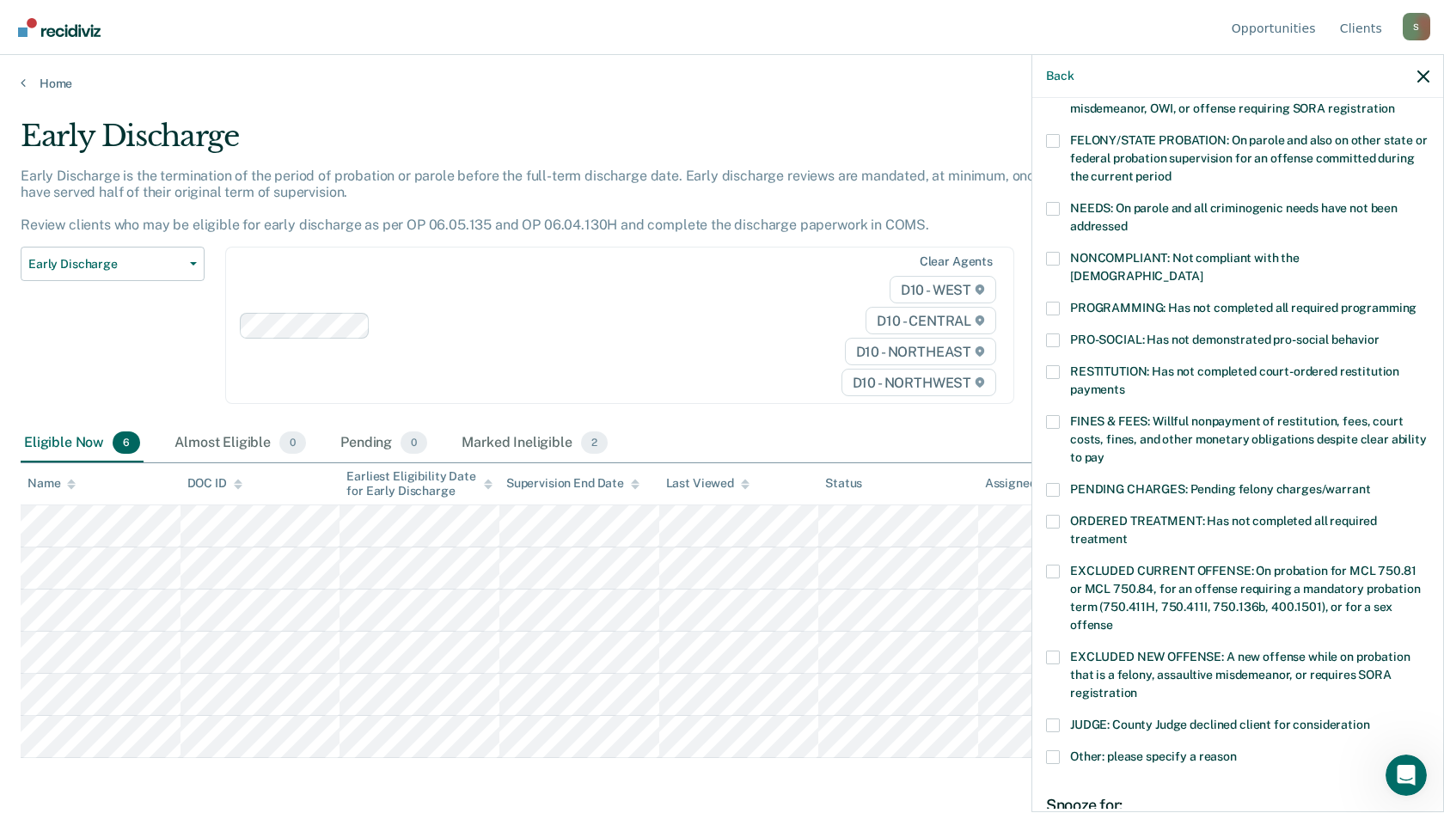
click at [1060, 415] on label "FINES & FEES: Willful nonpayment of restitution, fees, court costs, fines, and …" at bounding box center [1237, 442] width 383 height 54
click at [1104, 451] on input "FINES & FEES: Willful nonpayment of restitution, fees, court costs, fines, and …" at bounding box center [1104, 451] width 0 height 0
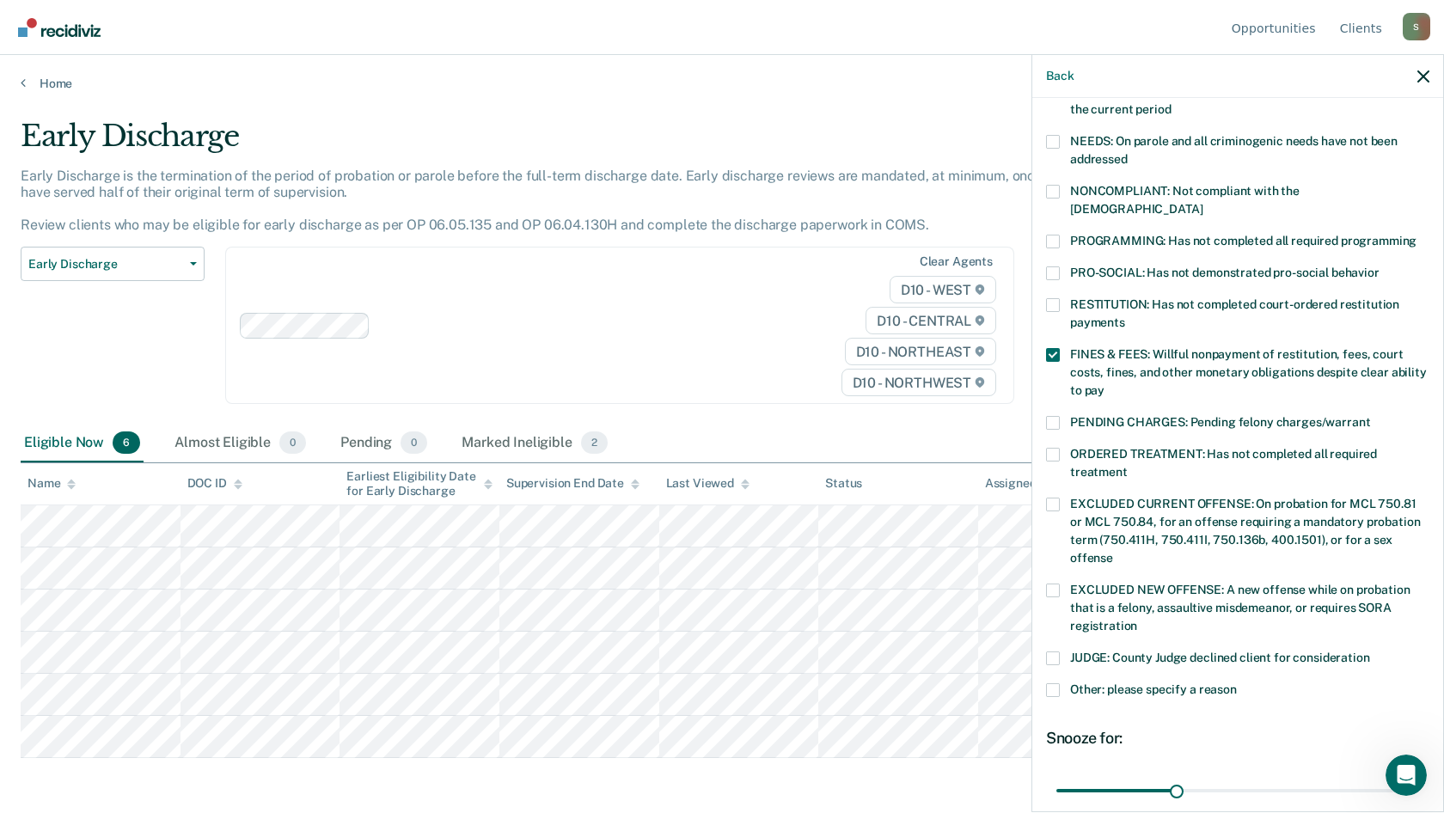
scroll to position [366, 0]
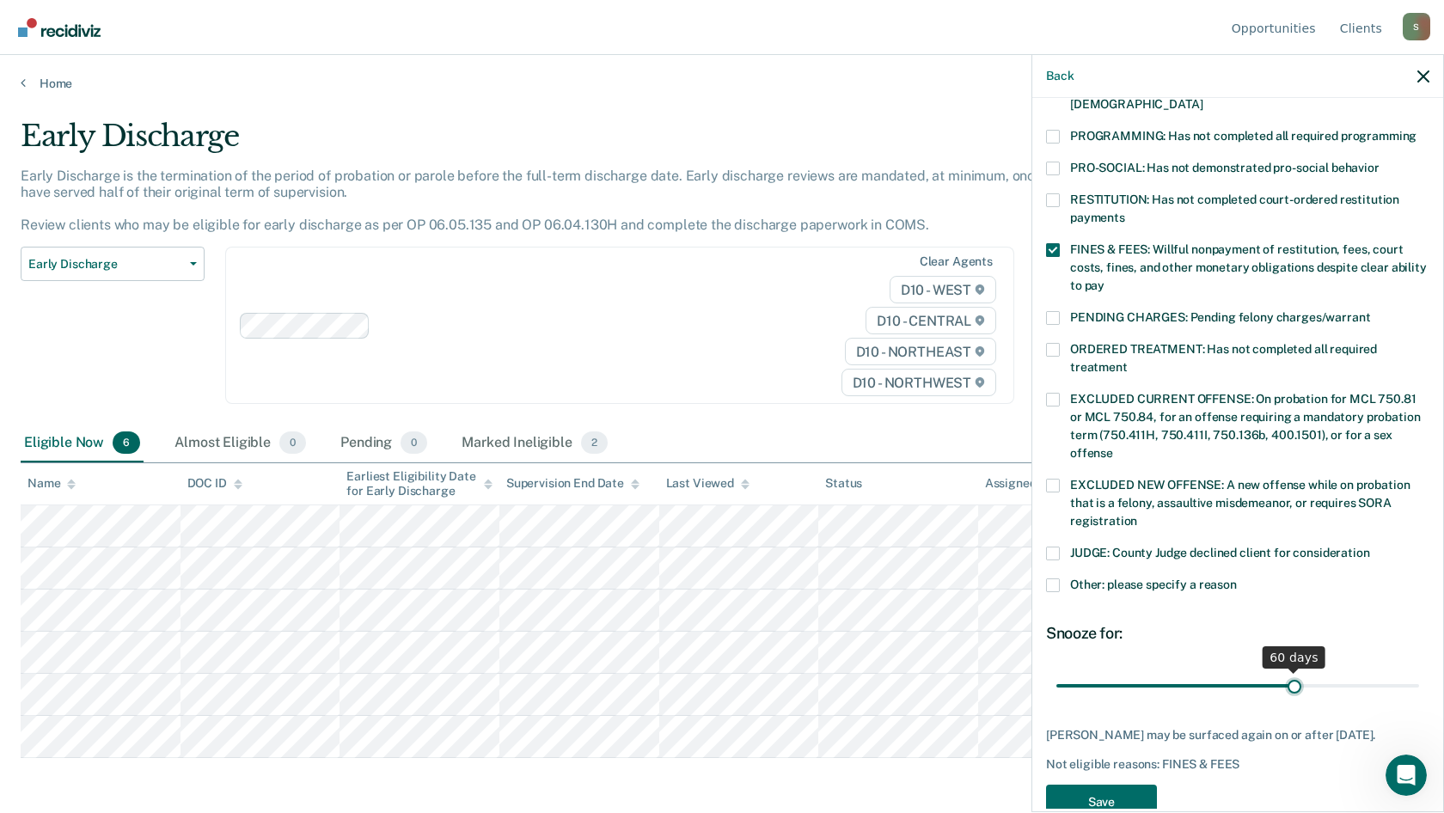
drag, startPoint x: 1176, startPoint y: 664, endPoint x: 1276, endPoint y: 673, distance: 100.1
click at [1284, 670] on input "range" at bounding box center [1237, 685] width 363 height 30
type input "60"
click at [1285, 670] on input "range" at bounding box center [1237, 685] width 363 height 30
click at [1139, 785] on button "Save" at bounding box center [1101, 802] width 111 height 35
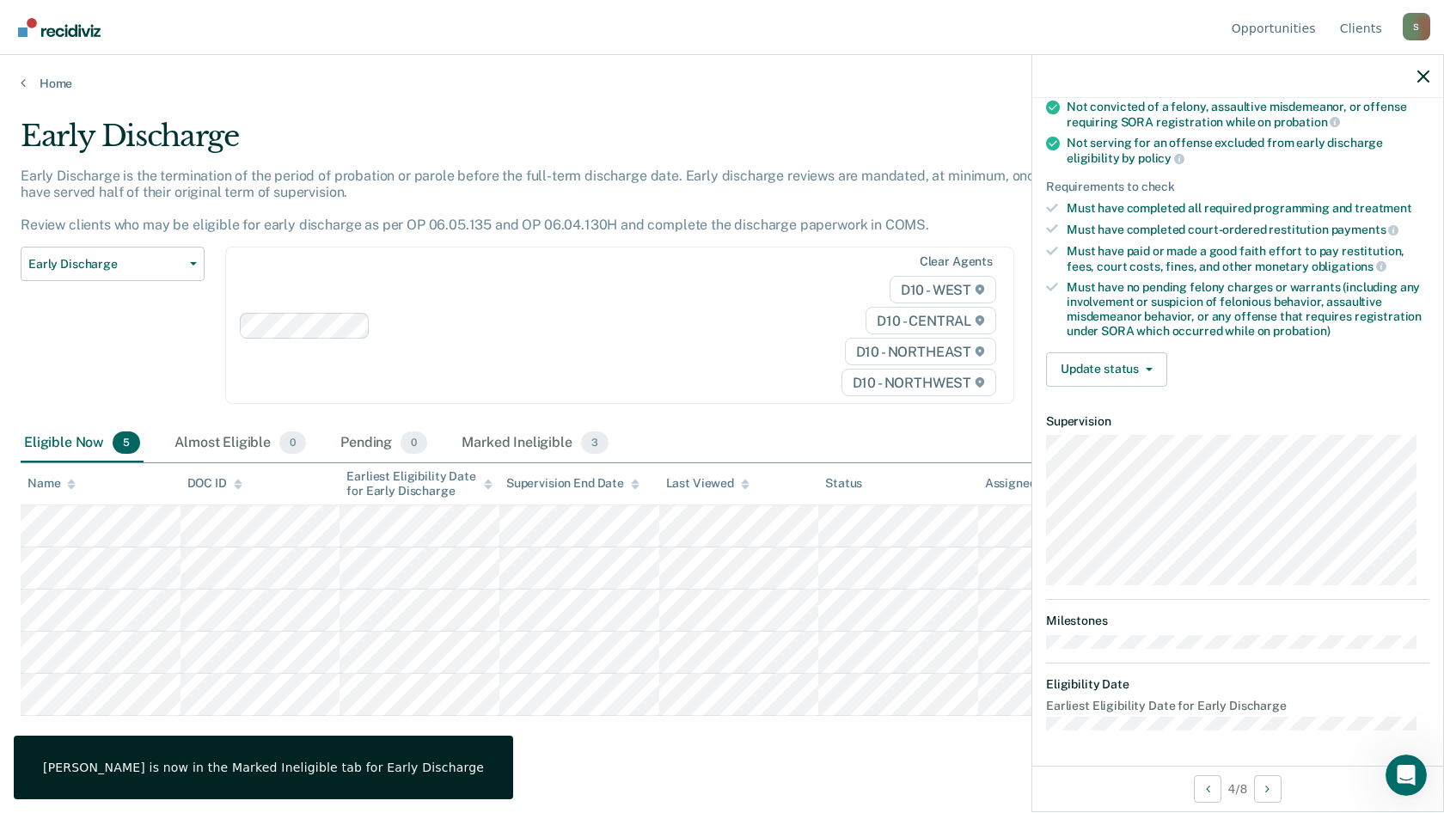
scroll to position [194, 0]
click at [1149, 356] on button "Update status" at bounding box center [1106, 371] width 121 height 34
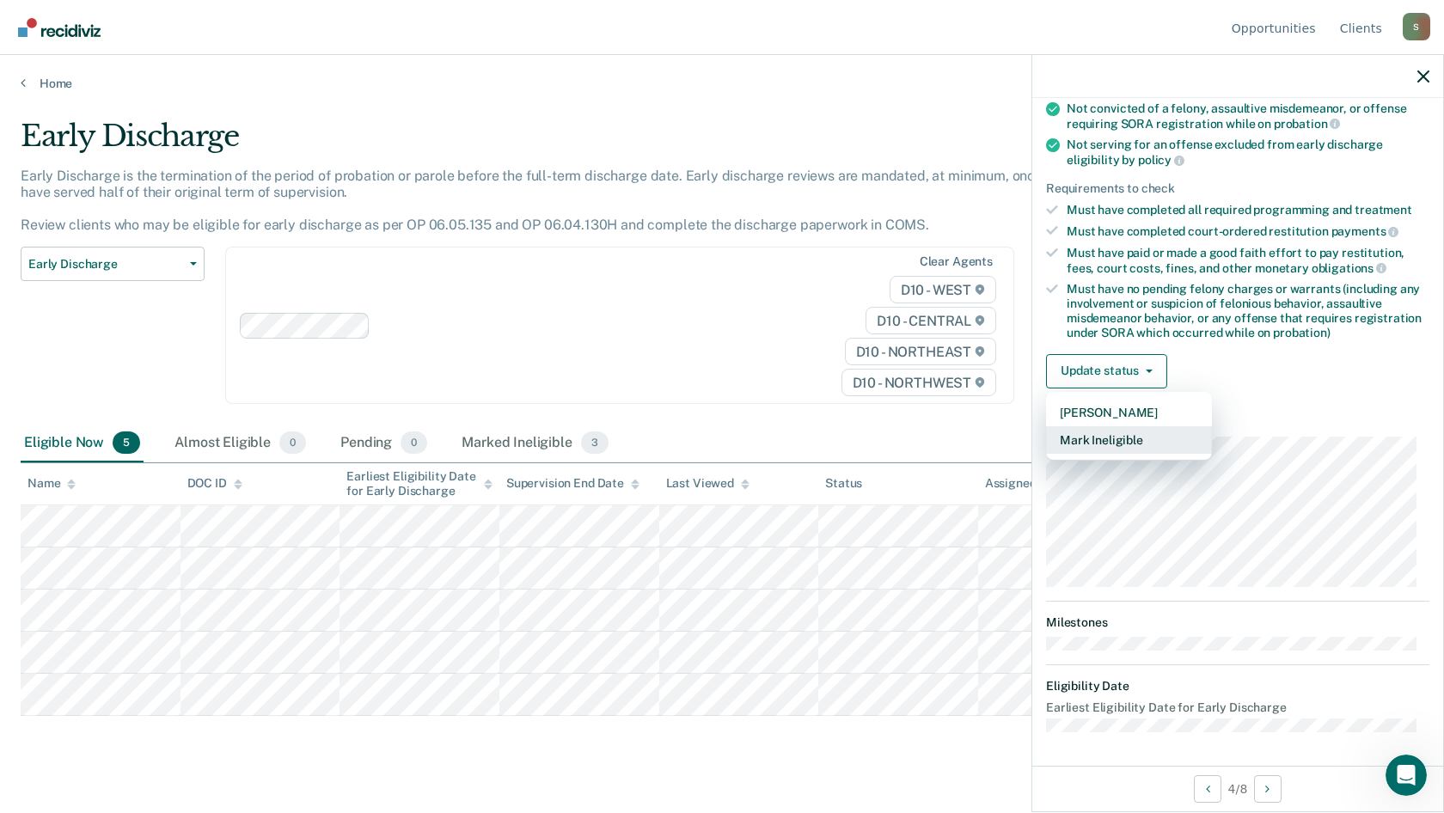
click at [1113, 445] on button "Mark Ineligible" at bounding box center [1129, 440] width 166 height 28
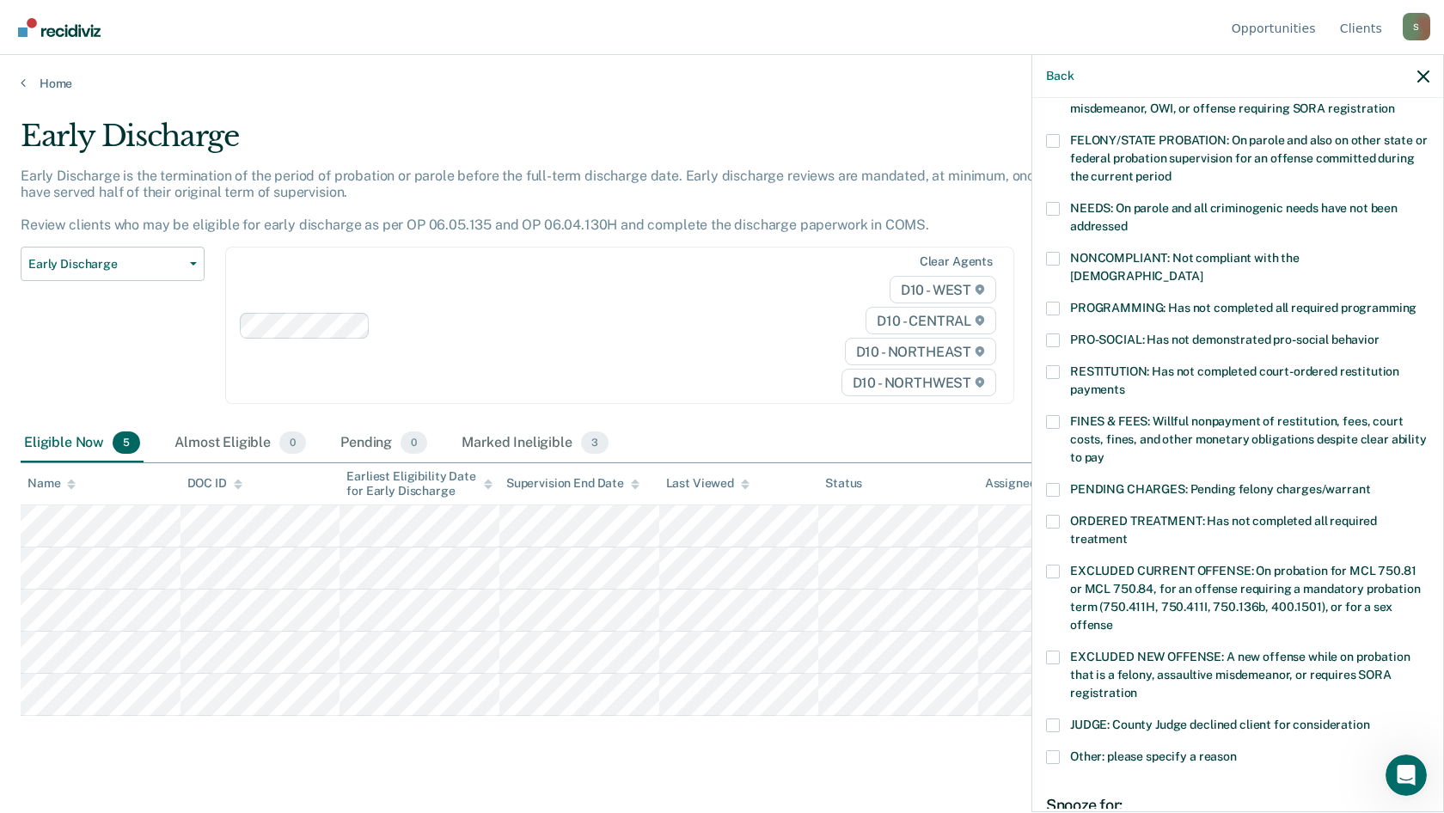
click at [1056, 415] on span at bounding box center [1053, 422] width 14 height 14
click at [1104, 451] on input "FINES & FEES: Willful nonpayment of restitution, fees, court costs, fines, and …" at bounding box center [1104, 451] width 0 height 0
click at [1056, 415] on span at bounding box center [1053, 422] width 14 height 14
click at [1104, 451] on input "FINES & FEES: Willful nonpayment of restitution, fees, court costs, fines, and …" at bounding box center [1104, 451] width 0 height 0
click at [1053, 415] on span at bounding box center [1053, 422] width 14 height 14
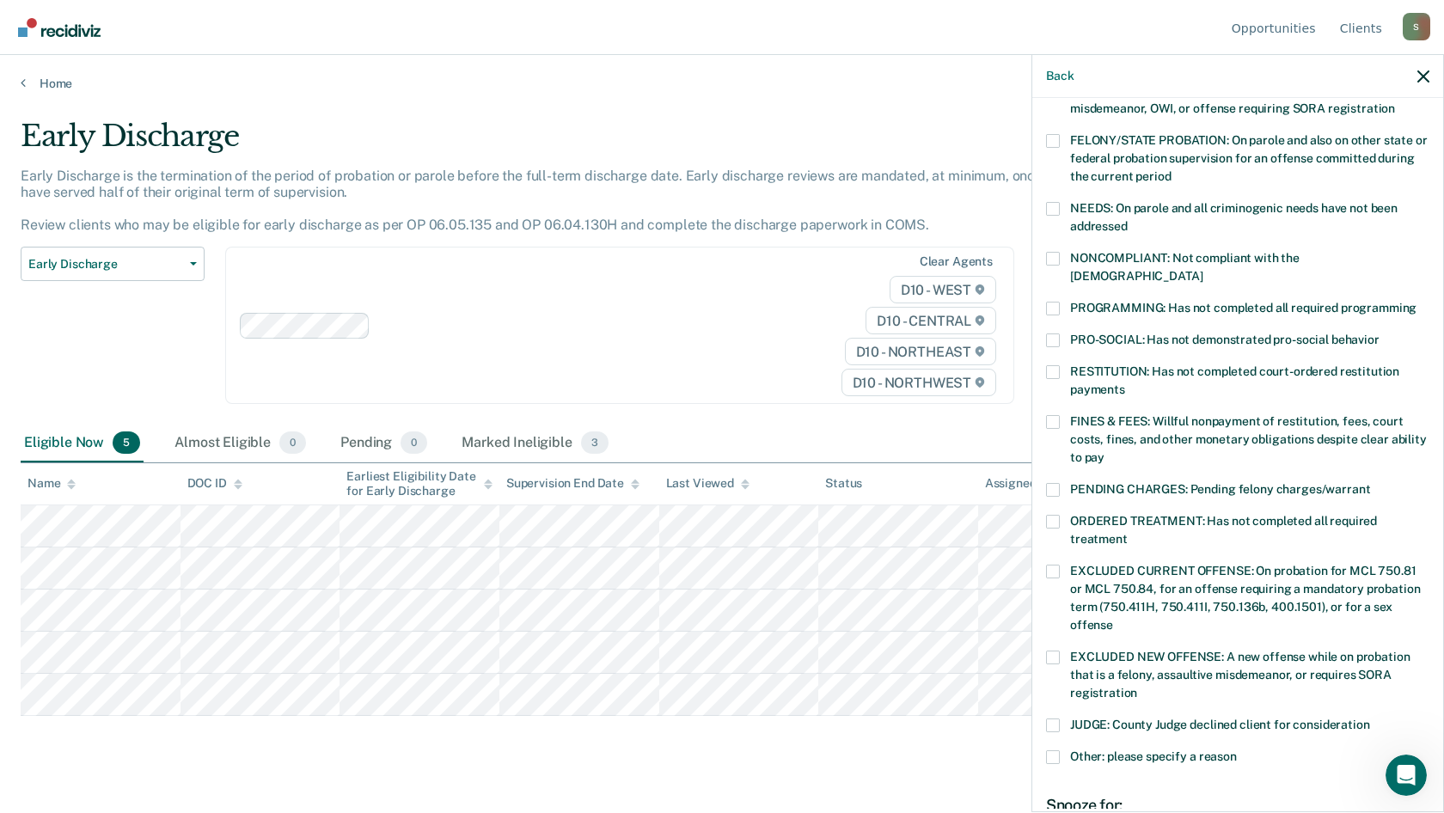
click at [1104, 451] on input "FINES & FEES: Willful nonpayment of restitution, fees, court costs, fines, and …" at bounding box center [1104, 451] width 0 height 0
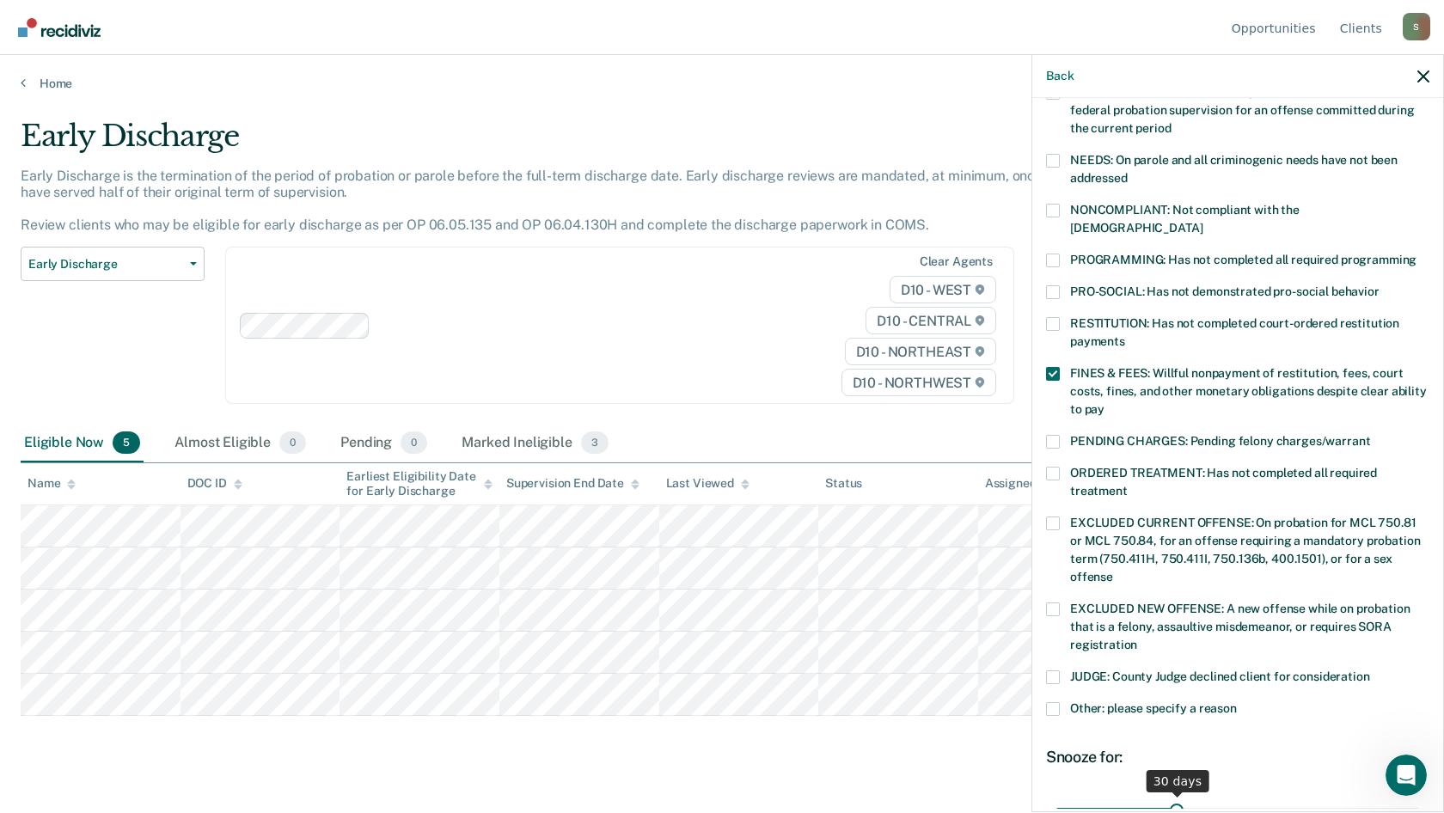
scroll to position [366, 0]
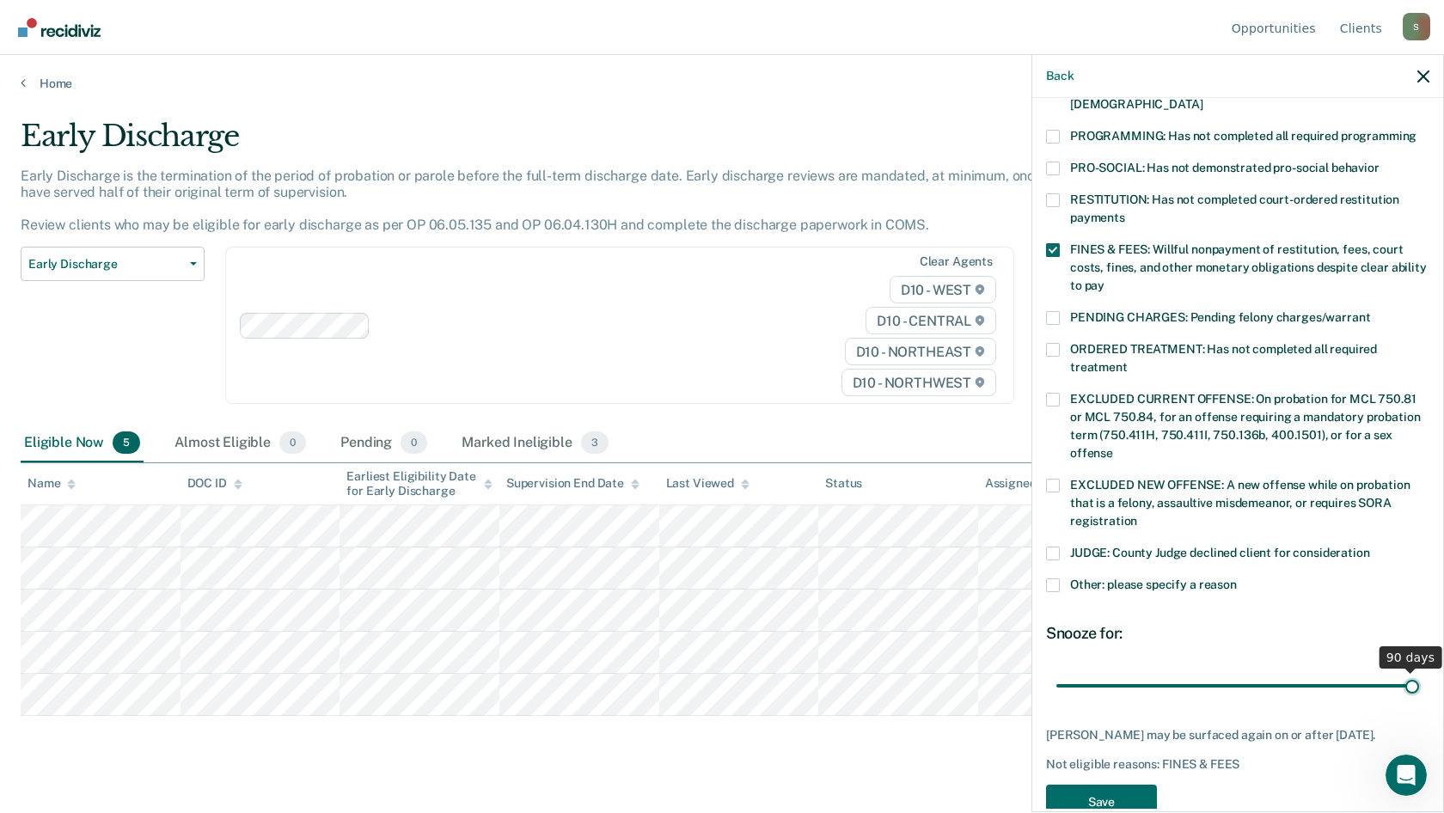
drag, startPoint x: 1174, startPoint y: 665, endPoint x: 1341, endPoint y: 672, distance: 166.9
type input "90"
click at [1419, 670] on input "range" at bounding box center [1237, 685] width 363 height 30
click at [1133, 785] on button "Save" at bounding box center [1101, 802] width 111 height 35
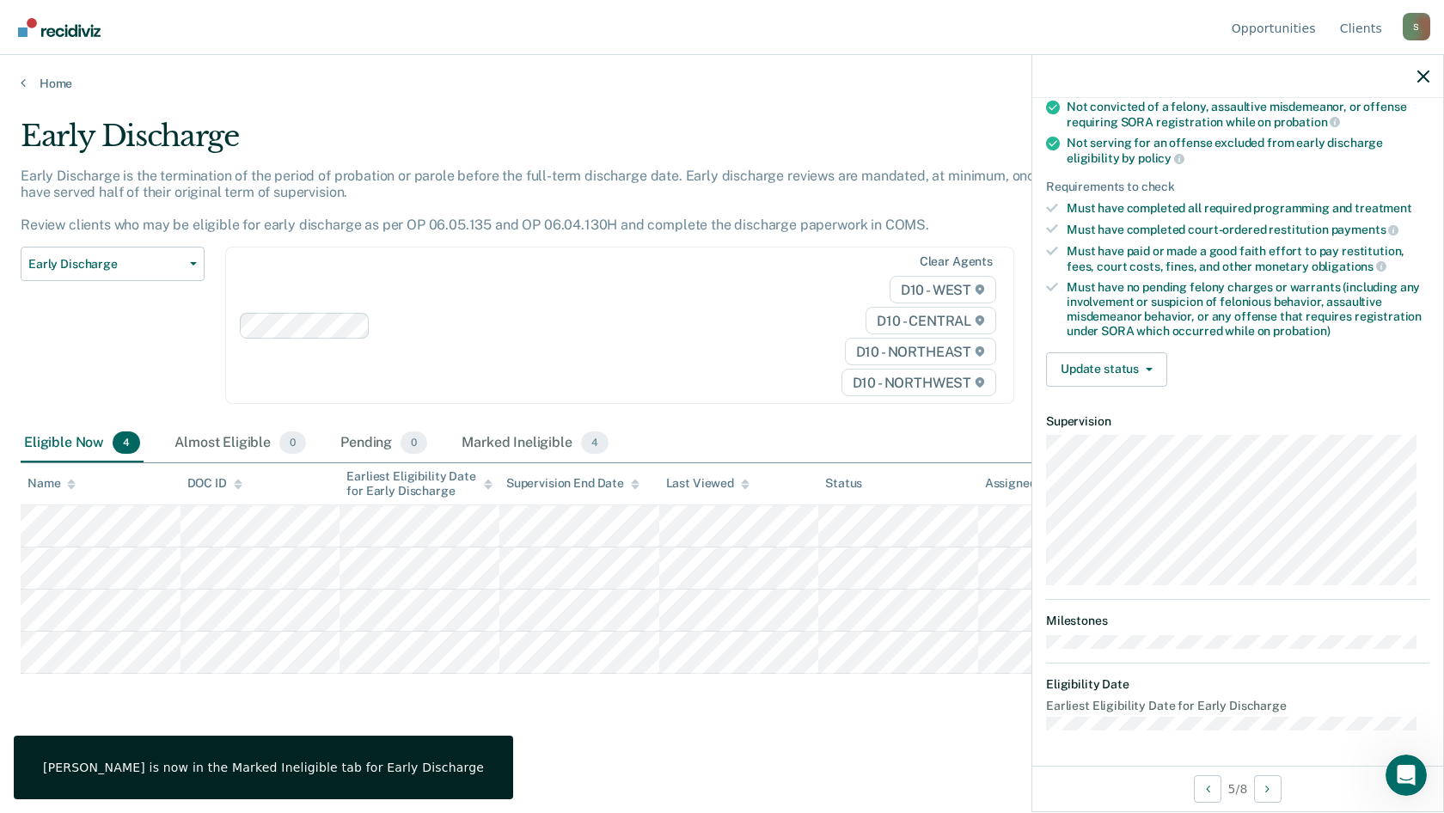
scroll to position [194, 0]
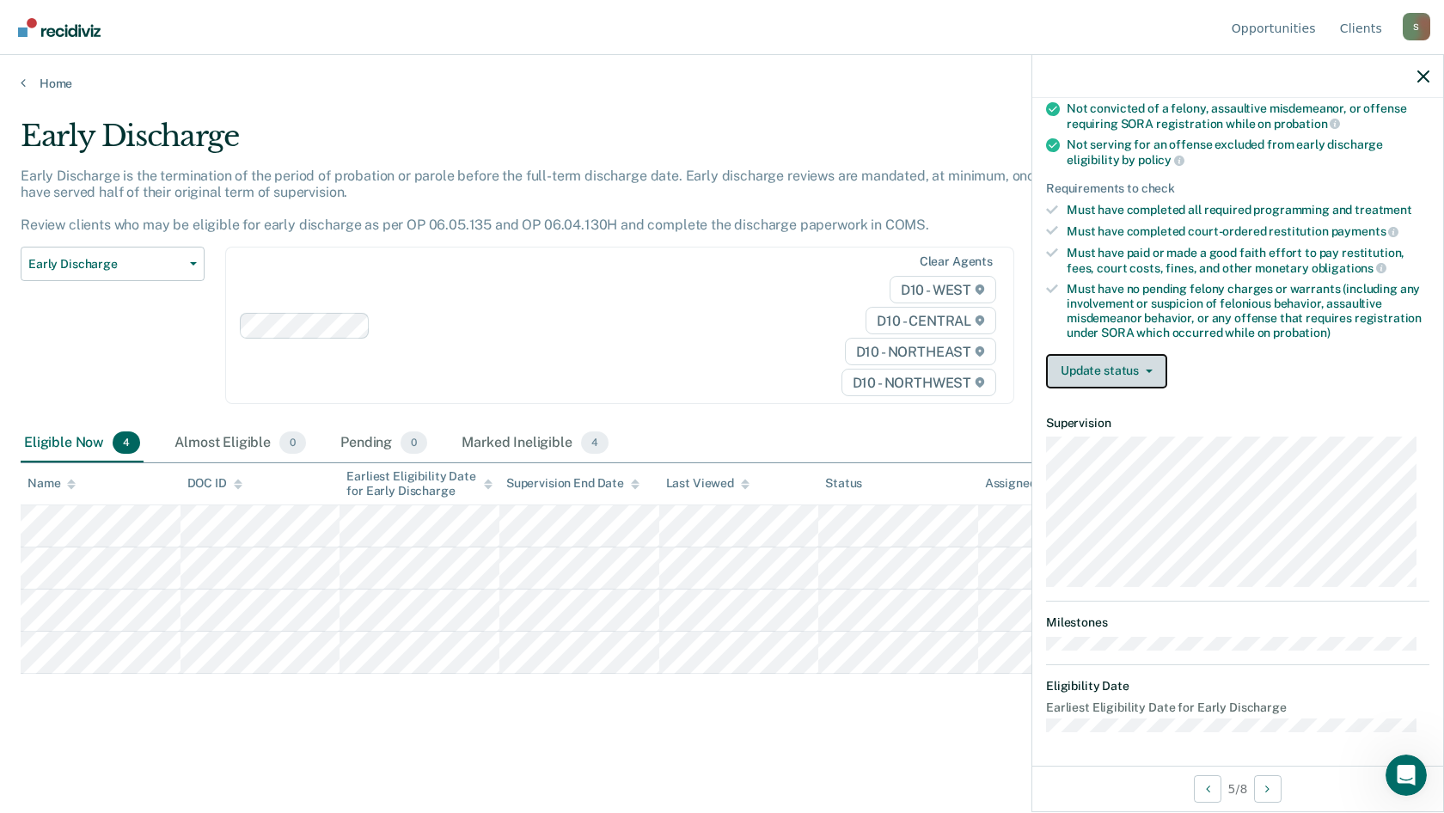
click at [1128, 379] on button "Update status" at bounding box center [1106, 371] width 121 height 34
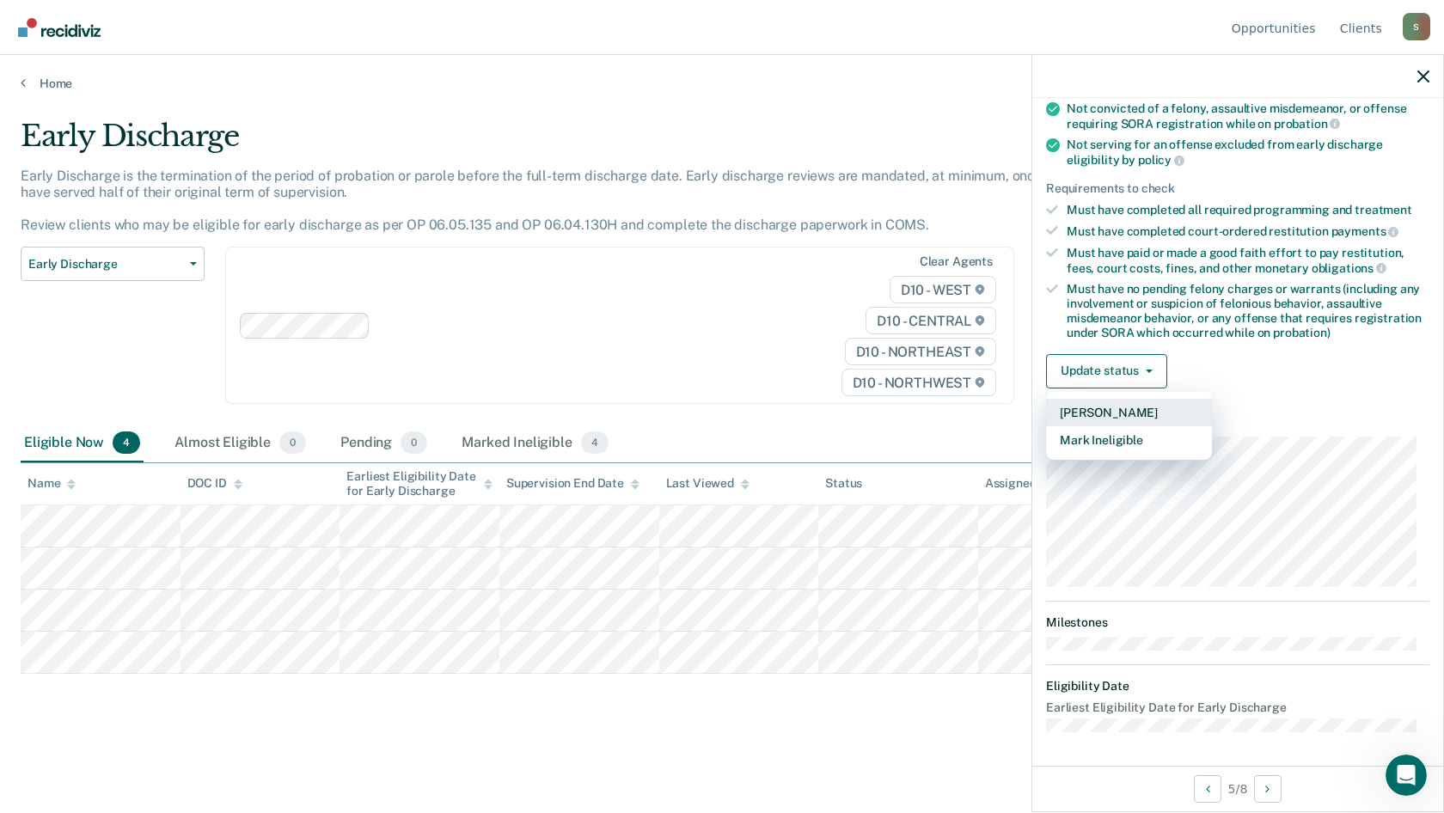
click at [1128, 392] on div "[PERSON_NAME] Mark Ineligible" at bounding box center [1129, 426] width 166 height 69
click at [1106, 442] on button "Mark Ineligible" at bounding box center [1129, 440] width 166 height 28
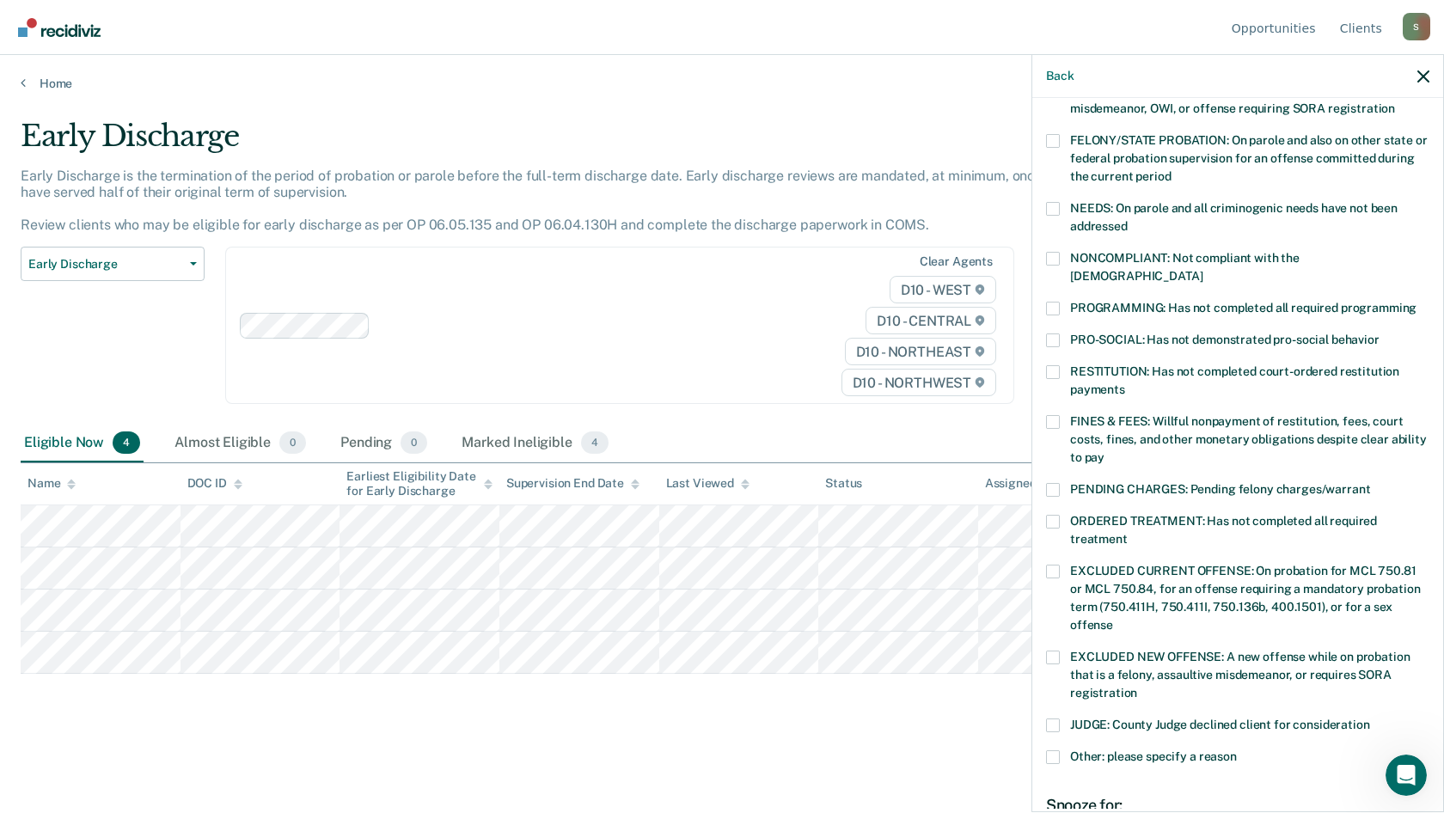
click at [1044, 402] on div "[PERSON_NAME] of the following requirements has [PERSON_NAME] not met? [MEDICAL…" at bounding box center [1237, 453] width 411 height 711
click at [1051, 415] on span at bounding box center [1053, 422] width 14 height 14
click at [1104, 451] on input "FINES & FEES: Willful nonpayment of restitution, fees, court costs, fines, and …" at bounding box center [1104, 451] width 0 height 0
click at [1057, 565] on span at bounding box center [1053, 572] width 14 height 14
click at [1113, 619] on input "EXCLUDED CURRENT OFFENSE: On probation for MCL 750.81 or MCL 750.84, for an off…" at bounding box center [1113, 619] width 0 height 0
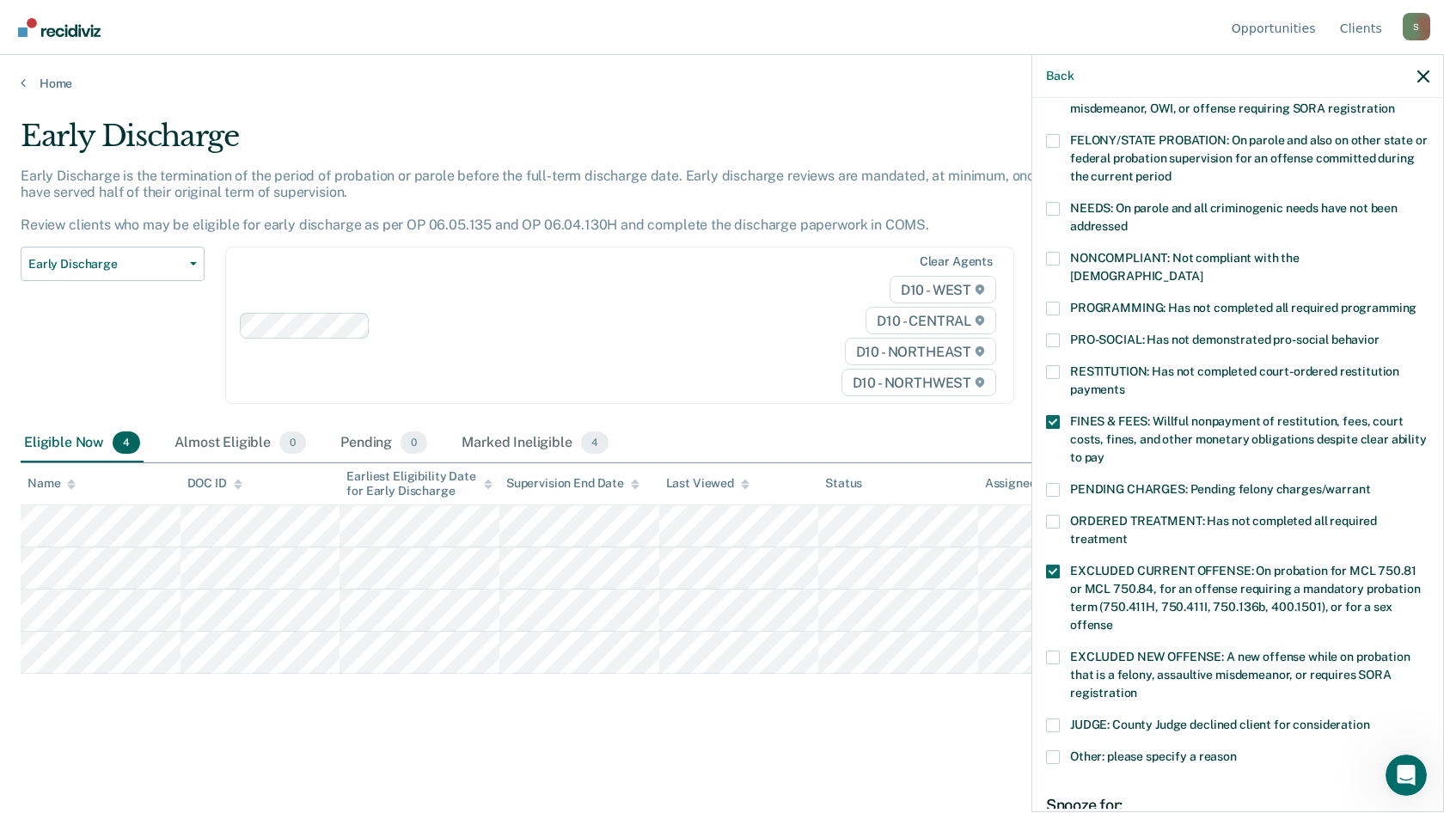
click at [1054, 544] on div "ORDERED TREATMENT: Has not completed all required treatment" at bounding box center [1237, 540] width 383 height 50
click at [1057, 565] on span at bounding box center [1053, 572] width 14 height 14
click at [1113, 619] on input "EXCLUDED CURRENT OFFENSE: On probation for MCL 750.81 or MCL 750.84, for an off…" at bounding box center [1113, 619] width 0 height 0
click at [1054, 302] on span at bounding box center [1053, 309] width 14 height 14
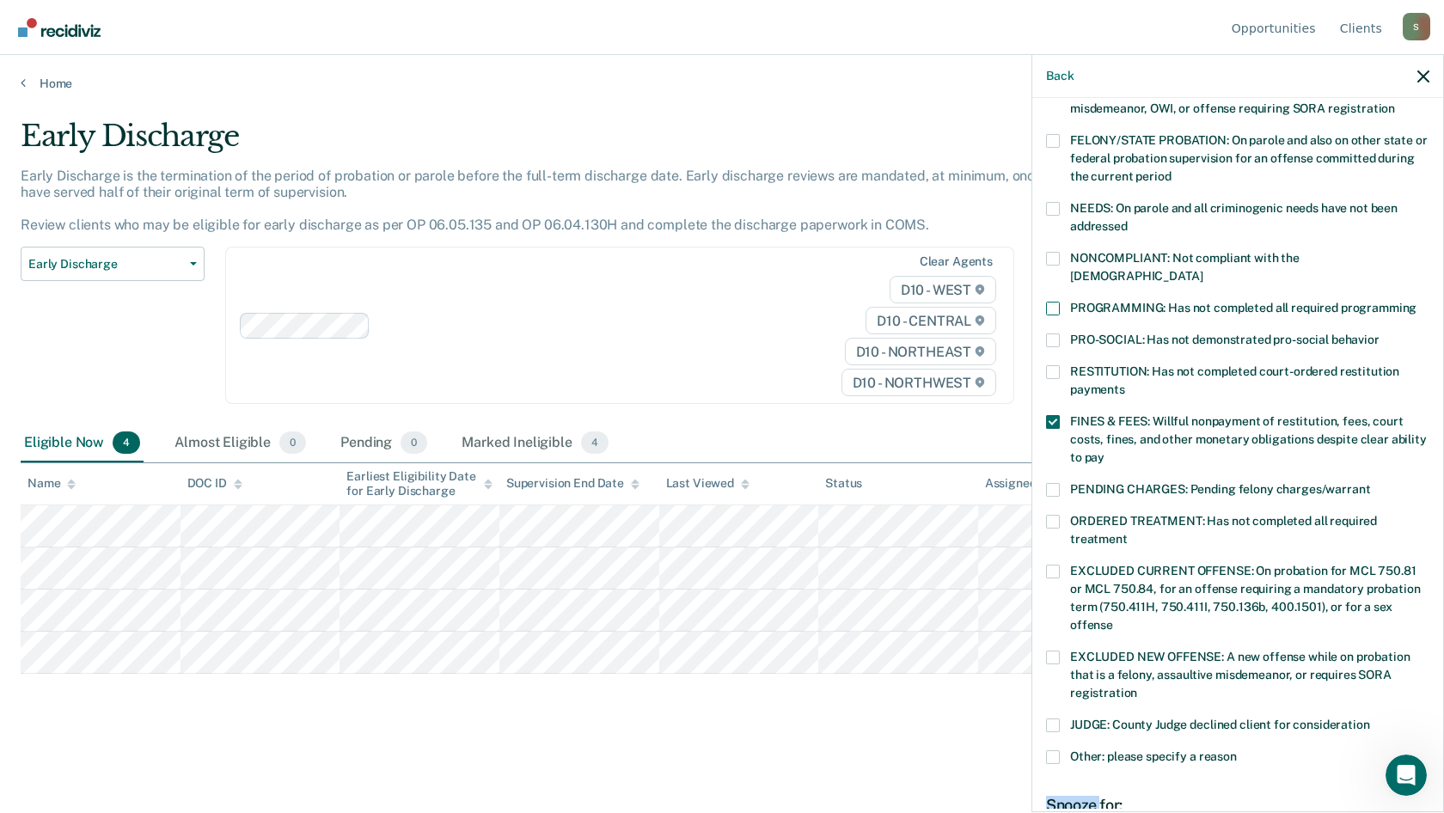
click at [1416, 302] on input "PROGRAMMING: Has not completed all required programming" at bounding box center [1416, 302] width 0 height 0
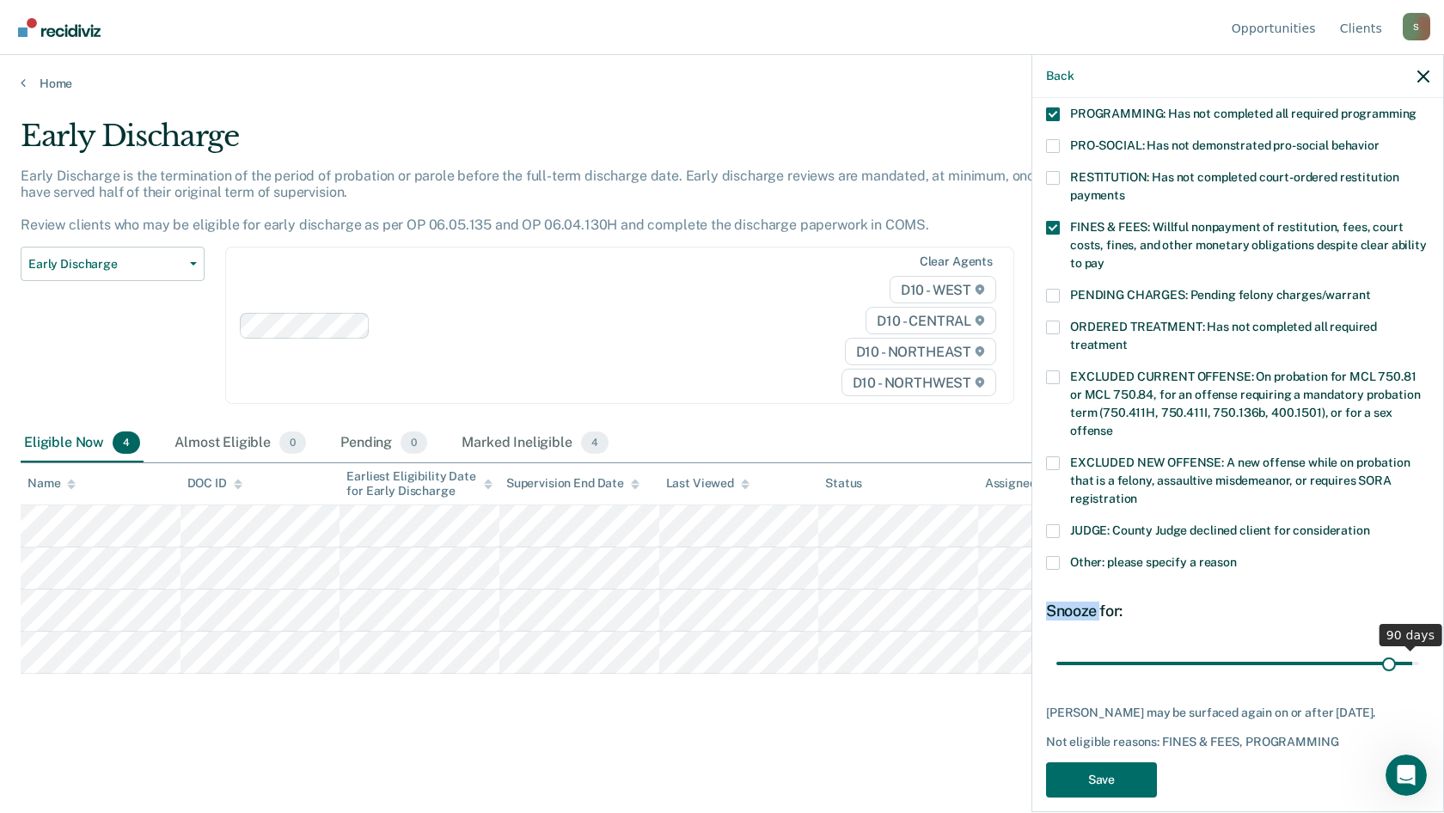
scroll to position [403, 0]
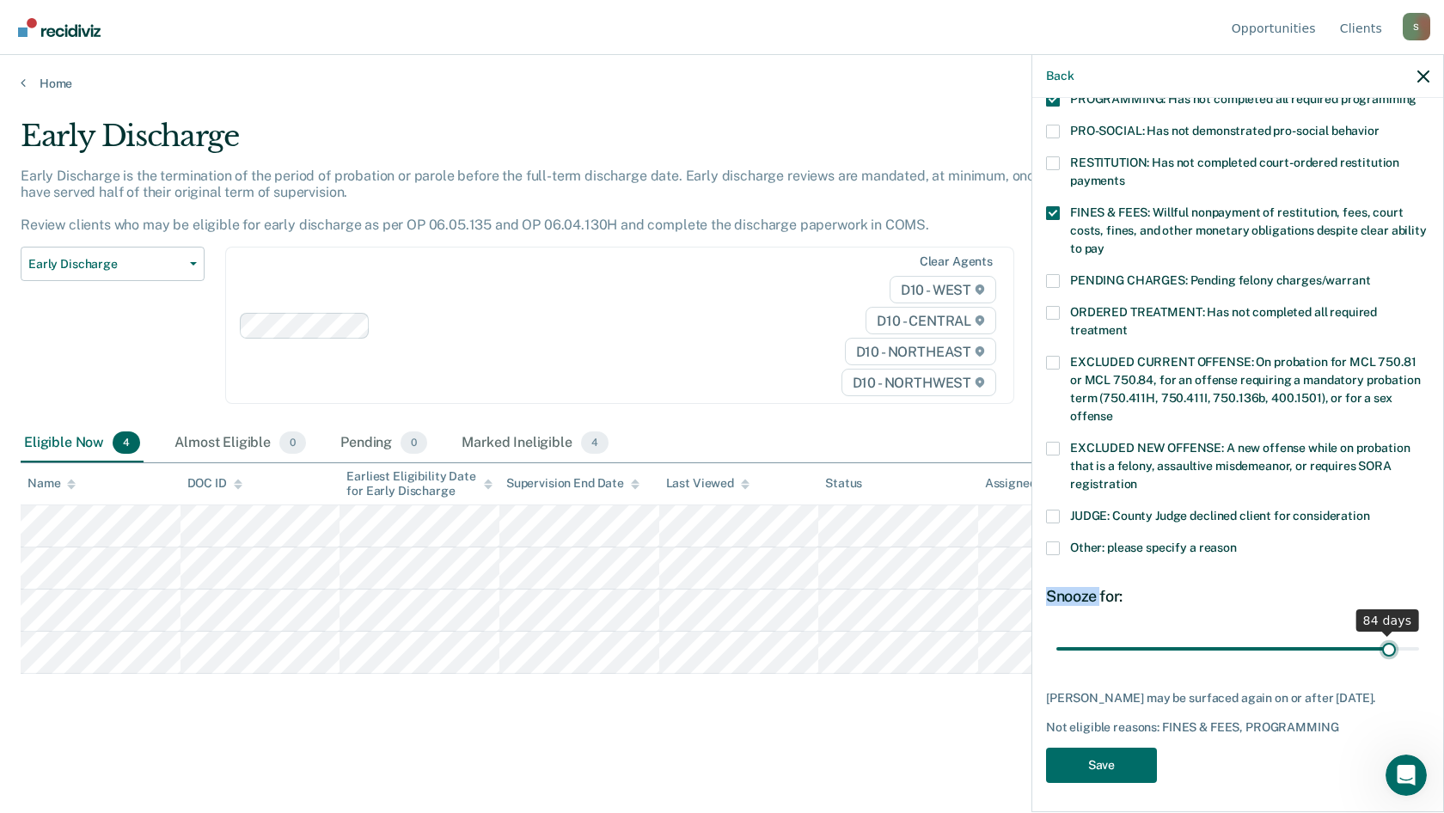
drag, startPoint x: 1171, startPoint y: 626, endPoint x: 1376, endPoint y: 650, distance: 205.8
type input "84"
click at [1376, 650] on input "range" at bounding box center [1237, 648] width 363 height 30
click at [1115, 754] on button "Save" at bounding box center [1101, 765] width 111 height 35
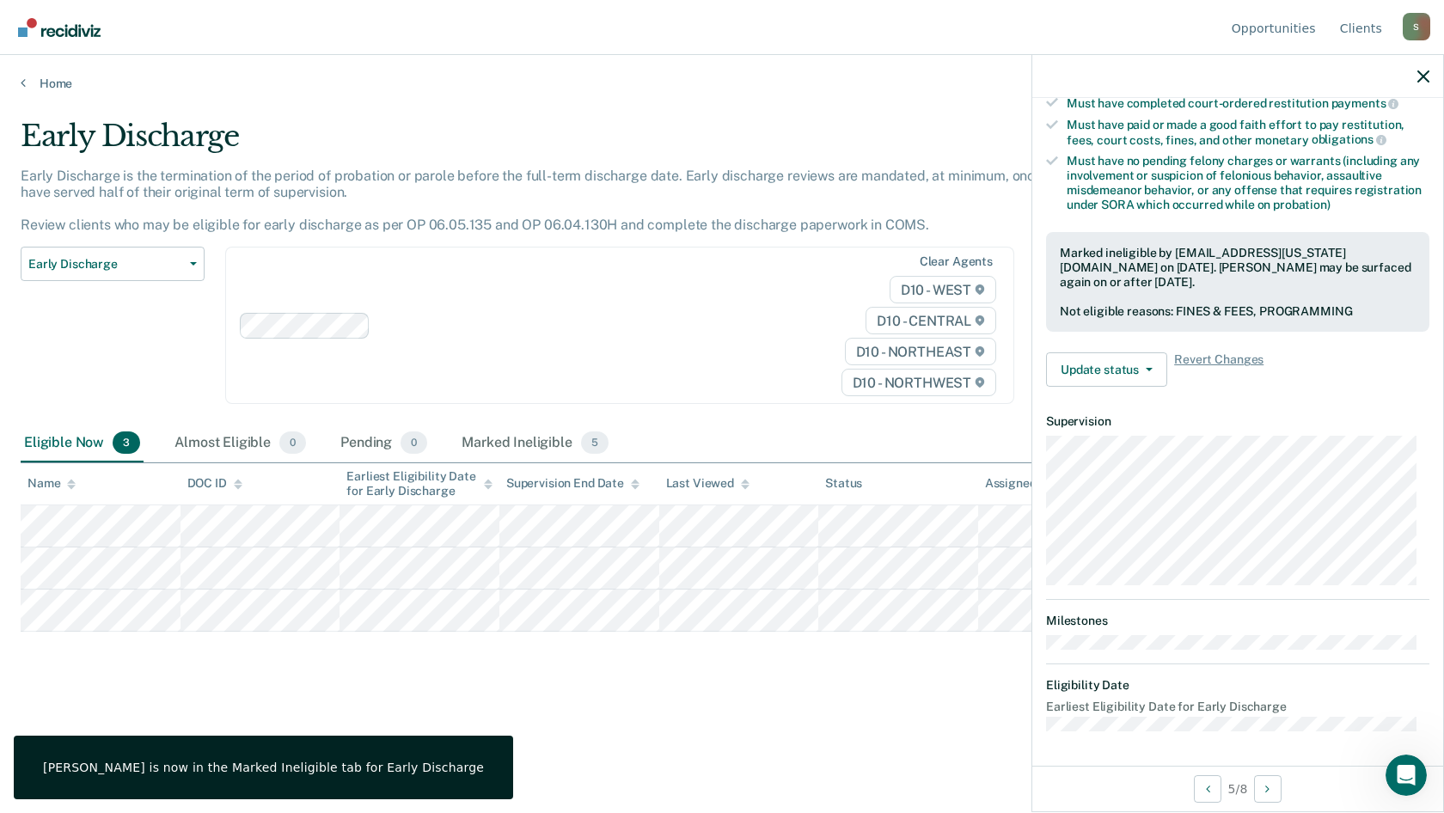
scroll to position [321, 0]
